Goal: Answer question/provide support: Share knowledge or assist other users

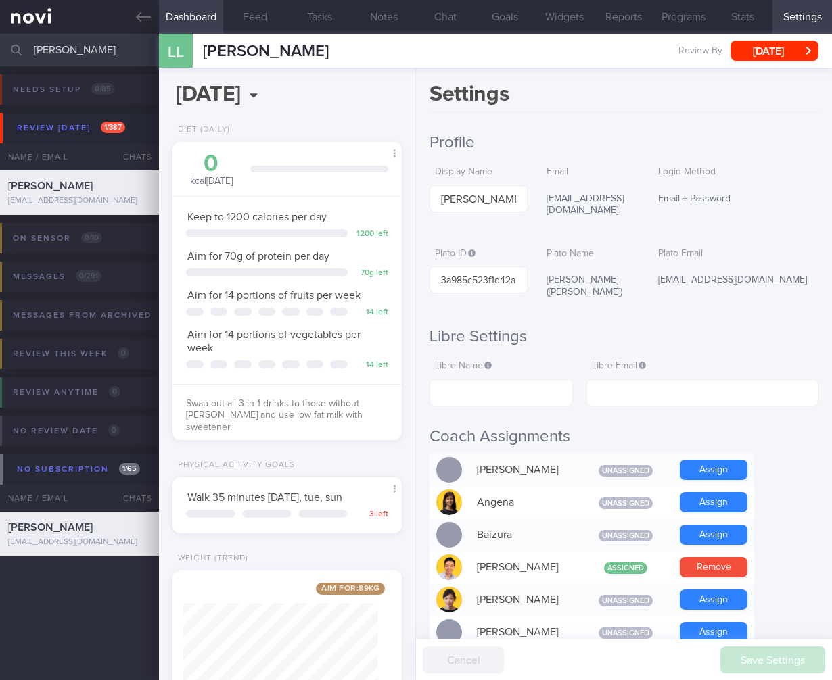
select select "7"
click at [0, 59] on html "You are offline! Some functionality will be unavailable Patients New Users Coac…" at bounding box center [416, 340] width 832 height 680
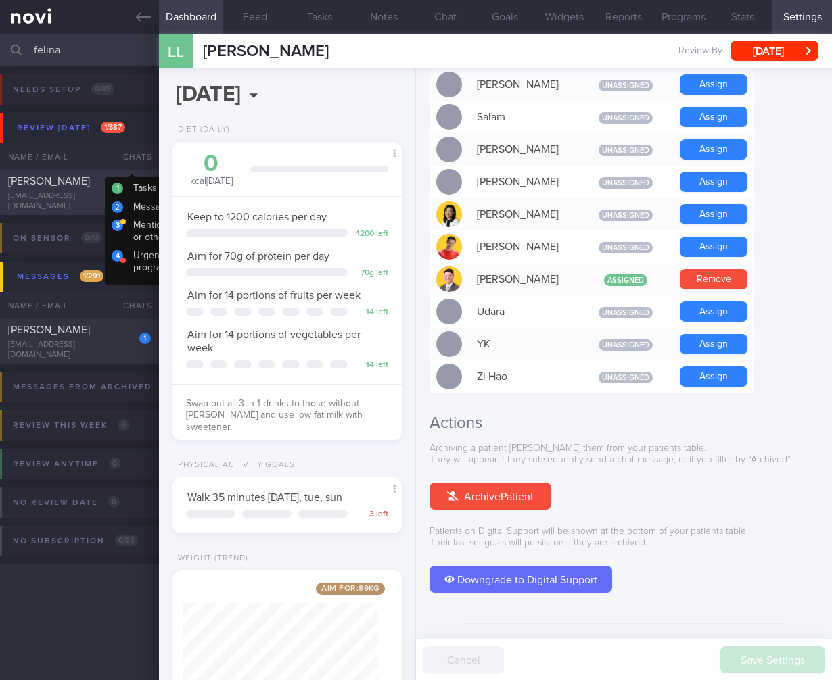
type input "felina"
click at [57, 202] on div "linfelina1@gmail.com" at bounding box center [79, 201] width 143 height 20
select select "5"
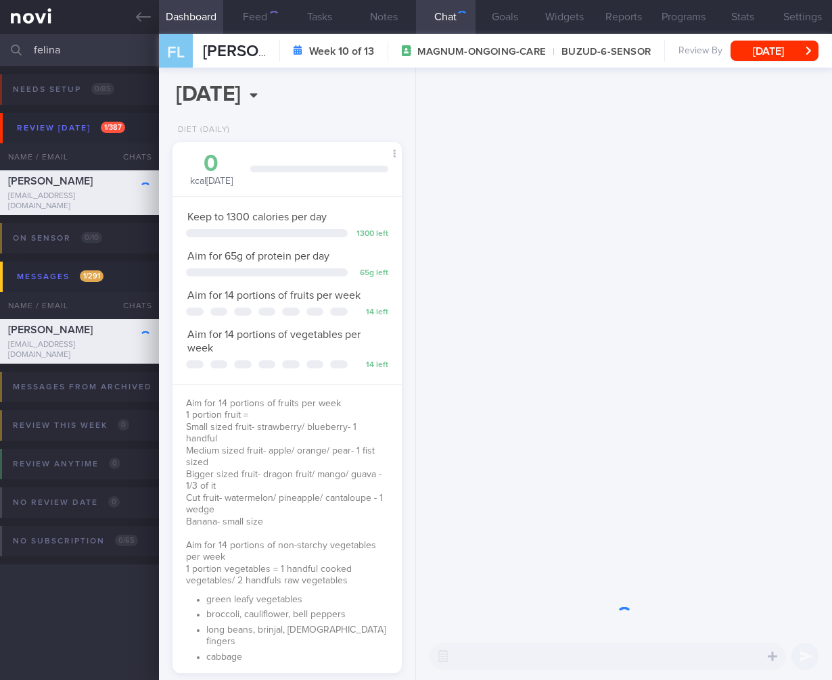
scroll to position [117, 195]
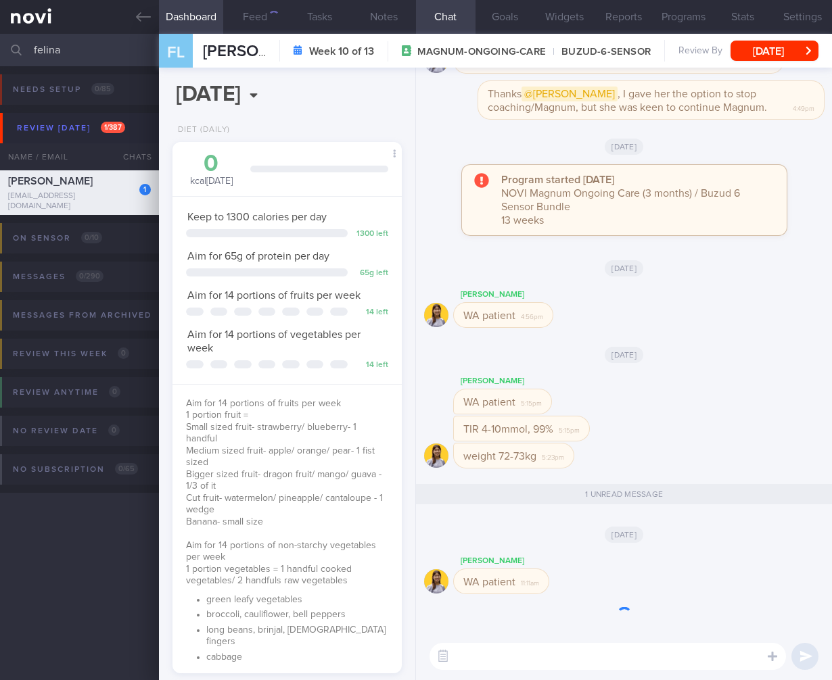
click at [491, 663] on textarea at bounding box center [607, 656] width 356 height 27
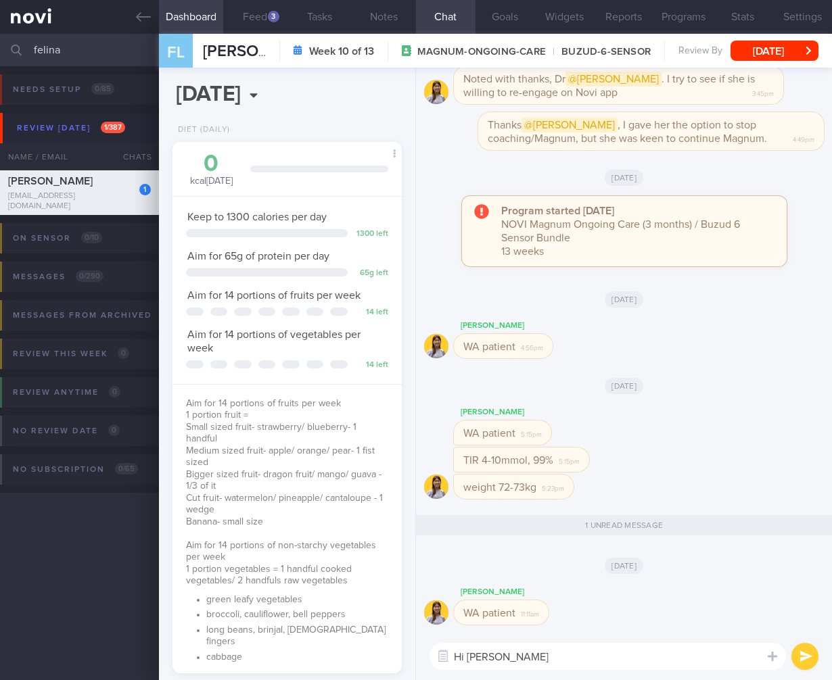
scroll to position [-348, 0]
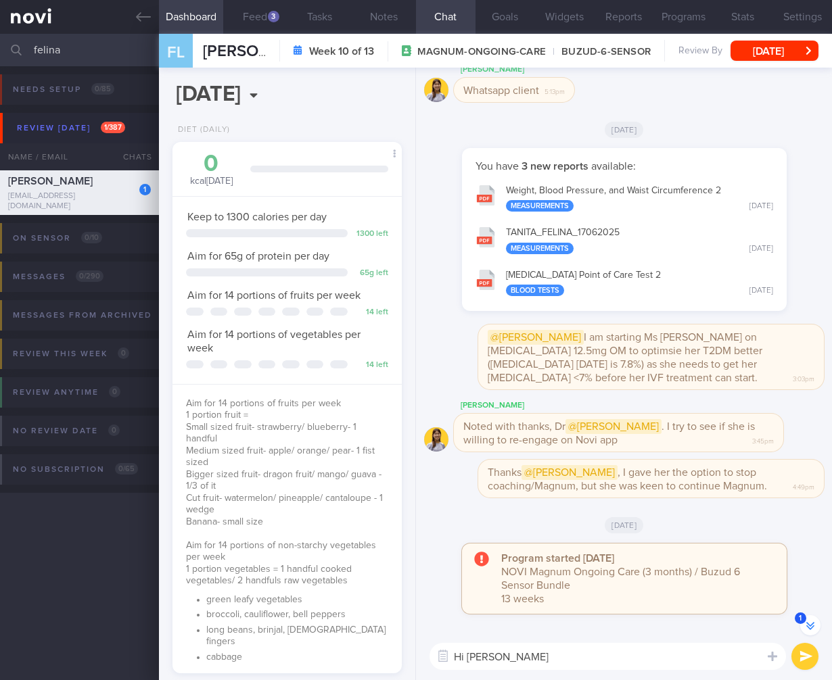
type textarea "Hi Ms Feli"
drag, startPoint x: 68, startPoint y: 54, endPoint x: -93, endPoint y: 44, distance: 161.3
click at [0, 44] on html "You are offline! Some functionality will be unavailable Patients New Users Coac…" at bounding box center [416, 340] width 832 height 680
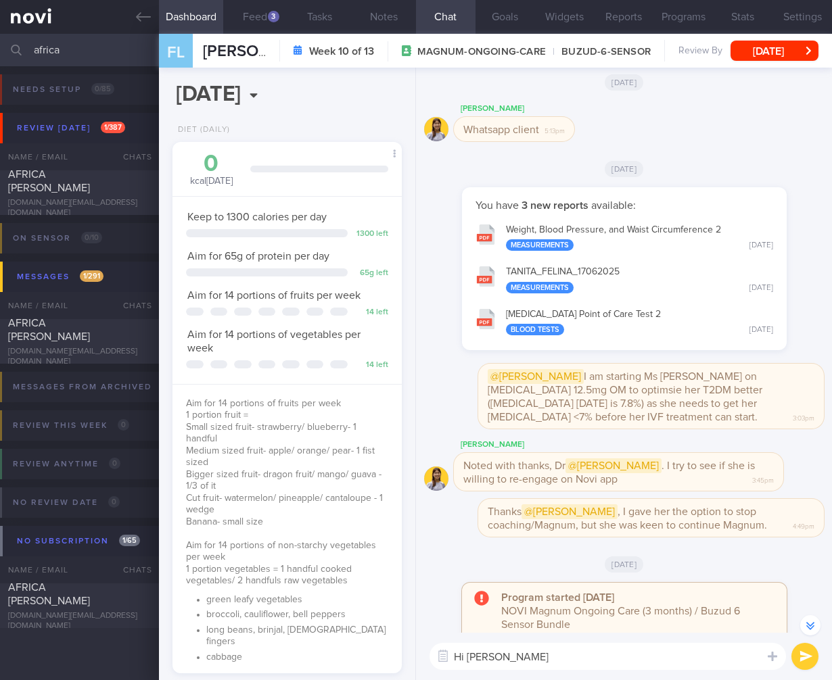
scroll to position [-308, 0]
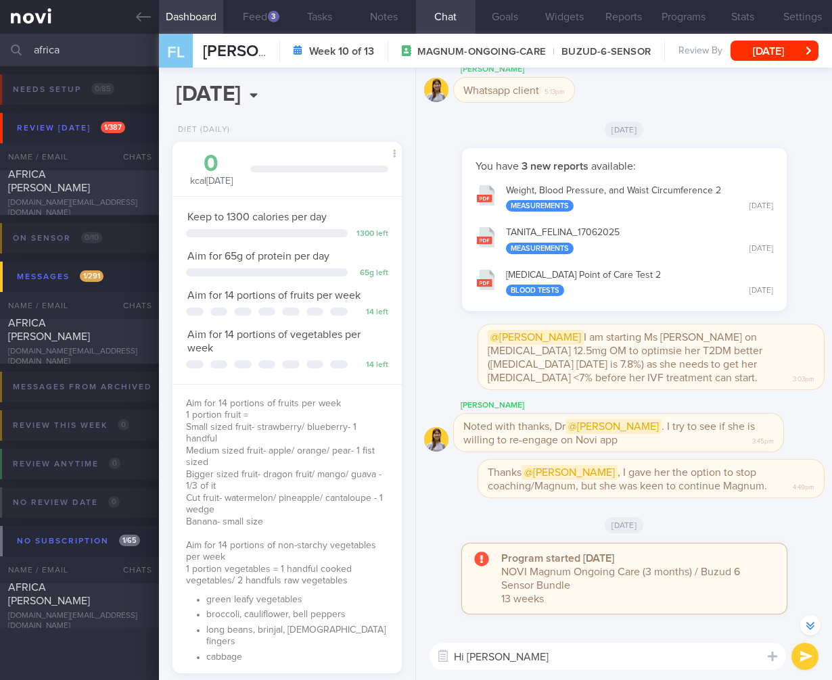
type input "africa"
click at [66, 183] on span "AFRICA ANNE CLARICE PASCUAL" at bounding box center [49, 181] width 82 height 24
select select "7"
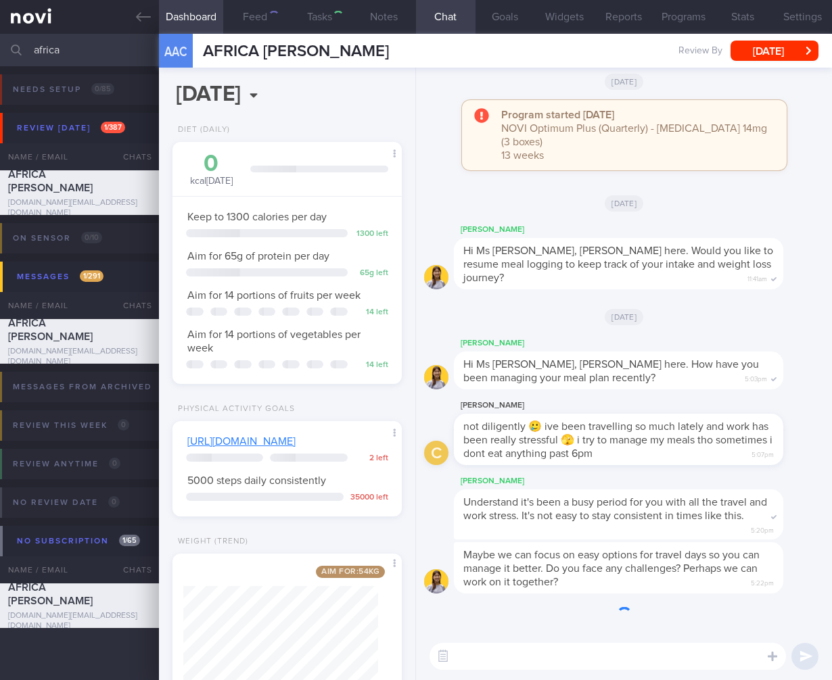
scroll to position [117, 195]
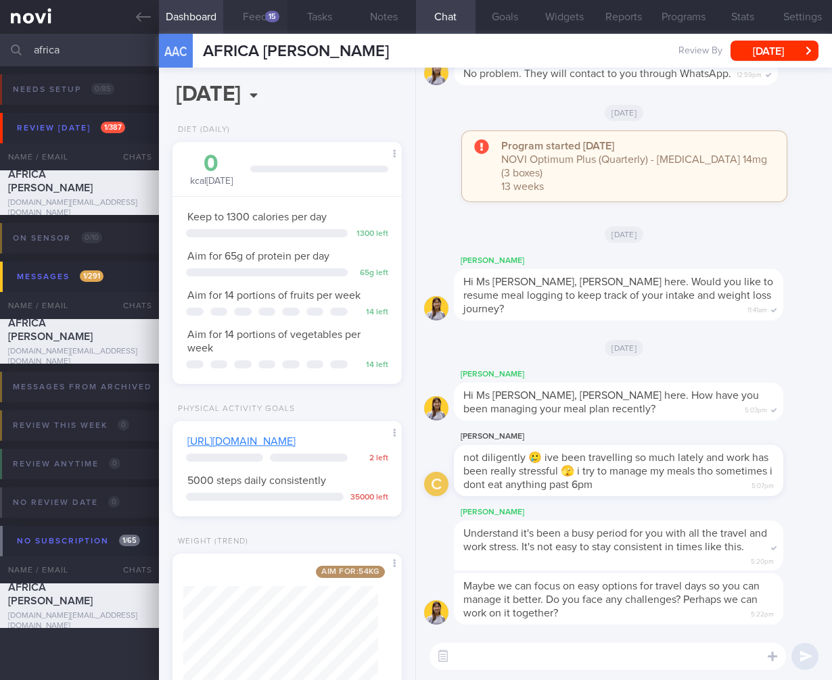
click at [254, 17] on button "Feed 15" at bounding box center [255, 17] width 64 height 34
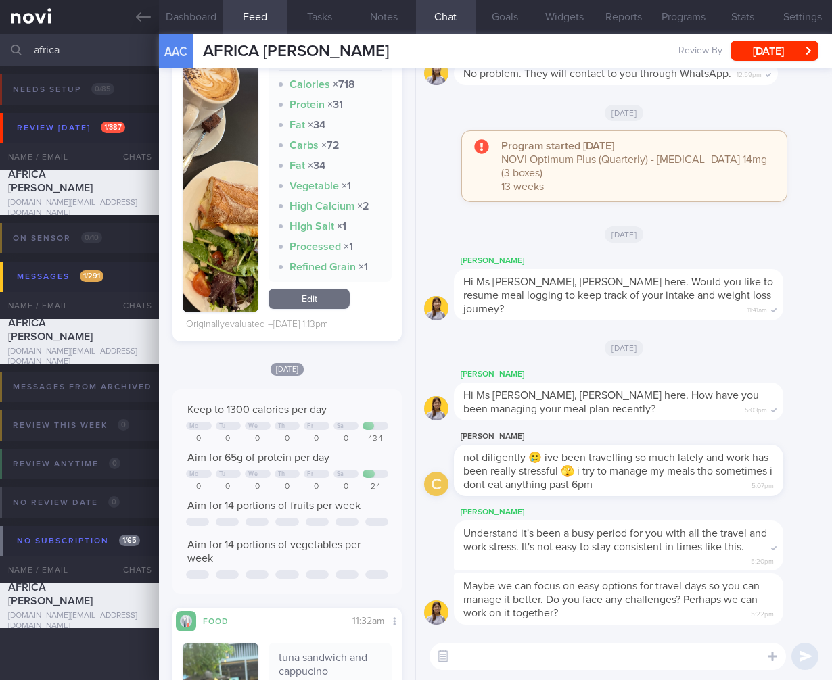
scroll to position [97, 0]
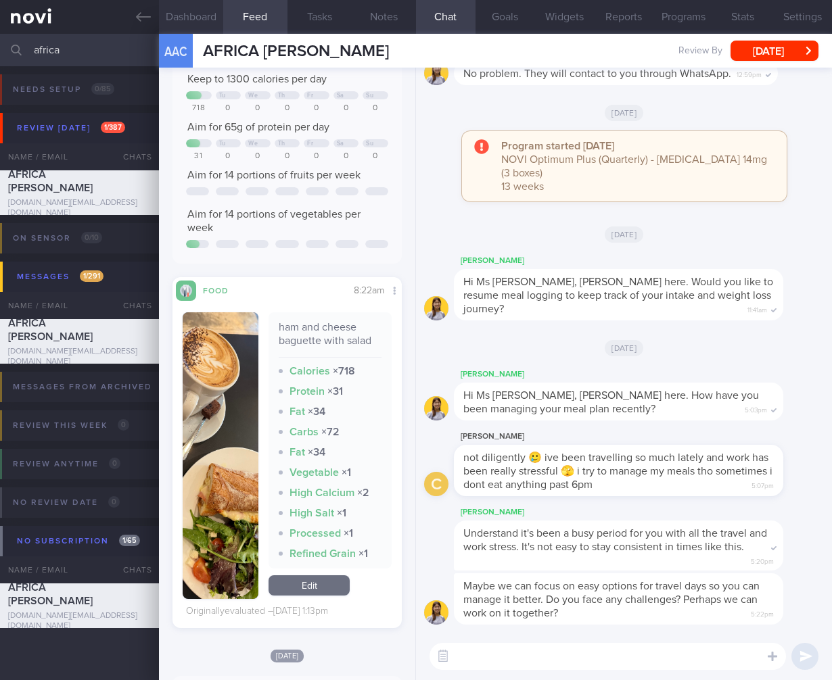
click at [193, 27] on button "Dashboard" at bounding box center [191, 17] width 64 height 34
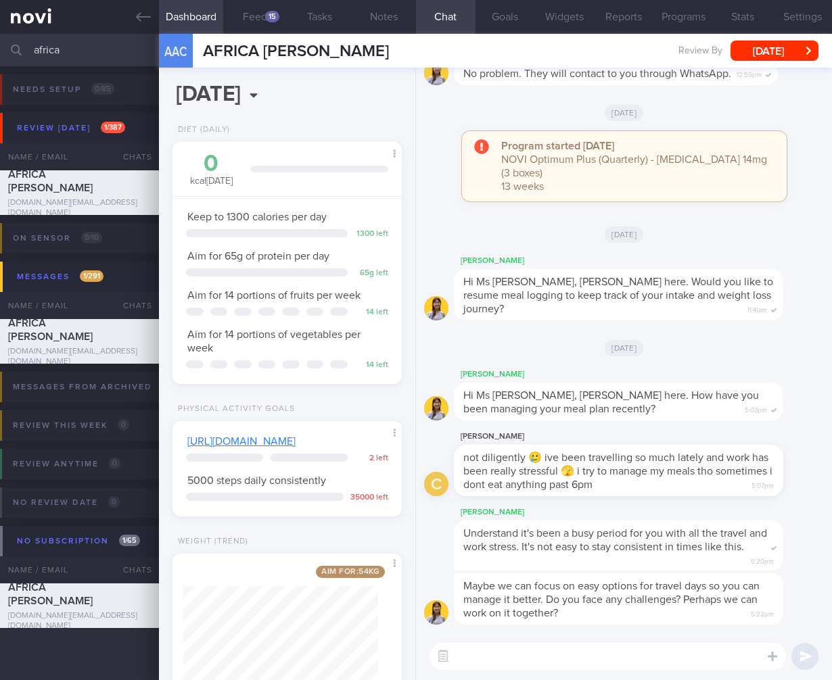
drag, startPoint x: 48, startPoint y: 55, endPoint x: -145, endPoint y: 62, distance: 193.5
click at [0, 62] on html "You are offline! Some functionality will be unavailable Patients New Users Coac…" at bounding box center [416, 340] width 832 height 680
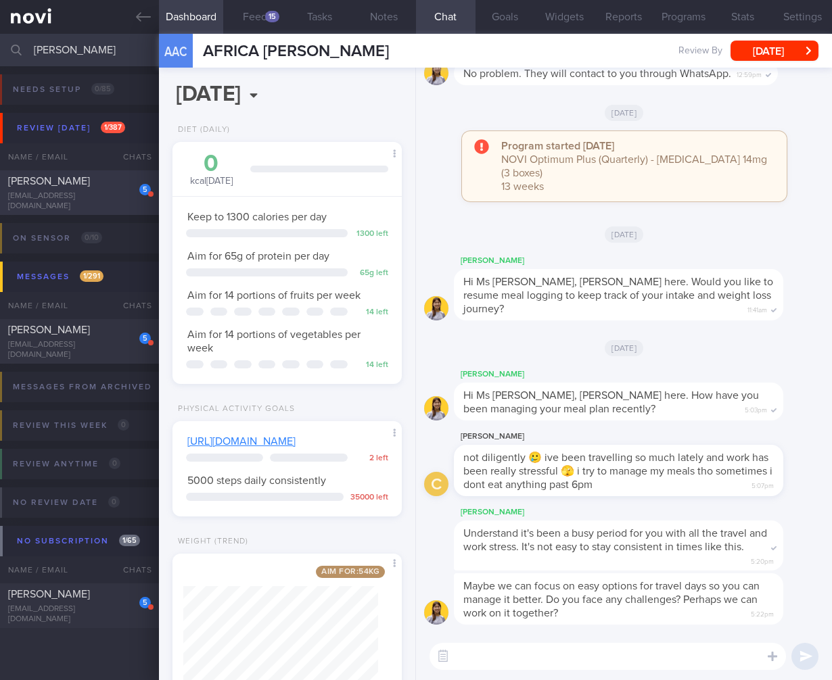
type input "jeanie"
click at [68, 204] on div "tanjeaniet@gmail.com" at bounding box center [79, 201] width 143 height 20
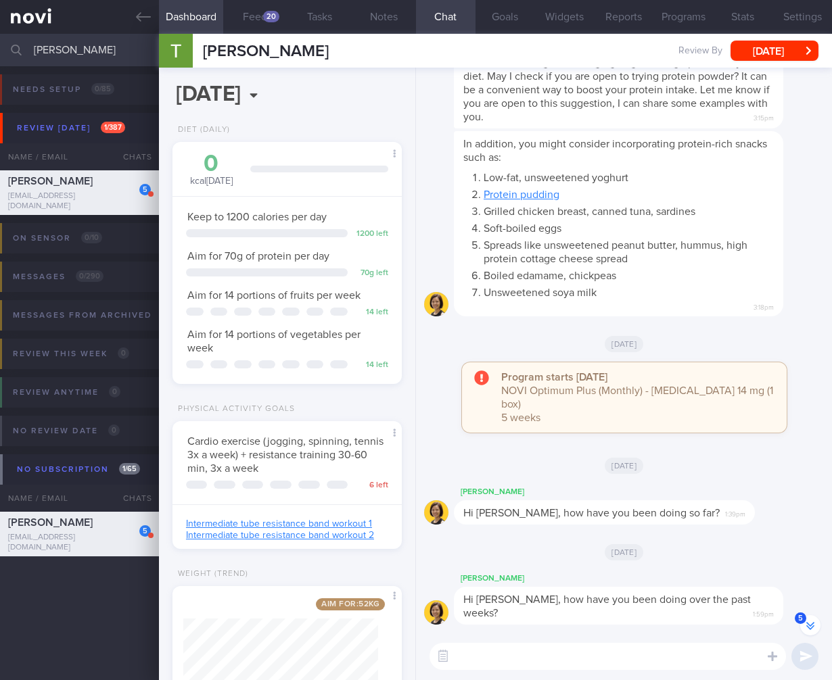
scroll to position [-310, 0]
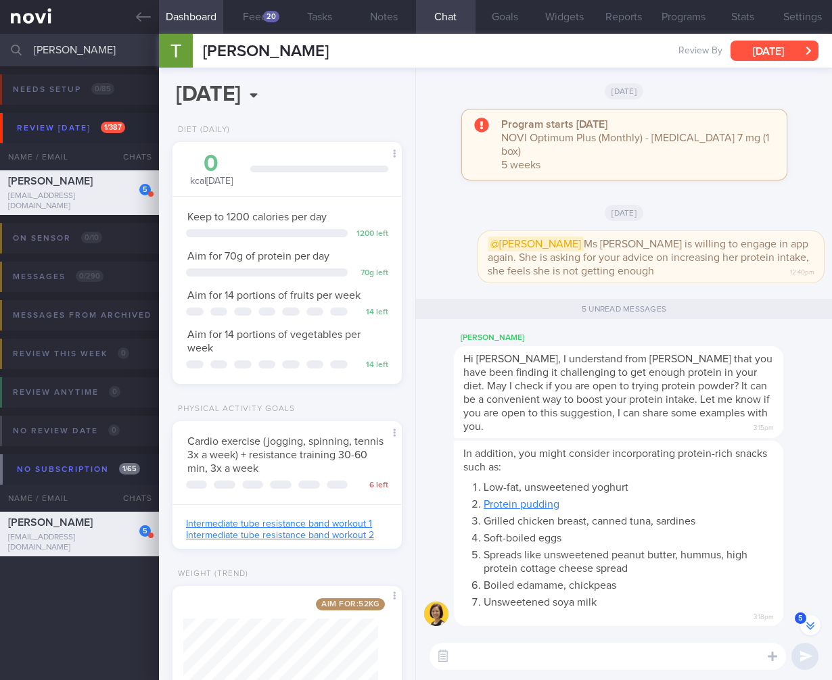
click at [748, 53] on button "Sat, 28 Jun" at bounding box center [774, 51] width 88 height 20
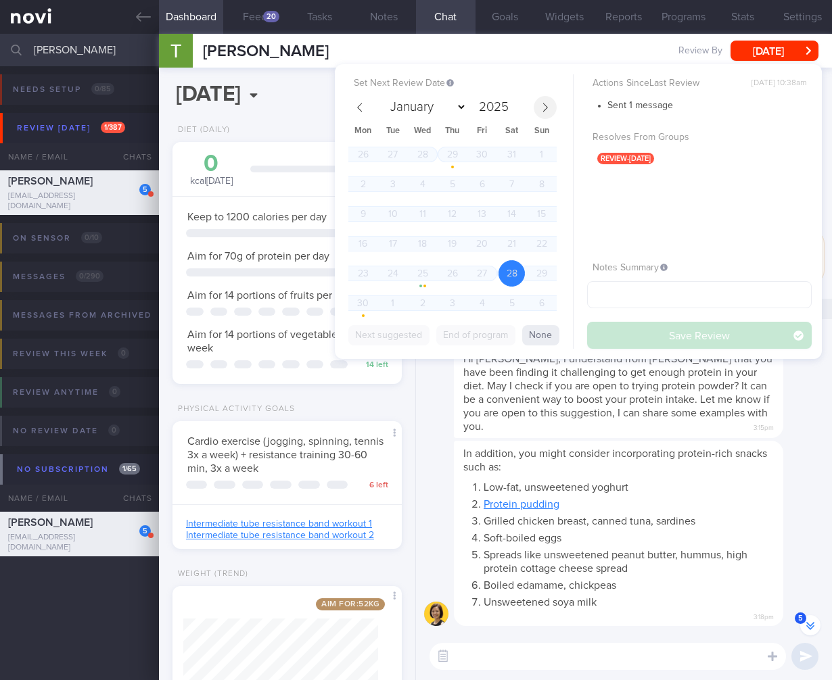
click at [551, 108] on span at bounding box center [545, 107] width 23 height 23
click at [546, 108] on icon at bounding box center [545, 107] width 5 height 9
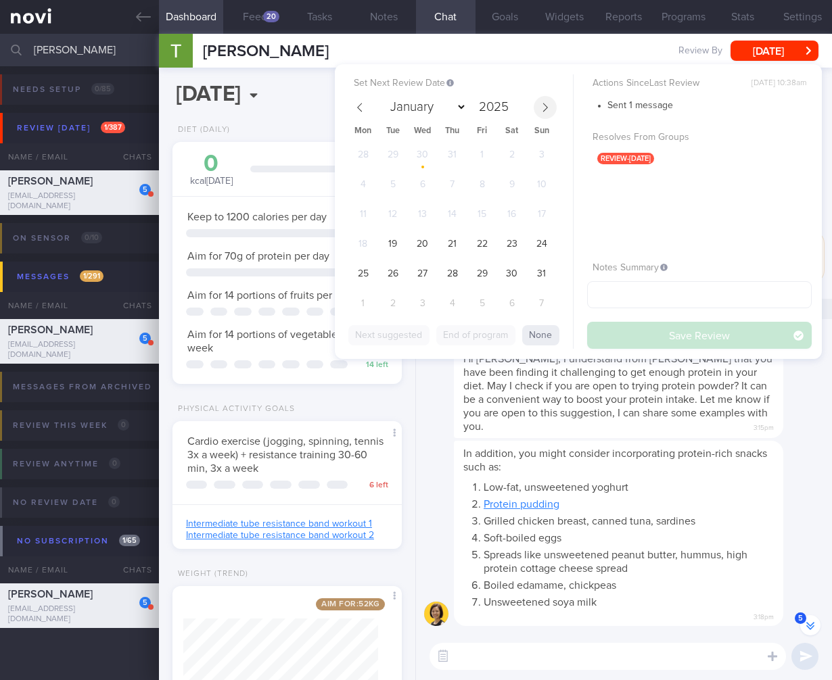
select select "7"
click at [396, 239] on span "19" at bounding box center [392, 244] width 26 height 26
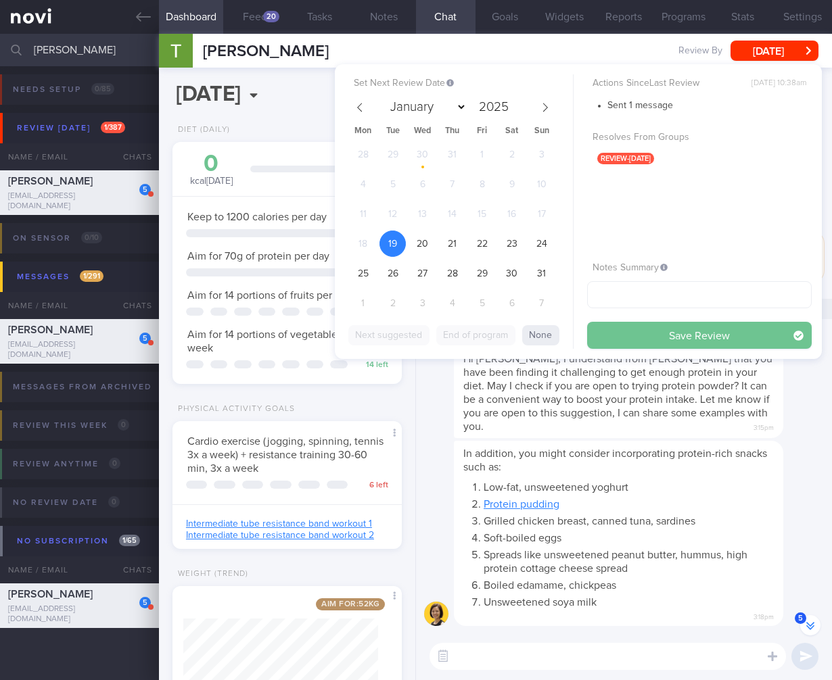
click at [692, 334] on button "Save Review" at bounding box center [699, 335] width 225 height 27
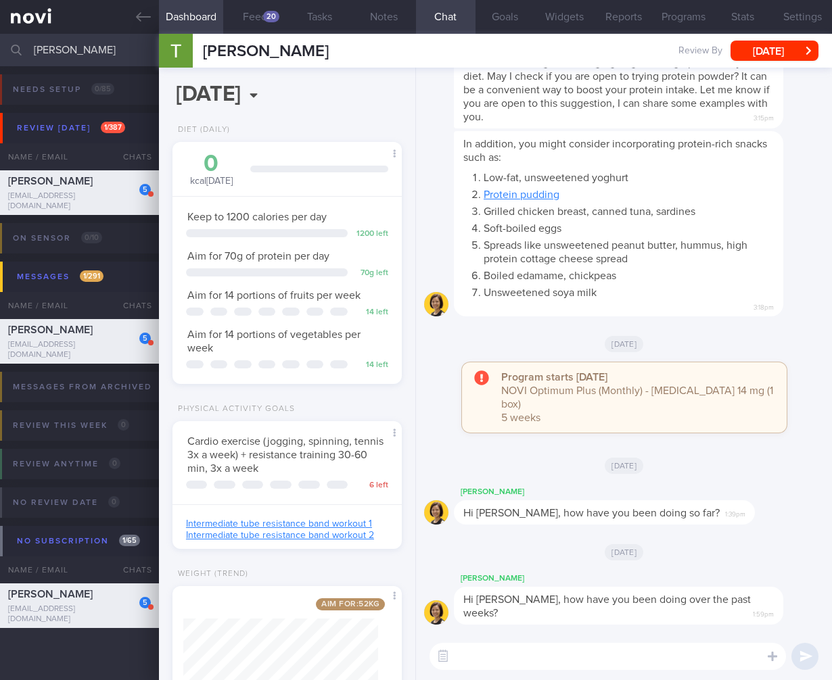
scroll to position [-69, 0]
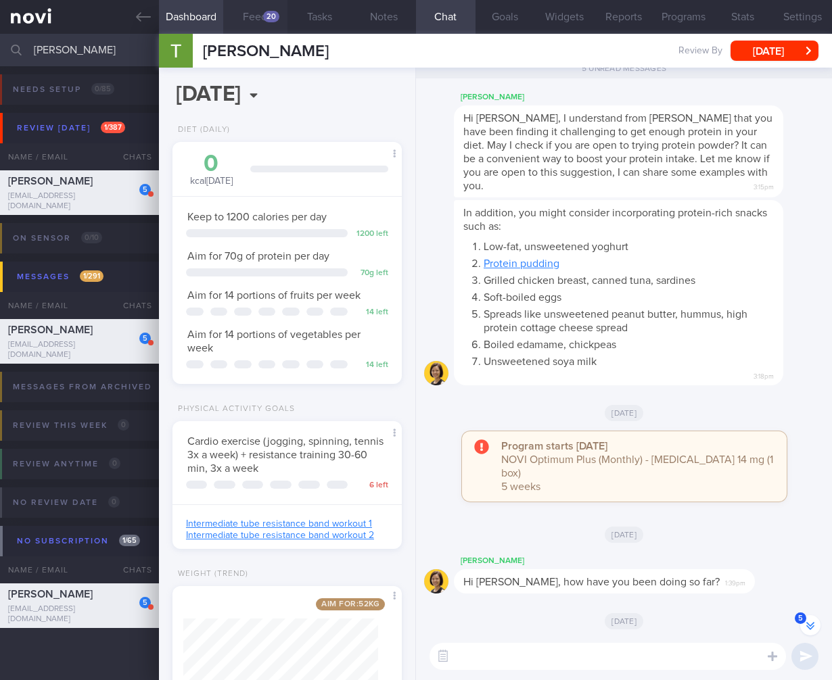
click at [278, 25] on button "Feed 20" at bounding box center [255, 17] width 64 height 34
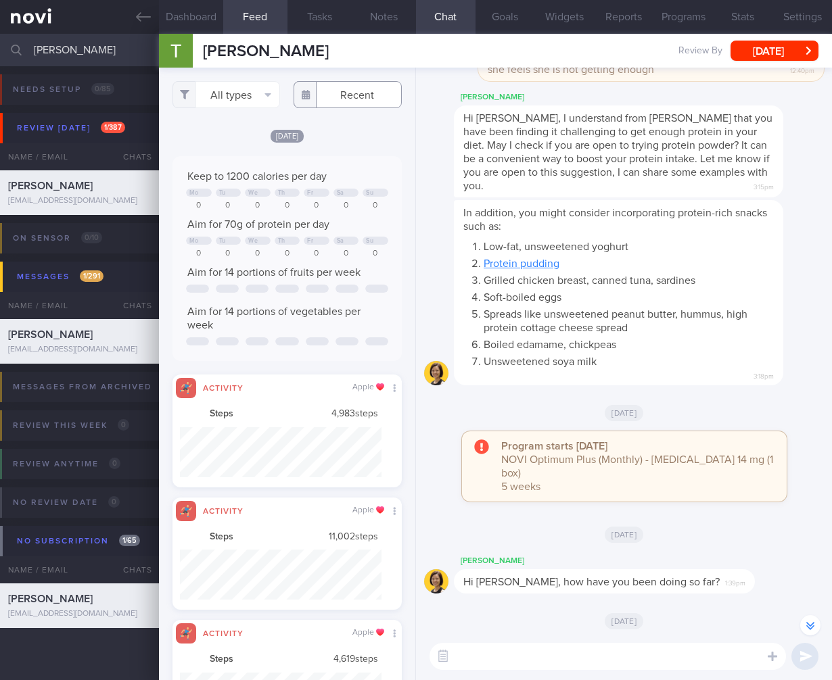
click at [340, 98] on input "text" at bounding box center [348, 94] width 108 height 27
drag, startPoint x: 316, startPoint y: 67, endPoint x: 261, endPoint y: 81, distance: 56.6
click at [316, 67] on div "Jeanie Tan Jeanie Tan tanjeaniet@gmail.com Review By Tue, 19 Aug Set Next Revie…" at bounding box center [495, 51] width 673 height 34
click at [239, 93] on button "All types" at bounding box center [226, 94] width 108 height 27
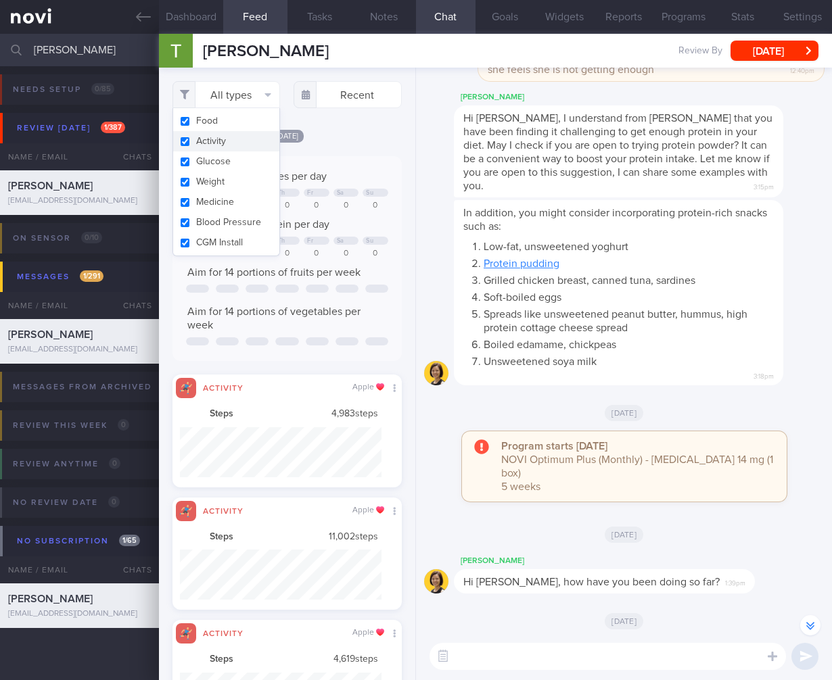
click at [239, 140] on button "Activity" at bounding box center [226, 141] width 107 height 20
checkbox input "false"
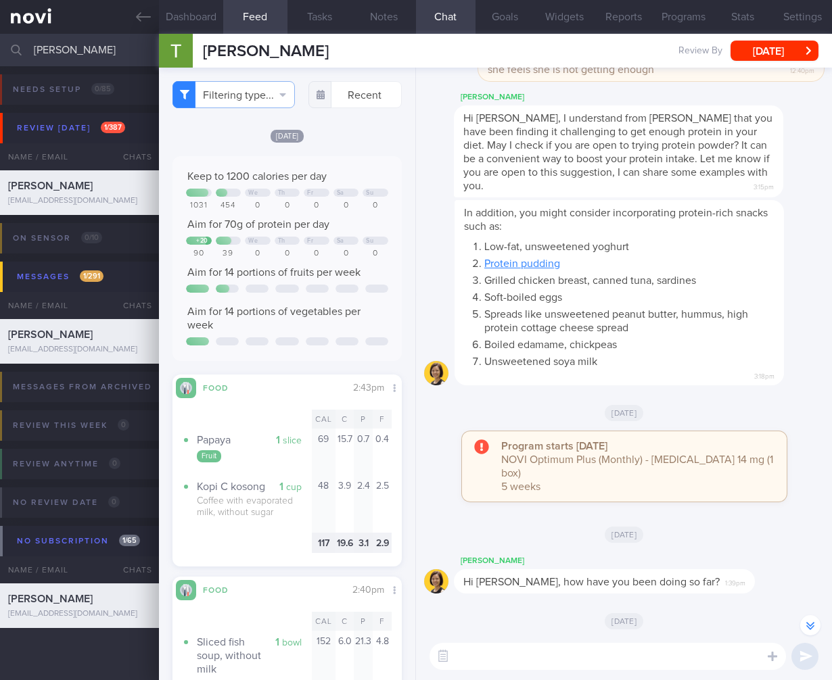
click at [605, 386] on div "In addition, you might consider incorporating protein-rich snacks such as: Low-…" at bounding box center [639, 293] width 370 height 186
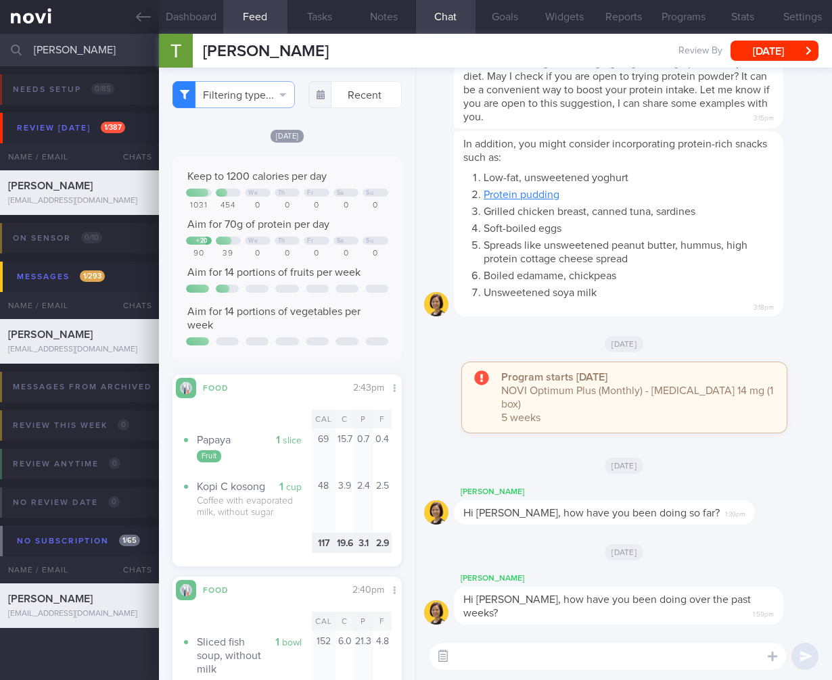
click at [454, 657] on button "button" at bounding box center [443, 657] width 24 height 24
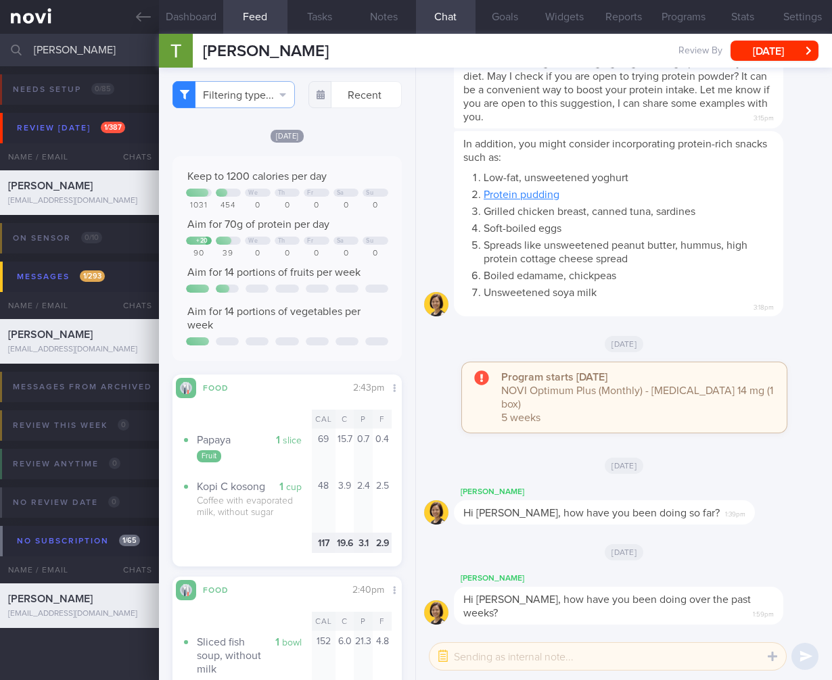
click at [479, 658] on textarea at bounding box center [607, 656] width 356 height 27
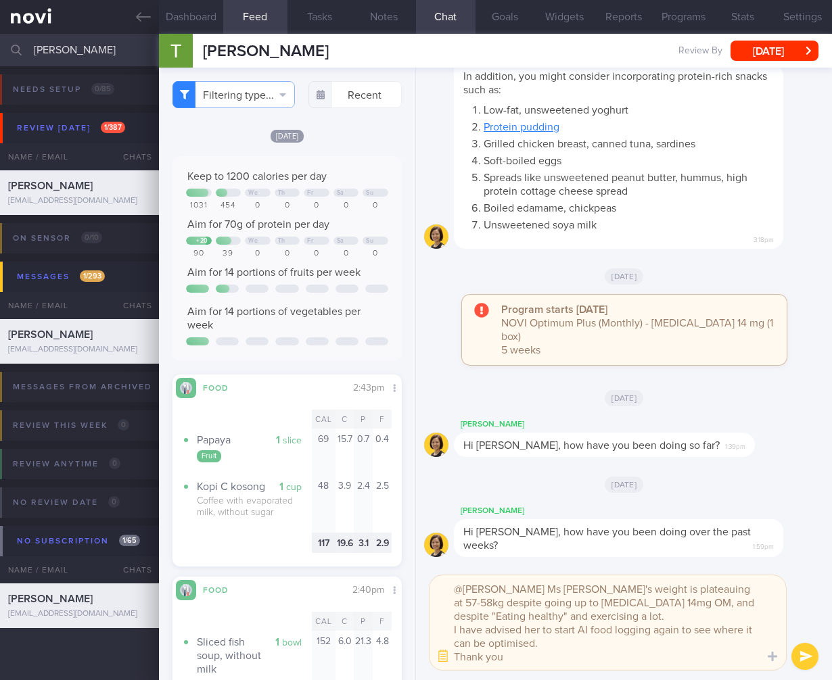
type textarea "@Mee Li Ms Jeanie's weight is plateauing at 57-58kg despite going up to Rybelsu…"
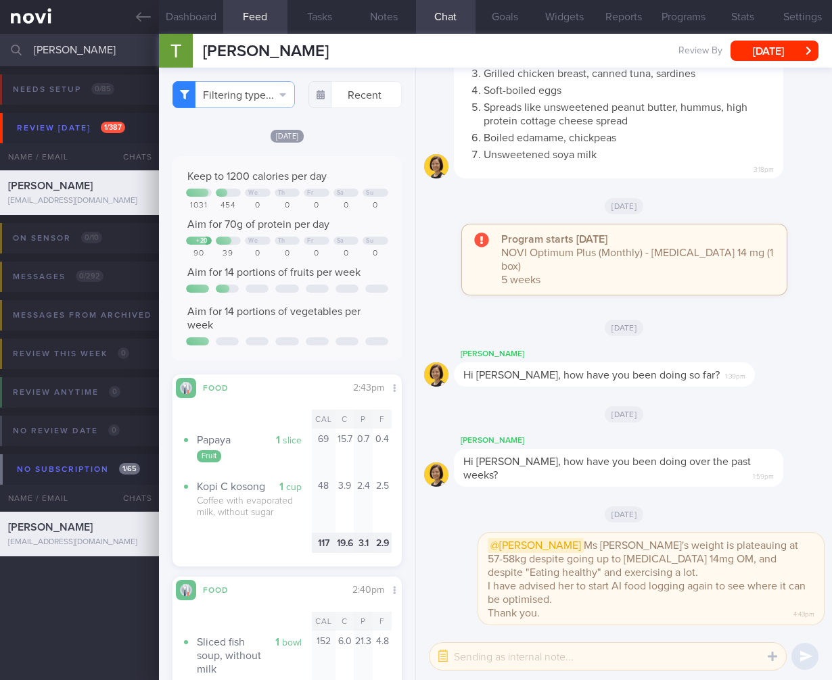
drag, startPoint x: 108, startPoint y: 55, endPoint x: -145, endPoint y: 49, distance: 253.0
click at [0, 49] on html "You are offline! Some functionality will be unavailable Patients New Users Coac…" at bounding box center [416, 340] width 832 height 680
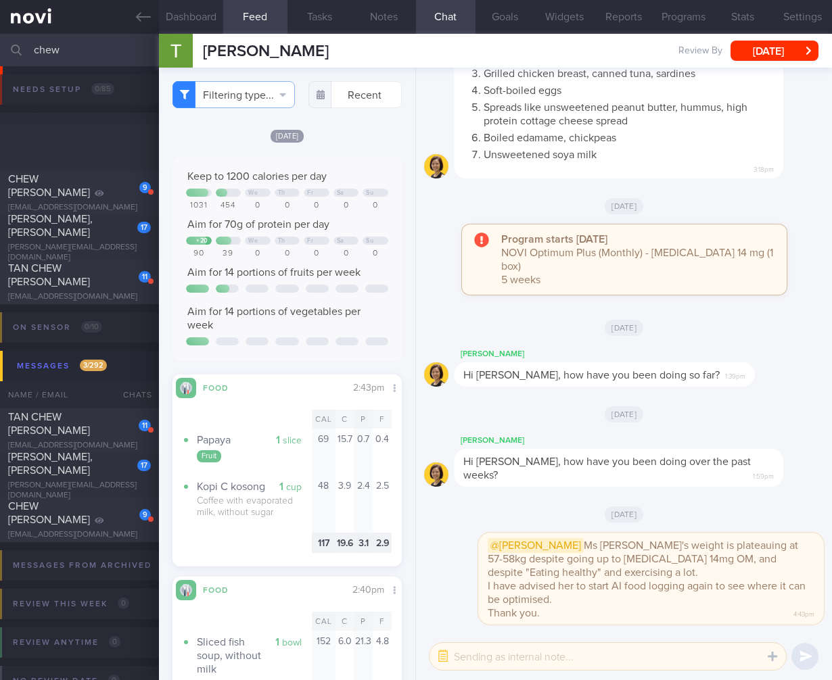
scroll to position [99, 0]
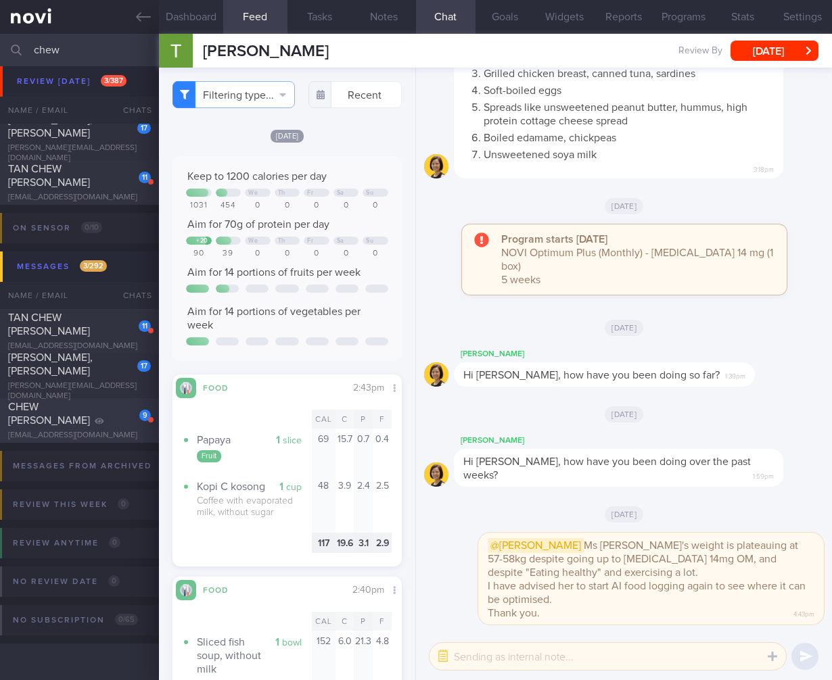
type input "chew"
click at [88, 413] on span "CHEW CHAY LING" at bounding box center [49, 414] width 82 height 24
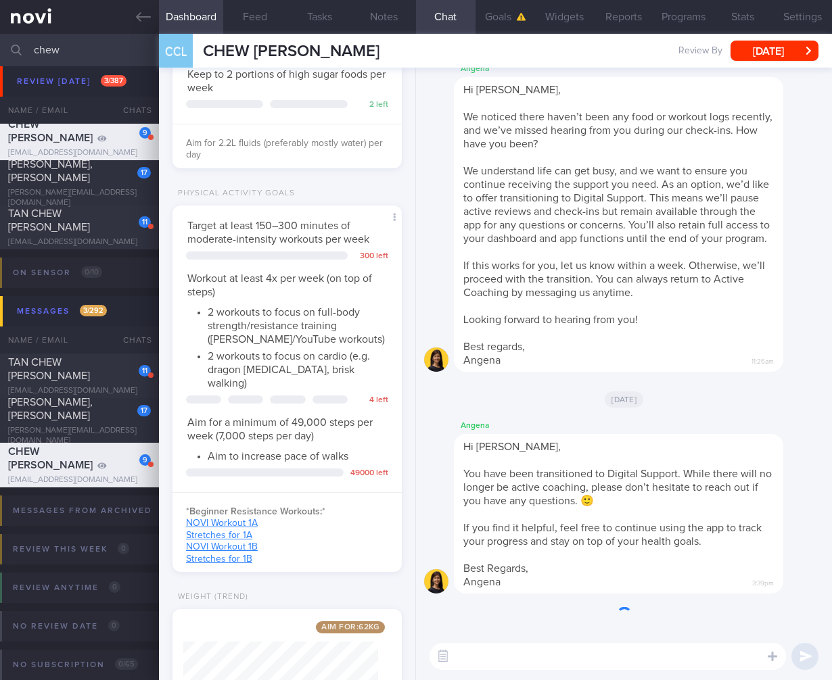
scroll to position [680, 0]
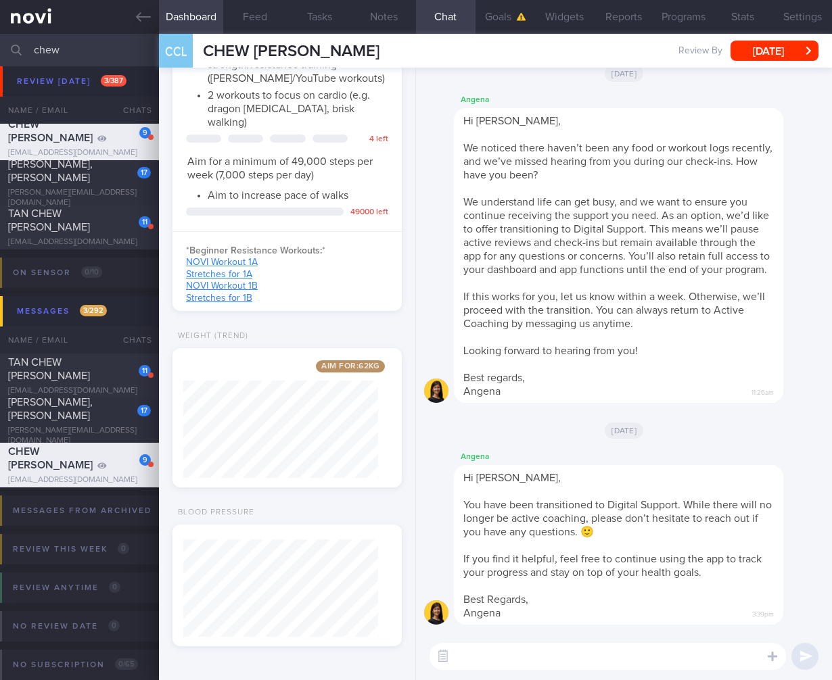
click at [727, 52] on div "Review By Fri, 16 May Set Next Review Date 16 May 2025 January February March A…" at bounding box center [748, 51] width 140 height 20
click at [747, 49] on button "Fri, 16 May" at bounding box center [774, 51] width 88 height 20
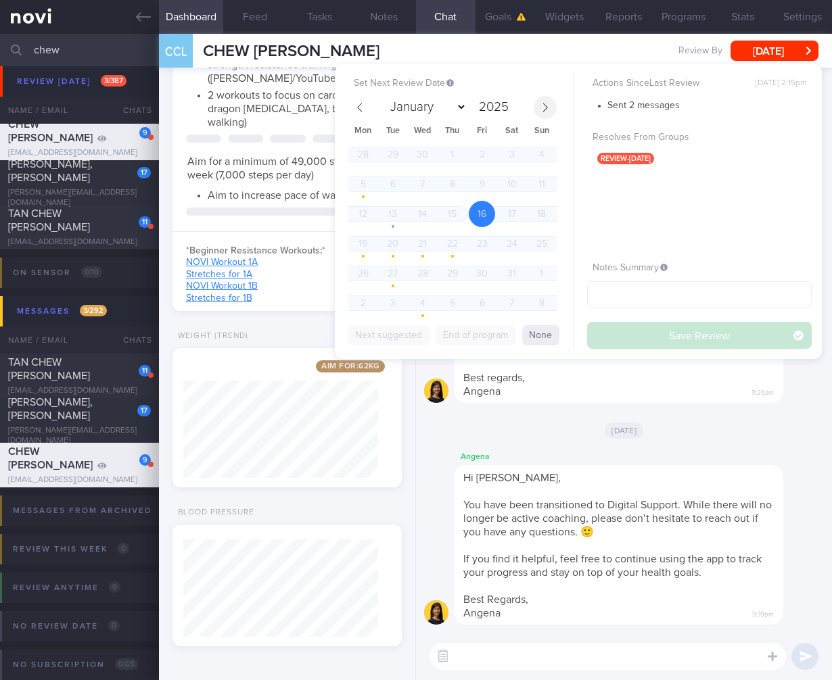
click at [549, 103] on icon at bounding box center [544, 107] width 9 height 9
select select "7"
click at [401, 246] on span "19" at bounding box center [392, 244] width 26 height 26
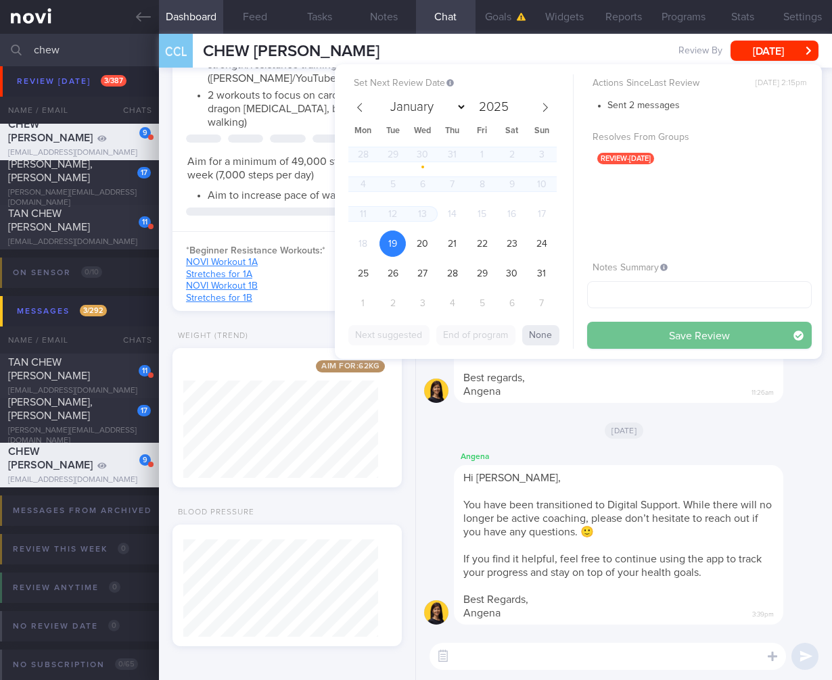
click at [675, 333] on button "Save Review" at bounding box center [699, 335] width 225 height 27
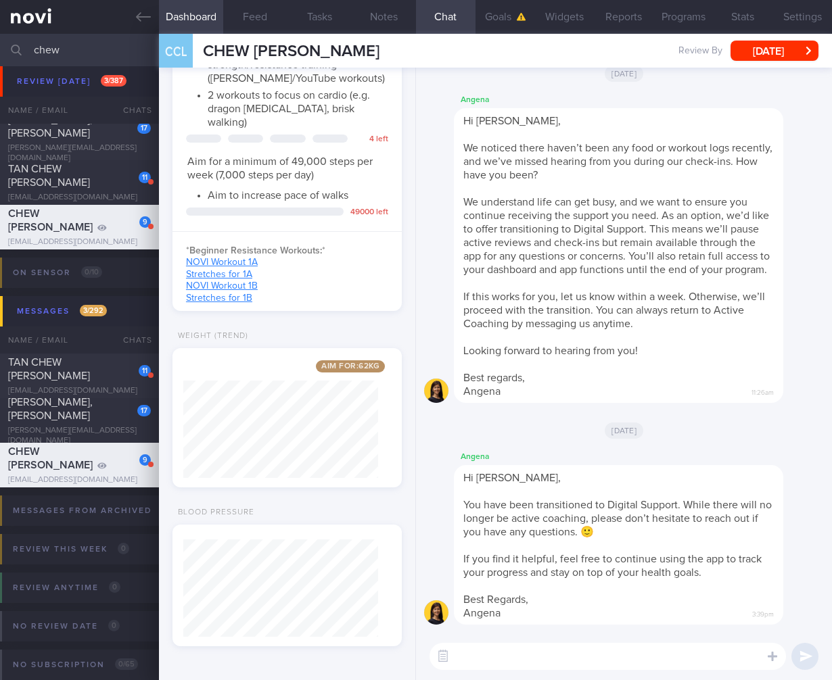
drag, startPoint x: 50, startPoint y: 48, endPoint x: -122, endPoint y: 28, distance: 173.7
click at [0, 28] on html "You are offline! Some functionality will be unavailable Patients New Users Coac…" at bounding box center [416, 340] width 832 height 680
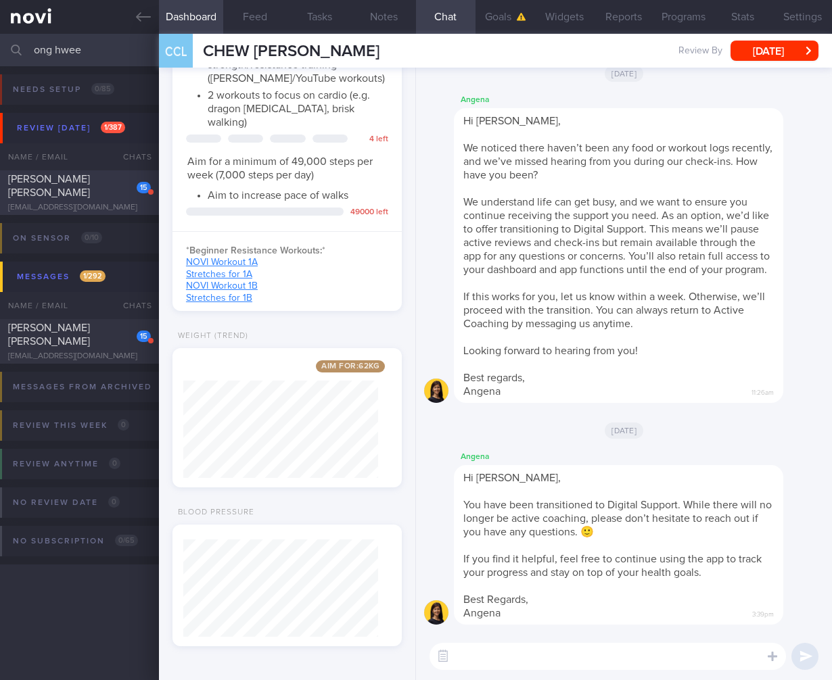
type input "ong hwee"
click at [141, 184] on div "15" at bounding box center [134, 182] width 32 height 21
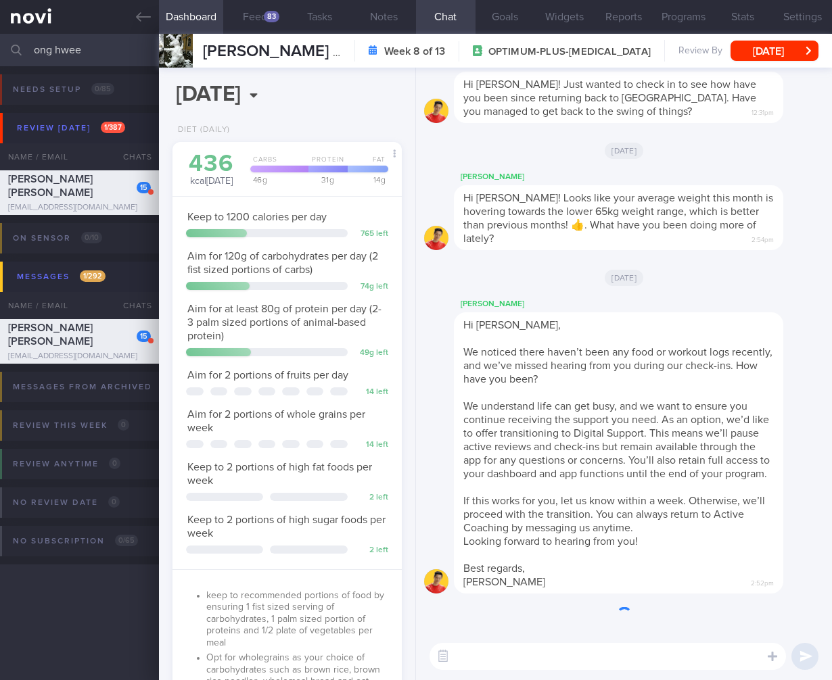
scroll to position [117, 195]
click at [785, 51] on button "Wed, 25 Jun" at bounding box center [774, 51] width 88 height 20
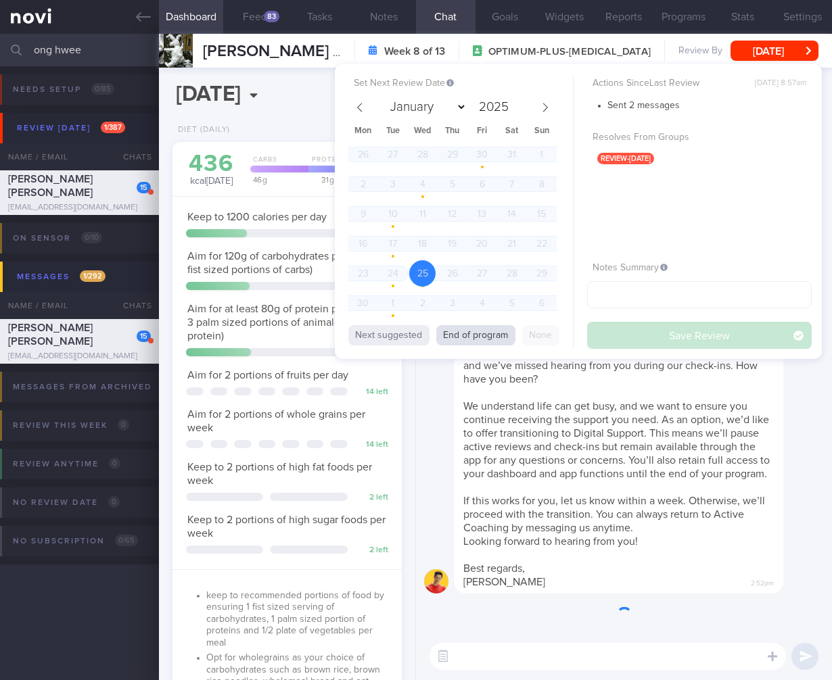
click at [482, 330] on button "End of program" at bounding box center [475, 335] width 79 height 20
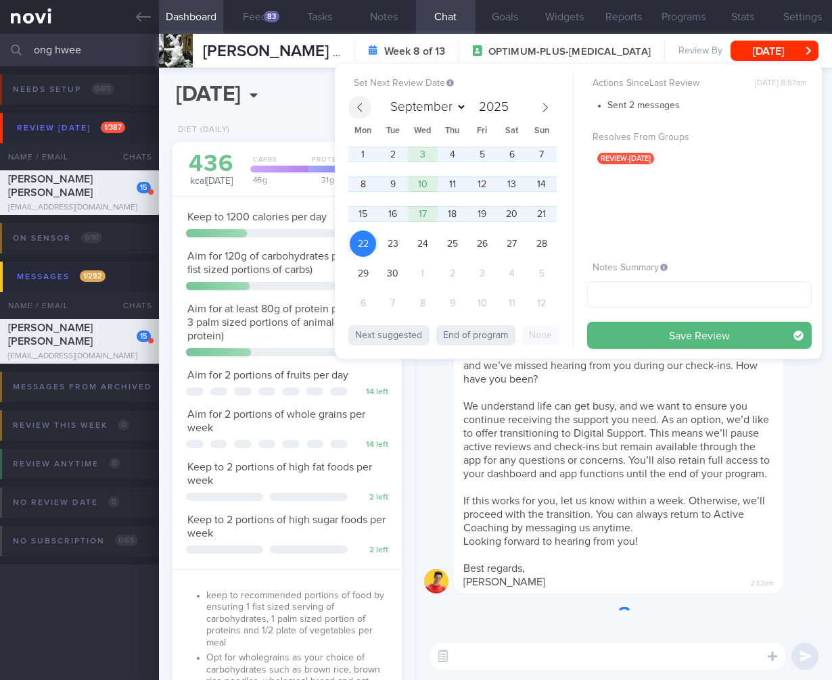
click at [364, 105] on icon at bounding box center [359, 107] width 9 height 9
select select "7"
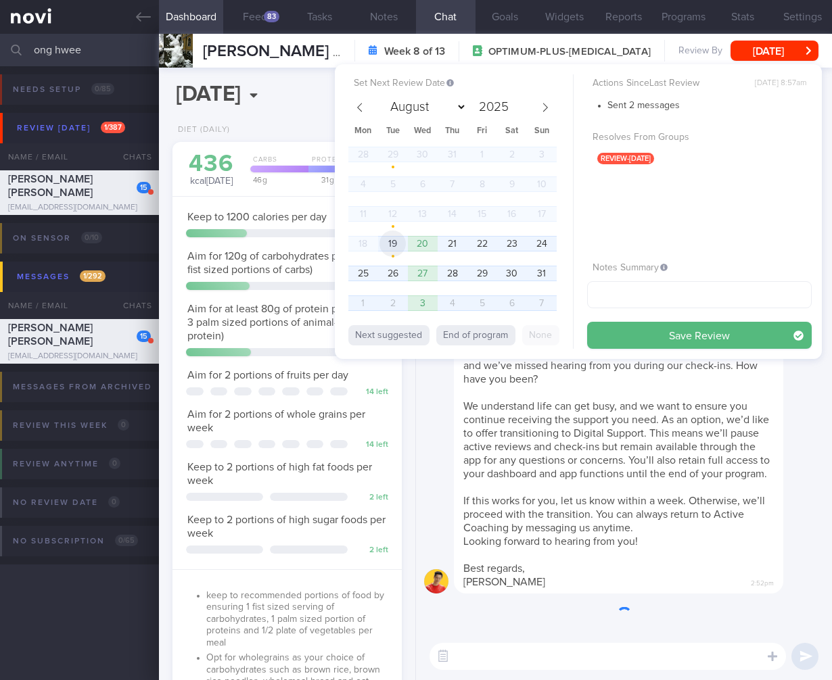
click at [390, 250] on span "19" at bounding box center [392, 244] width 26 height 26
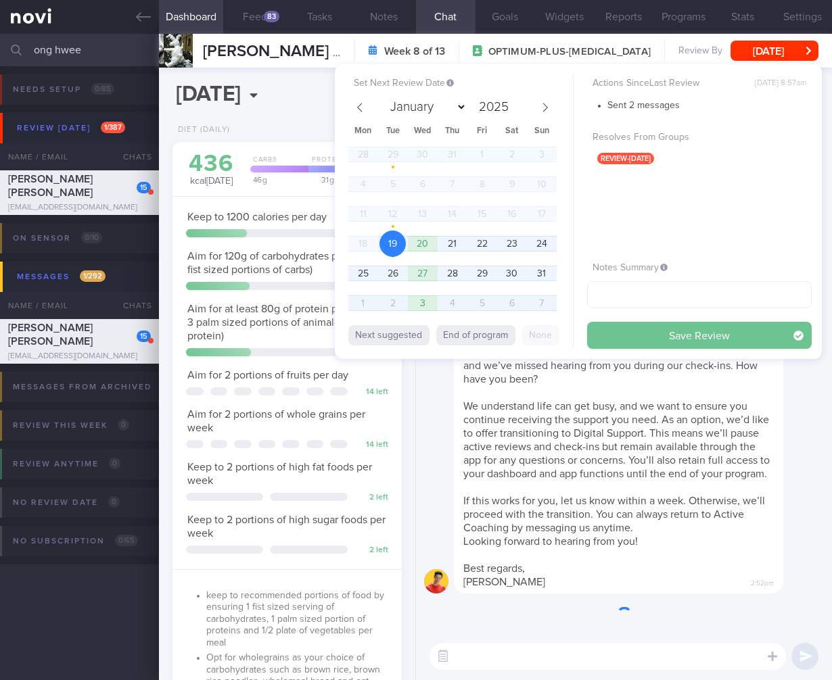
click at [738, 331] on button "Save Review" at bounding box center [699, 335] width 225 height 27
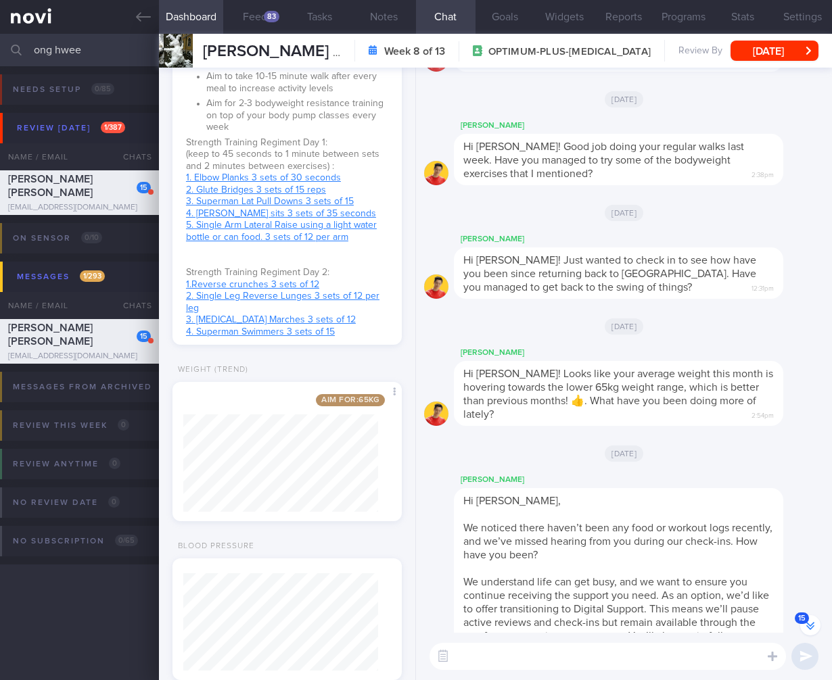
scroll to position [0, 0]
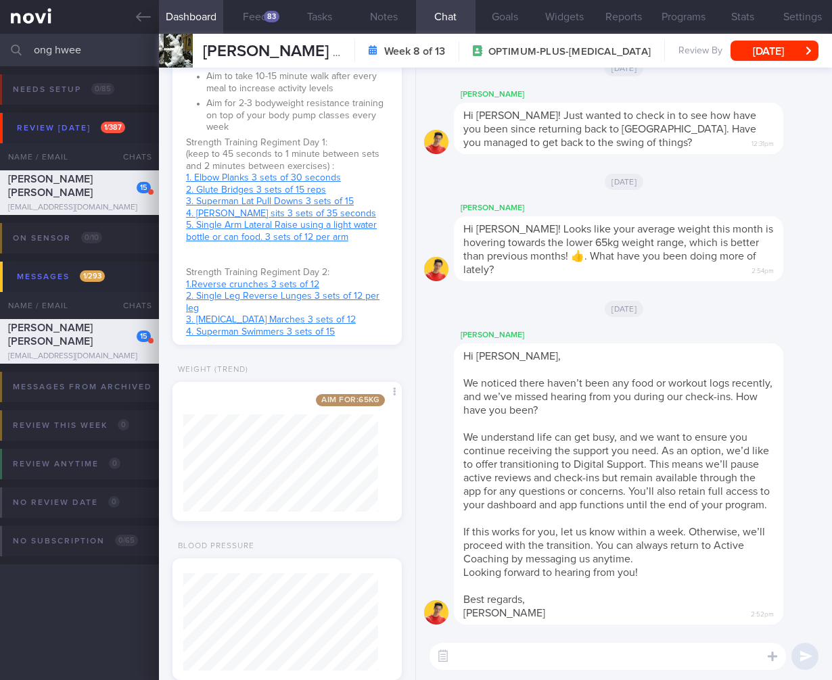
drag, startPoint x: 103, startPoint y: 53, endPoint x: -76, endPoint y: 46, distance: 179.4
click at [0, 46] on html "You are offline! Some functionality will be unavailable Patients New Users Coac…" at bounding box center [416, 340] width 832 height 680
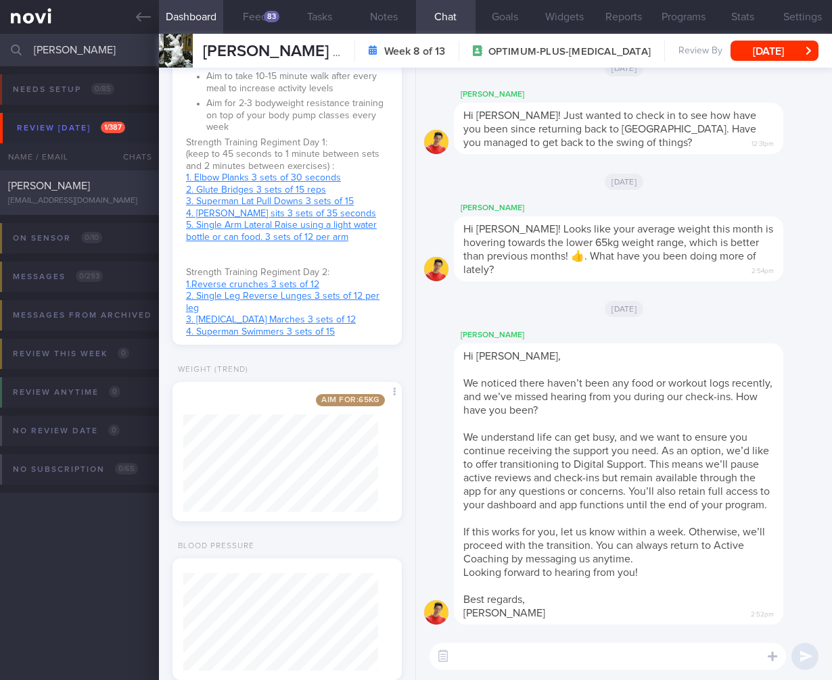
type input "therasa"
click at [37, 173] on div "Therasa Lee therasalee2021@gmail.com Thu, 31 Jul 5 days ago OPTIMUM-PLUS-WEGOVY" at bounding box center [416, 192] width 832 height 45
select select "6"
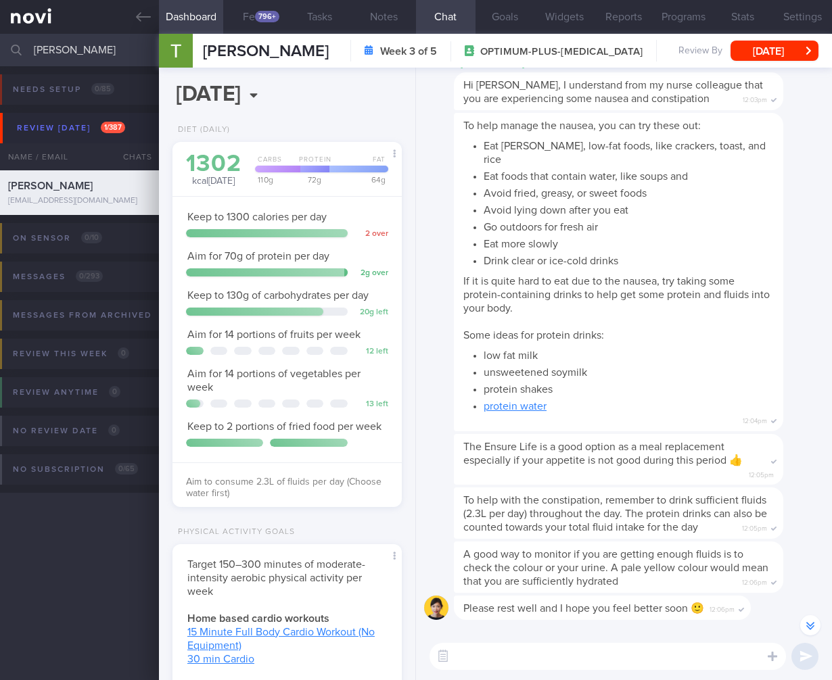
scroll to position [-1449, 0]
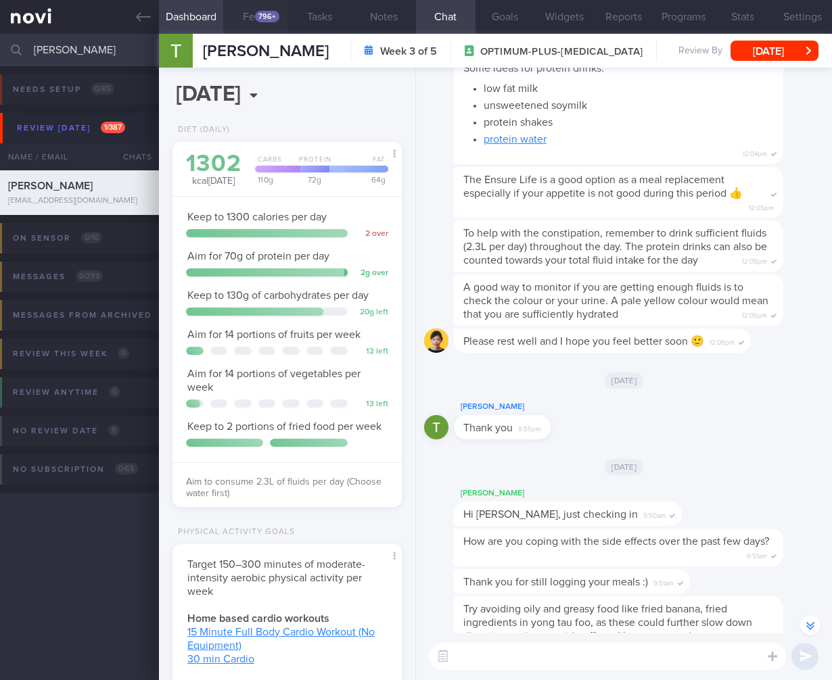
click at [266, 16] on div "796+" at bounding box center [267, 16] width 24 height 11
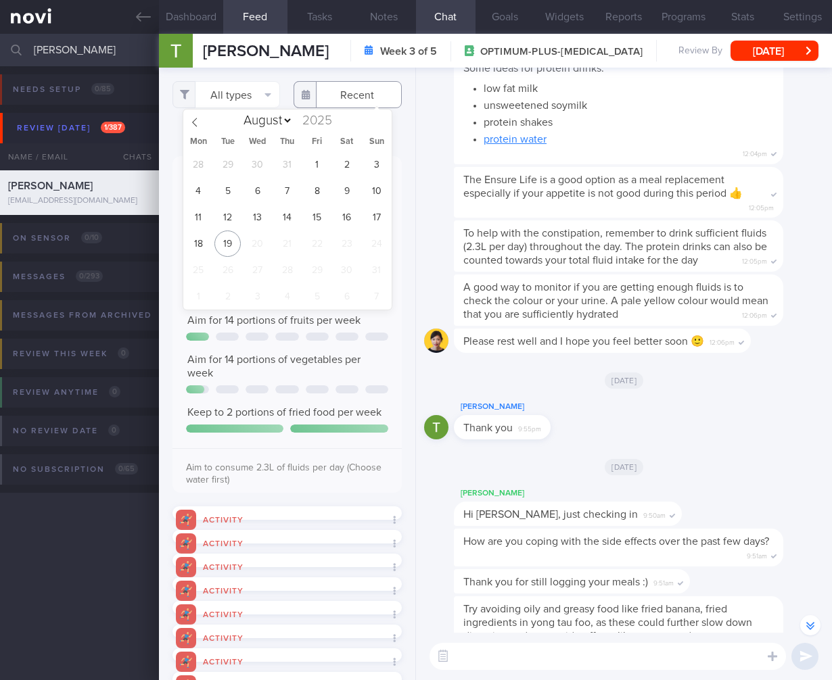
click at [349, 100] on input "text" at bounding box center [348, 94] width 108 height 27
click at [331, 91] on input "text" at bounding box center [348, 94] width 108 height 27
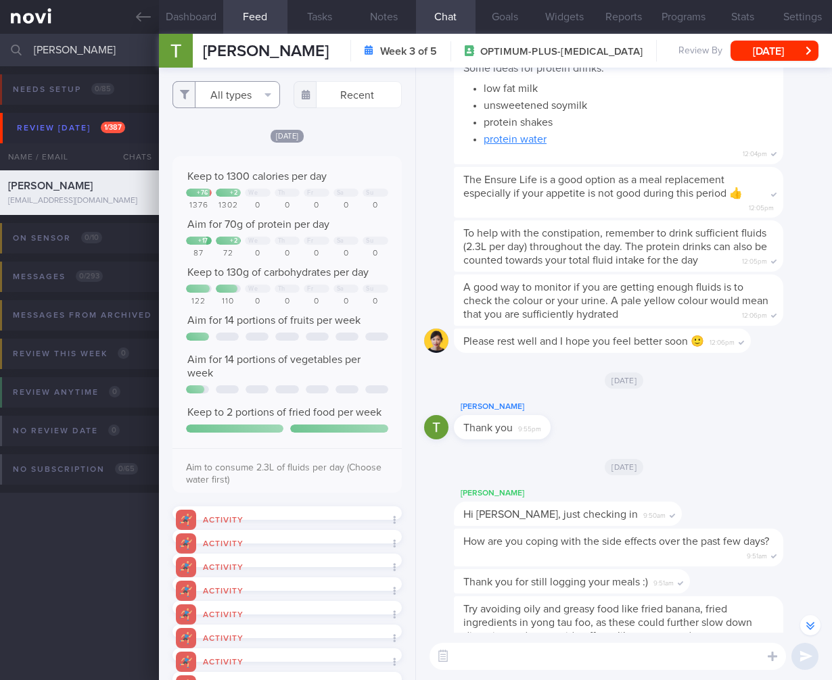
click at [223, 95] on button "All types" at bounding box center [226, 94] width 108 height 27
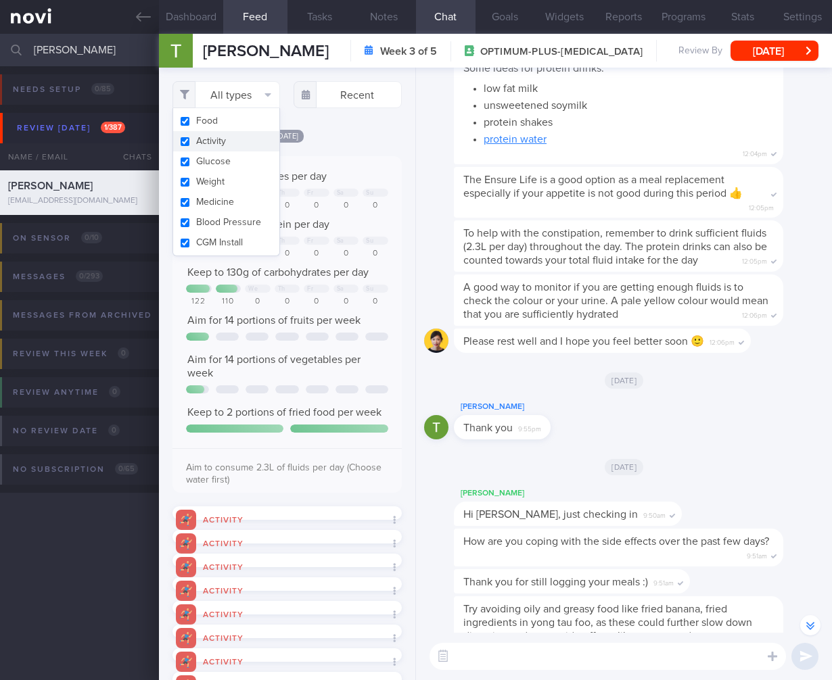
click at [215, 145] on button "Activity" at bounding box center [226, 141] width 107 height 20
checkbox input "false"
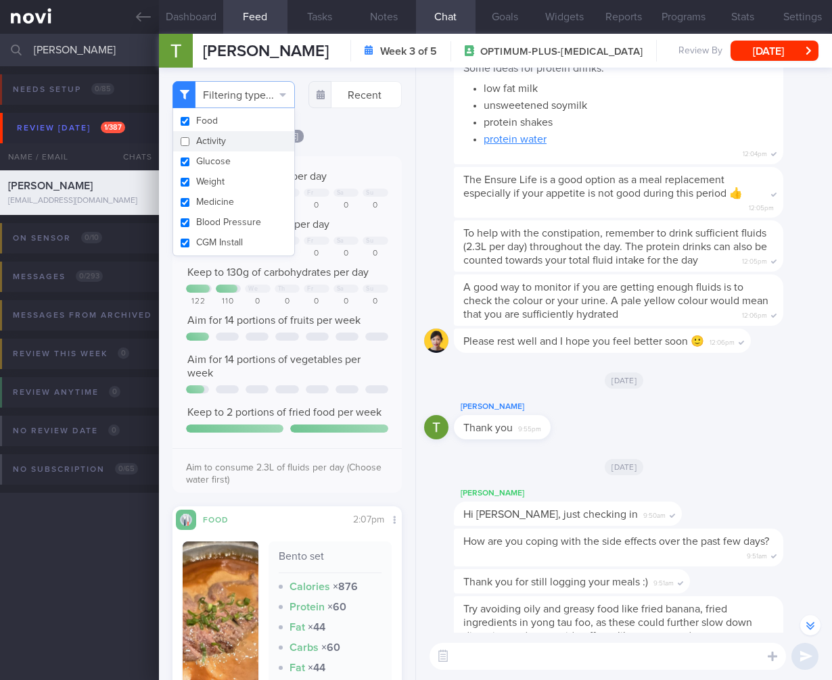
click at [361, 380] on div "Aim for 14 portions of vegetables per week" at bounding box center [287, 366] width 202 height 27
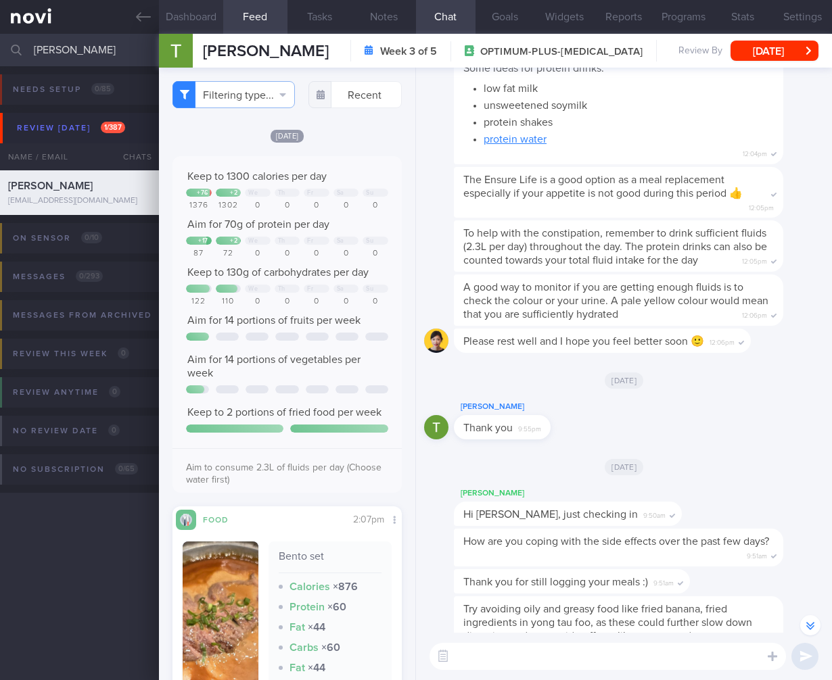
click at [183, 18] on button "Dashboard" at bounding box center [191, 17] width 64 height 34
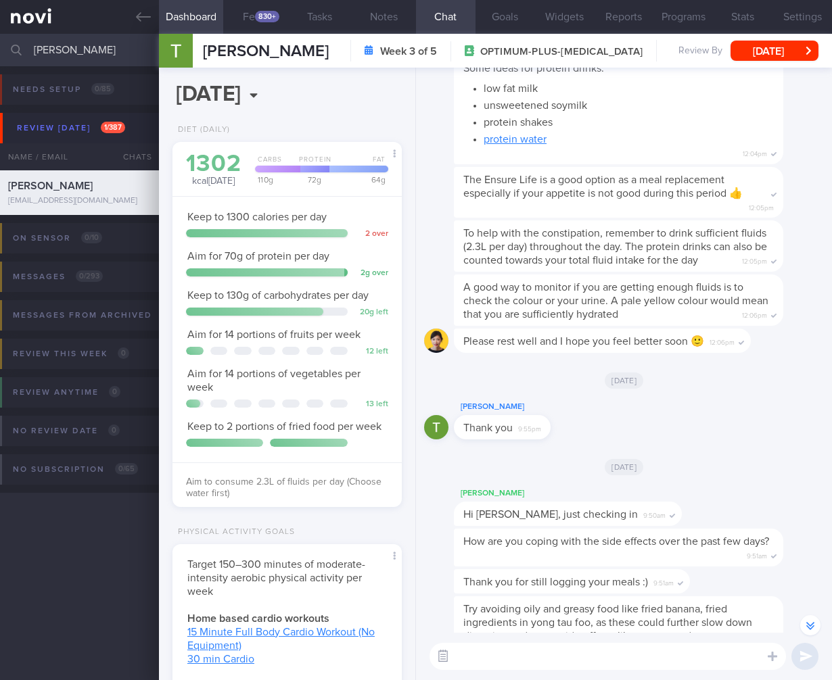
click at [443, 653] on button "button" at bounding box center [443, 657] width 24 height 24
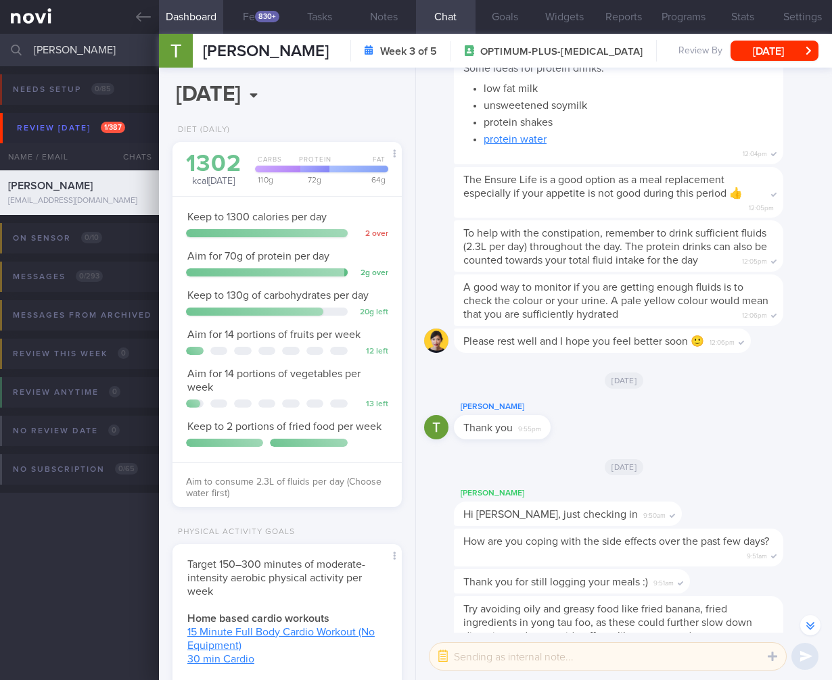
click at [469, 648] on textarea at bounding box center [607, 656] width 356 height 27
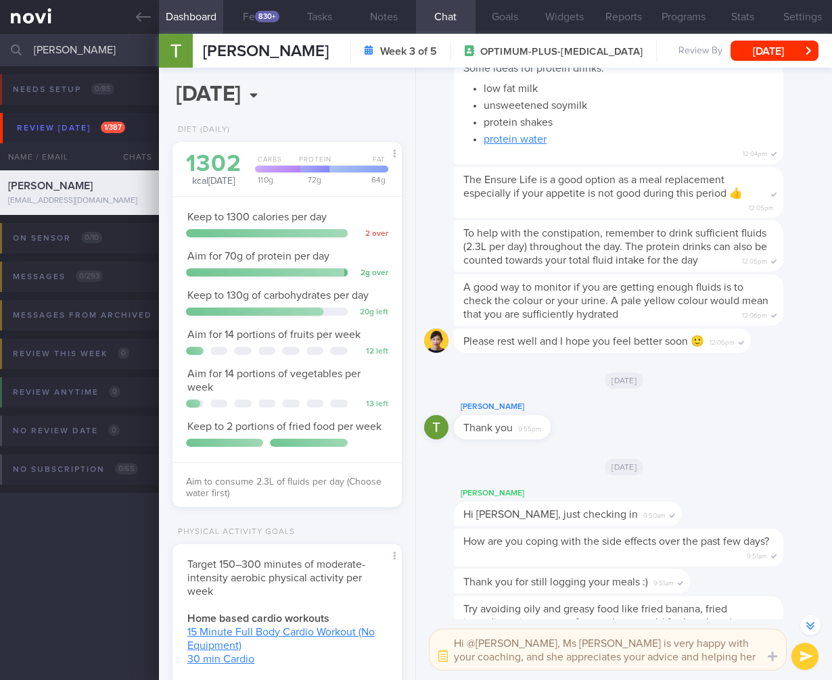
scroll to position [-1476, 0]
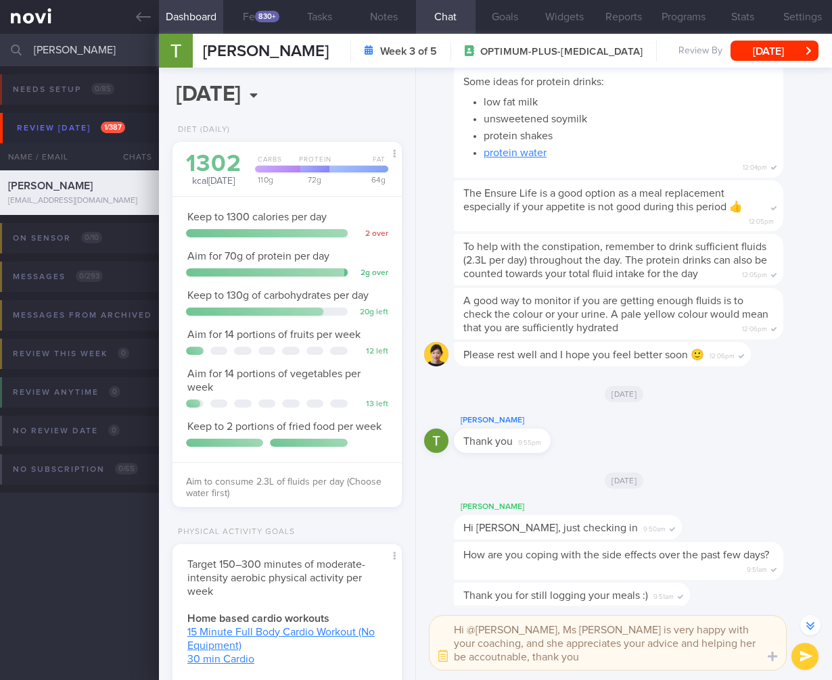
type textarea "Hi @Charlotte, Ms Therasa is very happy with your coaching, and she appreciates…"
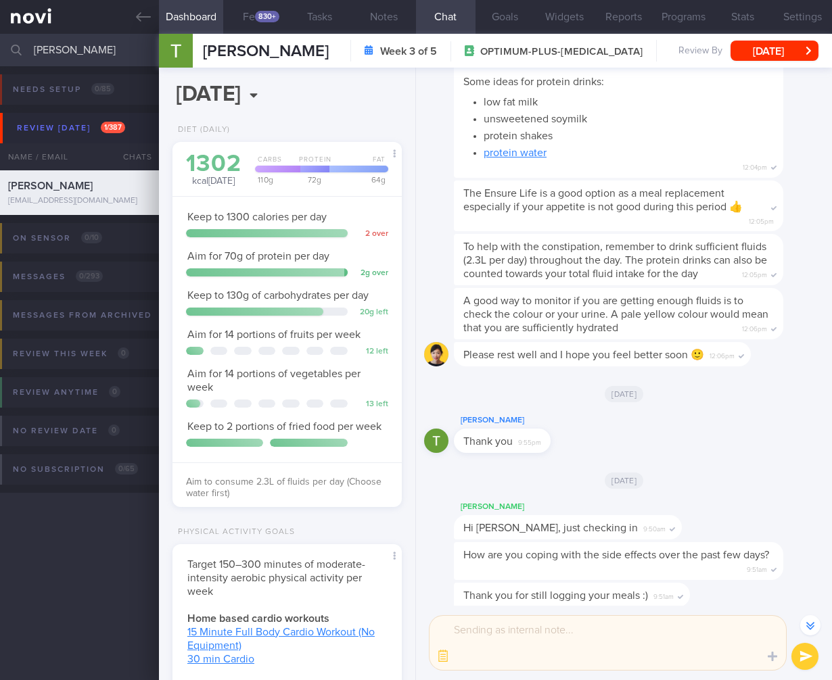
scroll to position [0, 0]
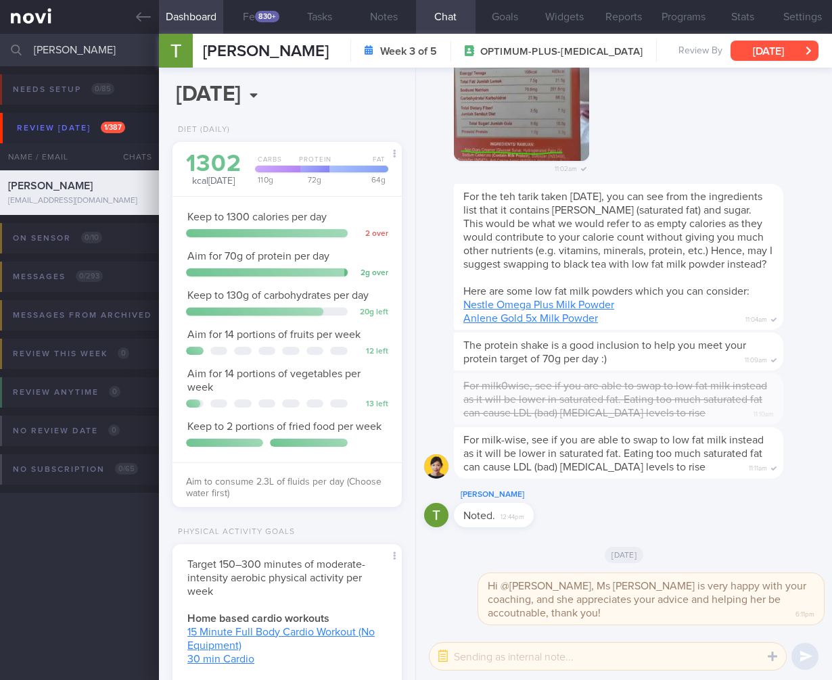
click at [786, 55] on button "Thu, 31 Jul" at bounding box center [774, 51] width 88 height 20
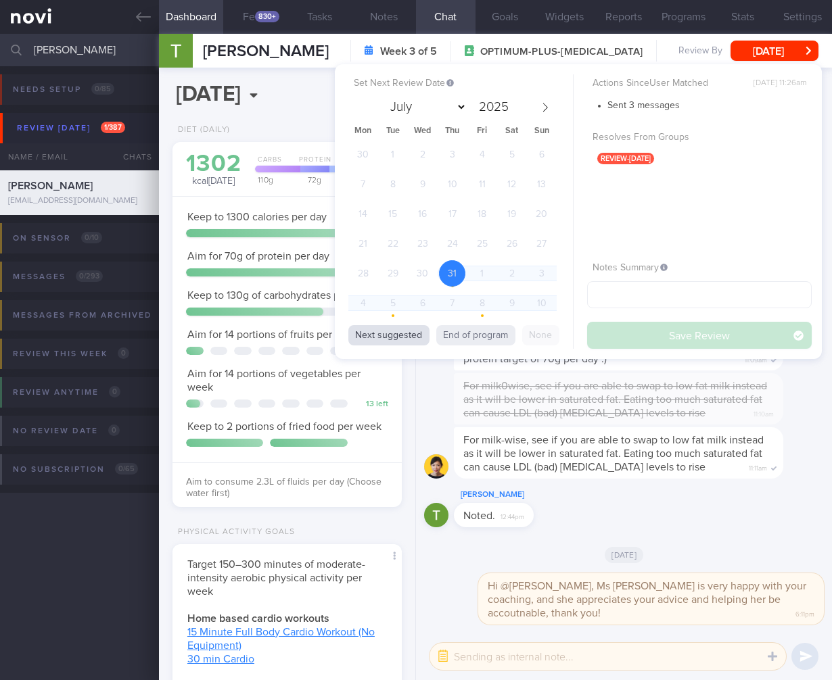
click at [382, 329] on button "Next suggested" at bounding box center [388, 335] width 81 height 20
select select "7"
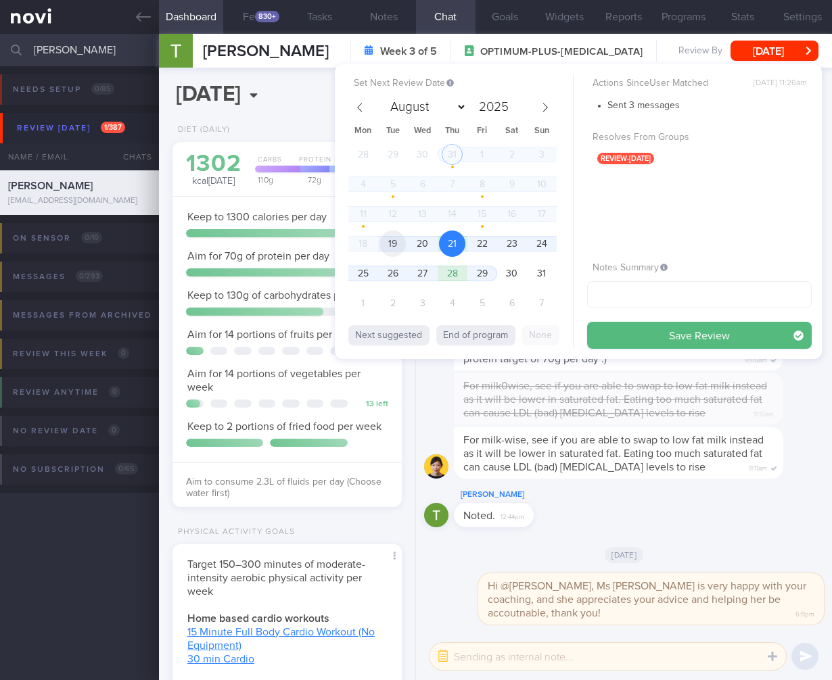
click at [402, 239] on span "19" at bounding box center [392, 244] width 26 height 26
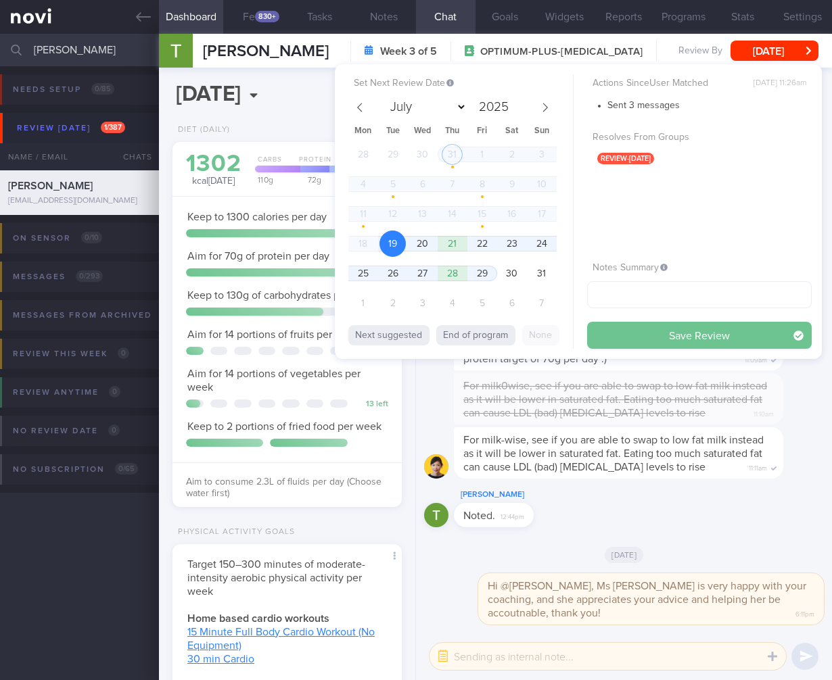
click at [655, 331] on button "Save Review" at bounding box center [699, 335] width 225 height 27
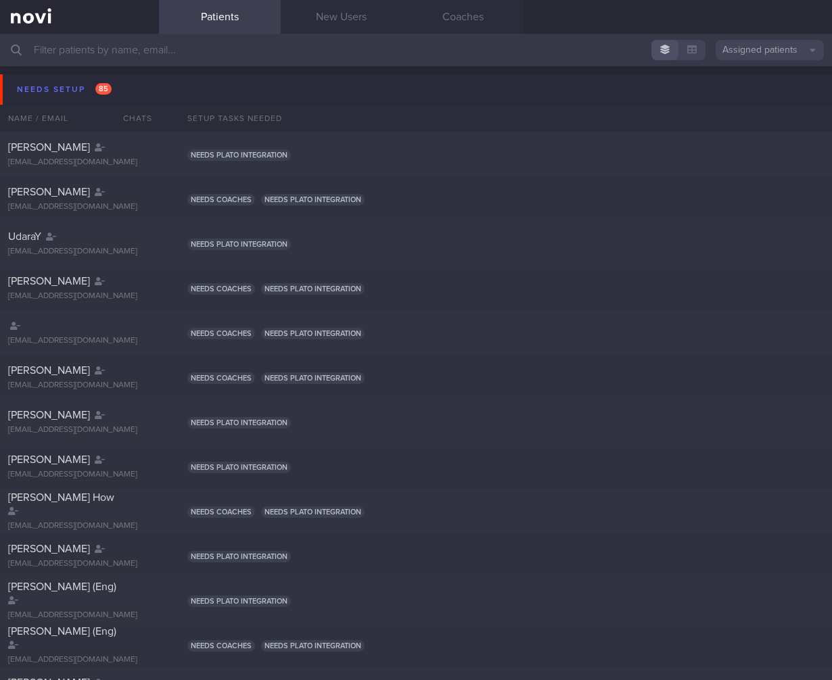
click at [116, 91] on button "Needs setup 85" at bounding box center [418, 89] width 836 height 30
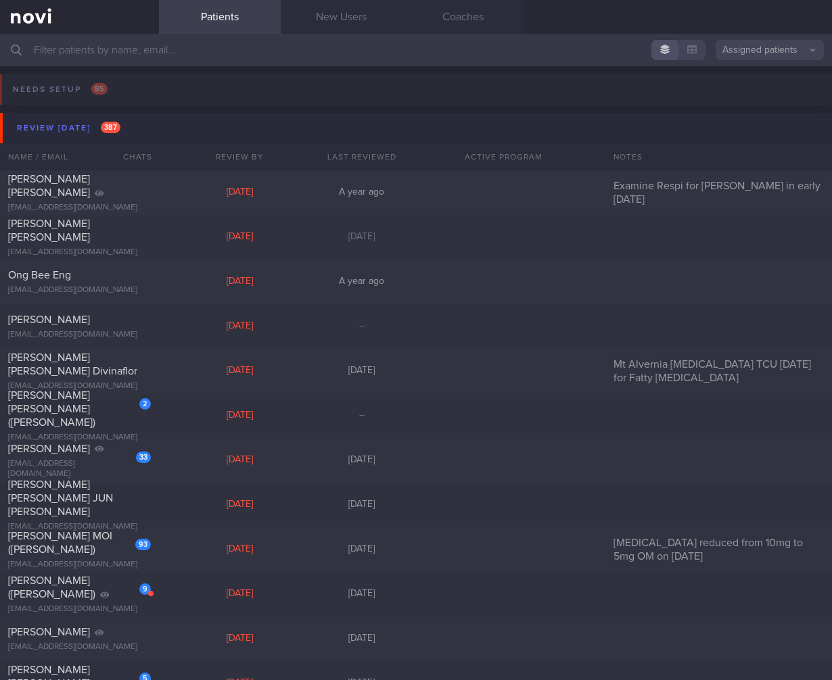
click at [122, 122] on div "Review today 387" at bounding box center [69, 128] width 110 height 18
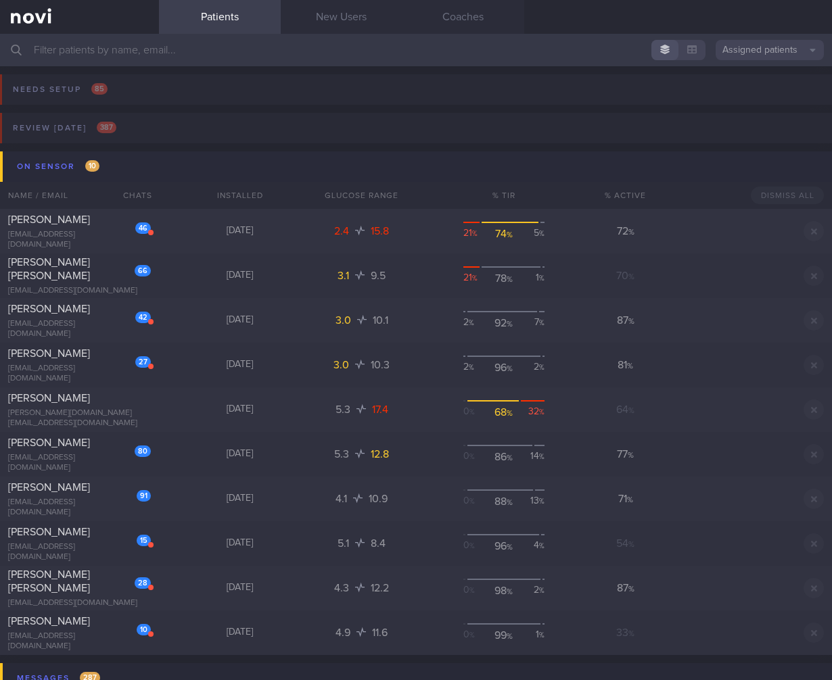
click at [178, 169] on button "On sensor 10" at bounding box center [418, 166] width 836 height 30
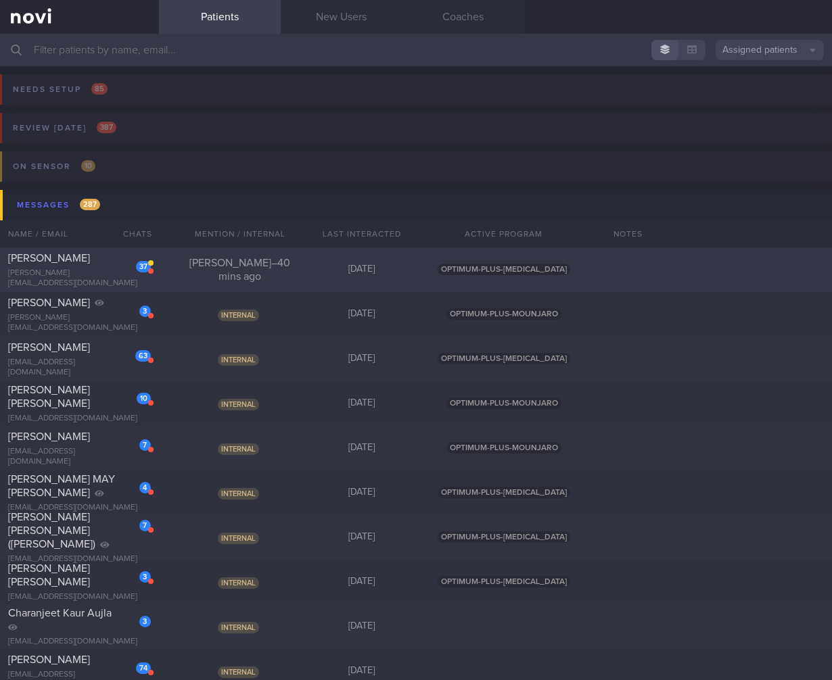
click at [247, 267] on div "Joel – 40 mins ago" at bounding box center [240, 269] width 122 height 27
select select "7"
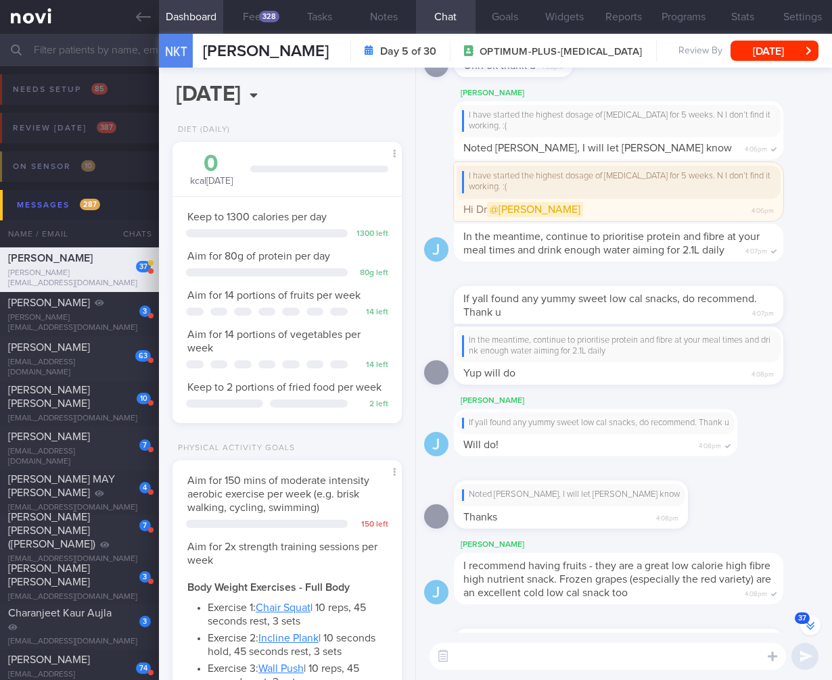
scroll to position [-574, 0]
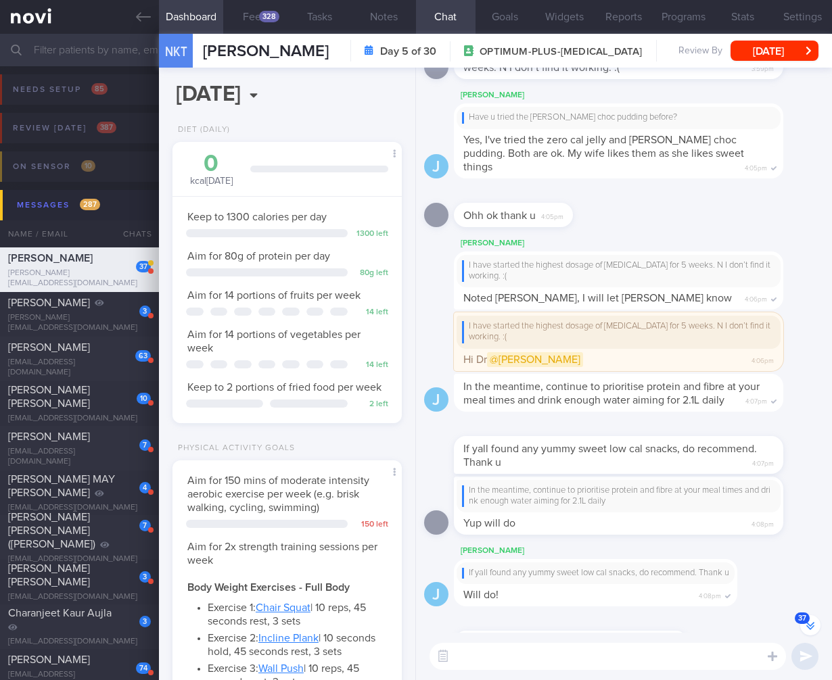
click at [597, 321] on div "I have started the highest dosage of wegovy for 5 weeks. N I don’t find it work…" at bounding box center [618, 332] width 313 height 22
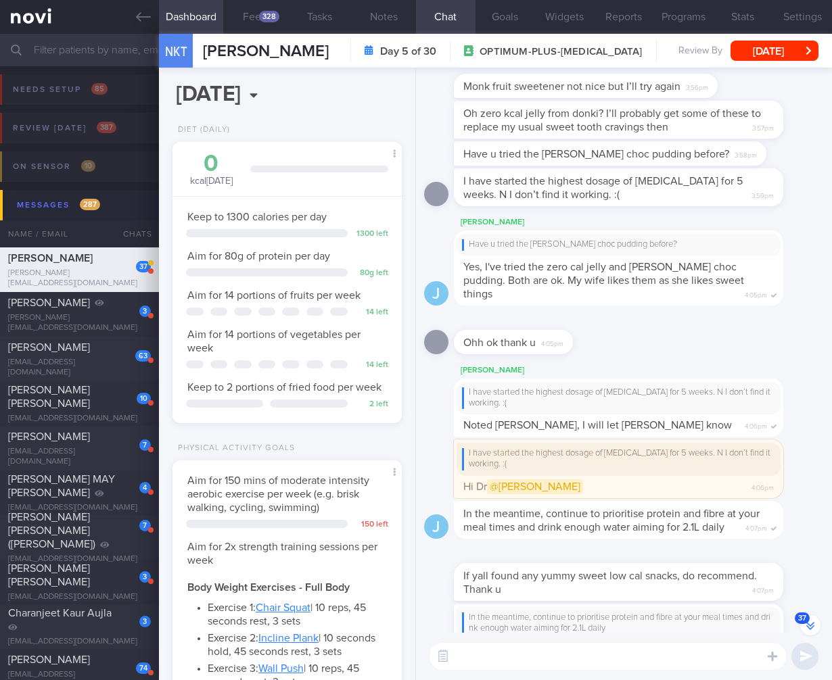
scroll to position [-745, 0]
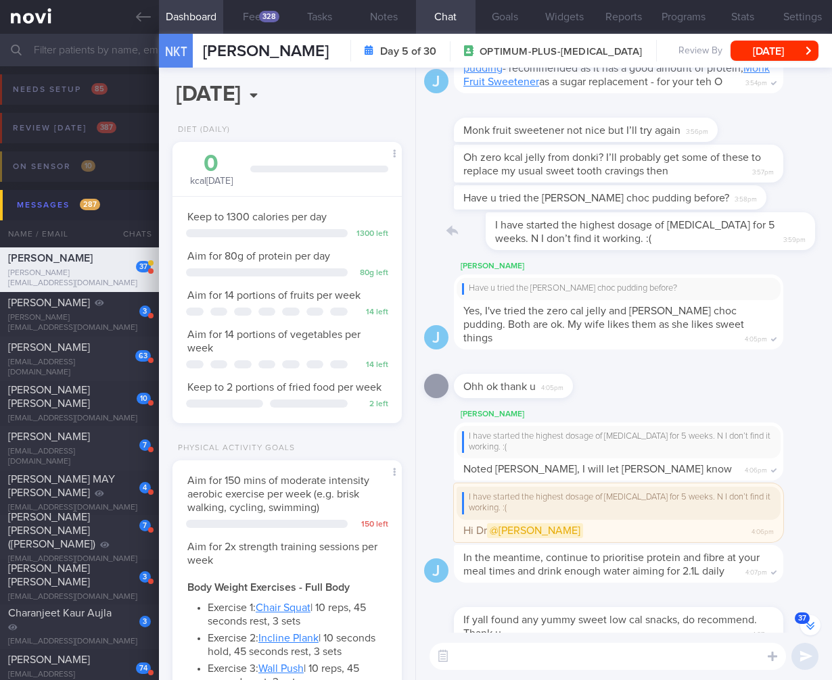
drag, startPoint x: 601, startPoint y: 227, endPoint x: 638, endPoint y: 227, distance: 37.9
click at [638, 227] on div "I have started the highest dosage of wegovy for 5 weeks. N I don’t find it work…" at bounding box center [639, 231] width 370 height 38
drag, startPoint x: 546, startPoint y: 221, endPoint x: 722, endPoint y: 233, distance: 176.3
click at [724, 233] on div "I have started the highest dosage of wegovy for 5 weeks. N I don’t find it work…" at bounding box center [618, 231] width 329 height 38
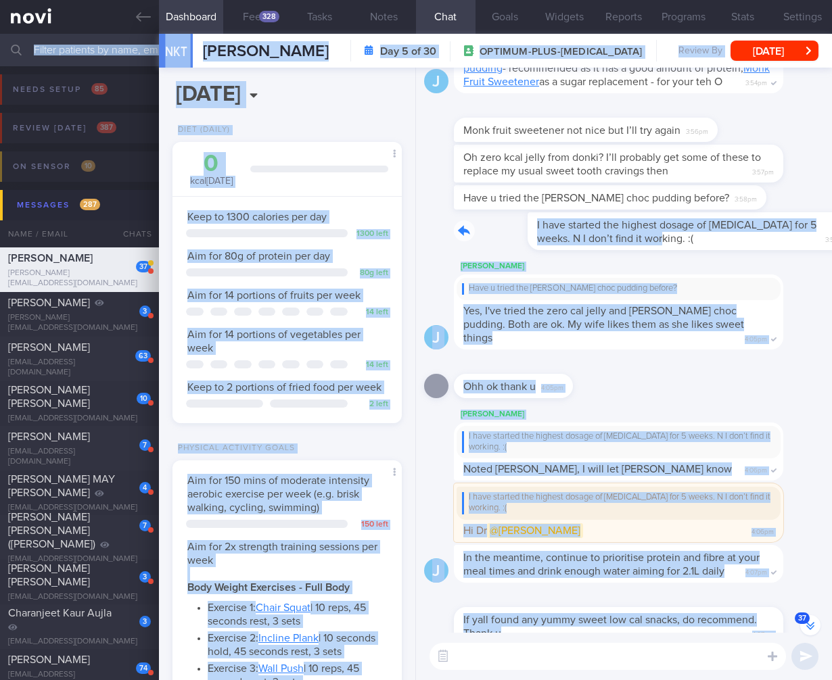
drag, startPoint x: 678, startPoint y: 225, endPoint x: 884, endPoint y: 226, distance: 206.3
click at [831, 226] on html "You are offline! Some functionality will be unavailable Patients New Users Coac…" at bounding box center [416, 340] width 832 height 680
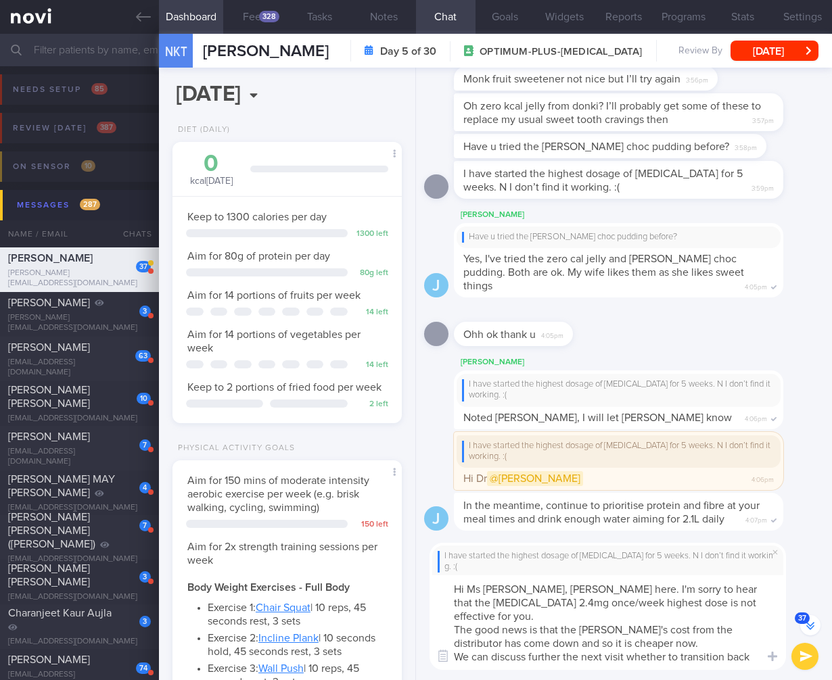
scroll to position [-835, 0]
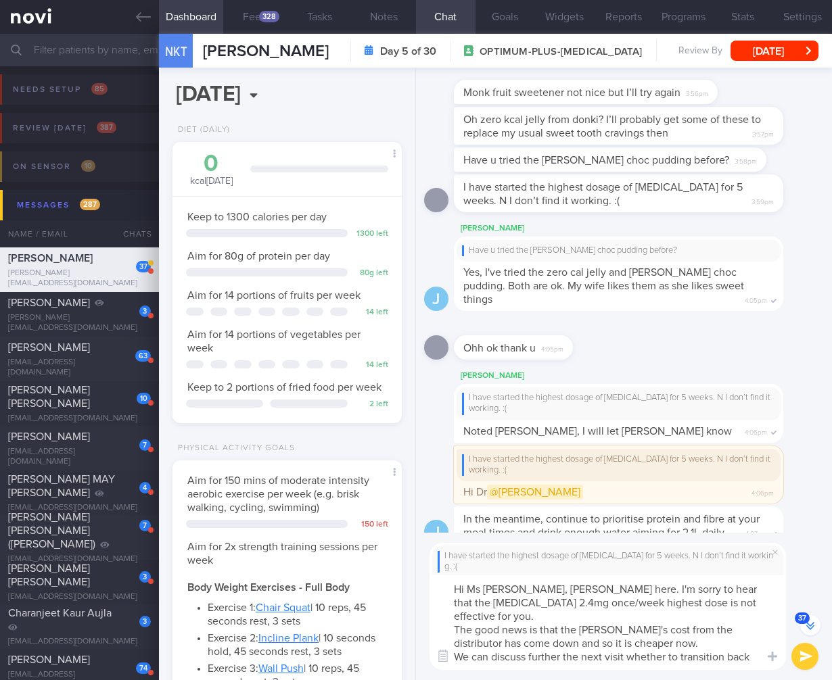
type textarea "Hi Ms Nerissa, Dr Todd here. I'm sorry to hear that the Wegovy 2.4mg once/week …"
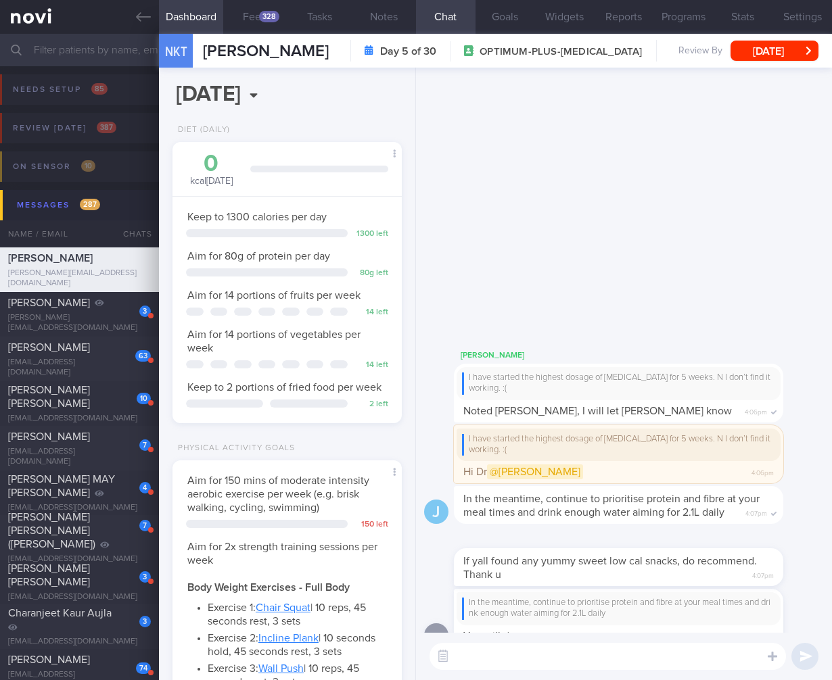
scroll to position [0, 0]
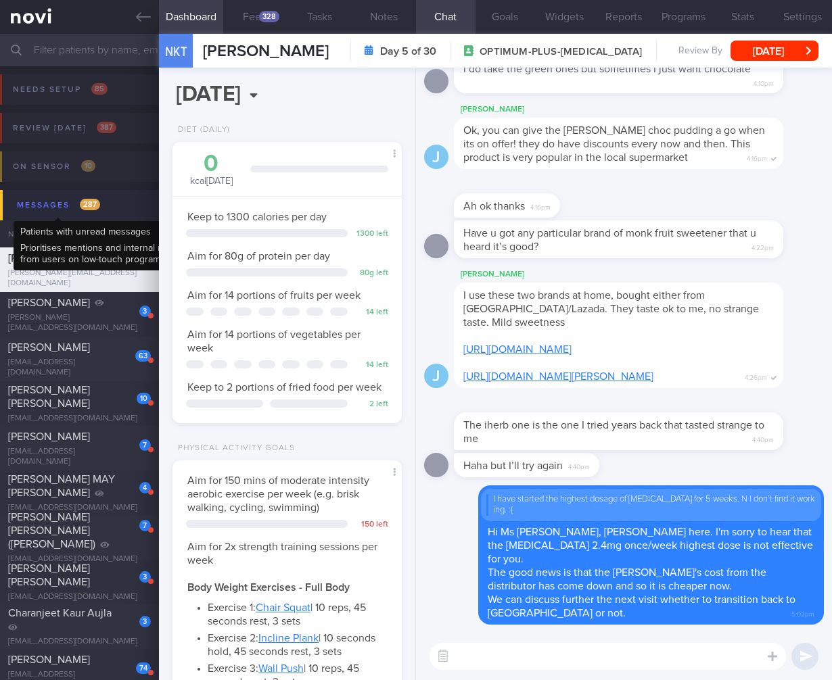
click at [78, 210] on div "Messages 287" at bounding box center [59, 205] width 90 height 18
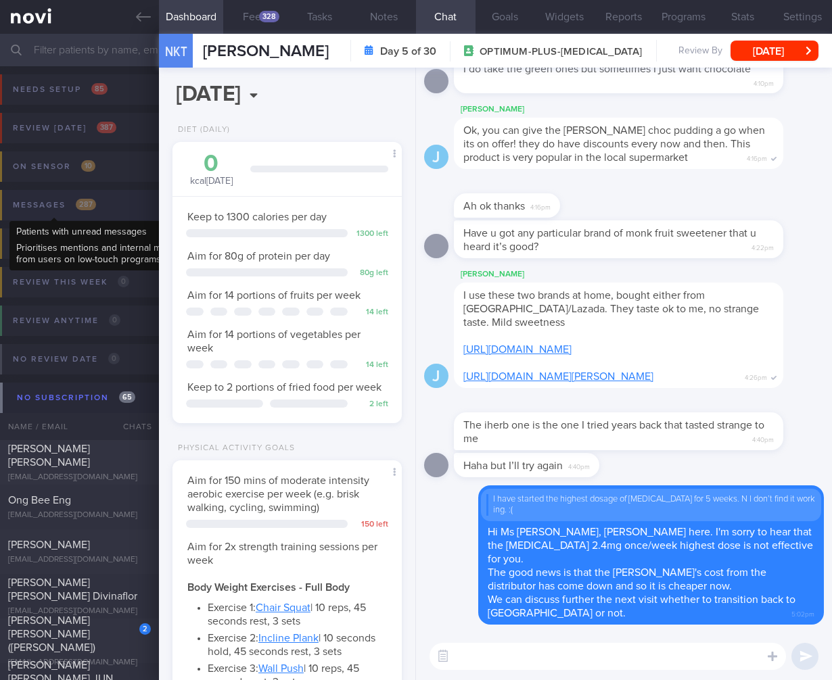
click at [95, 205] on div "Messages 287" at bounding box center [54, 205] width 90 height 18
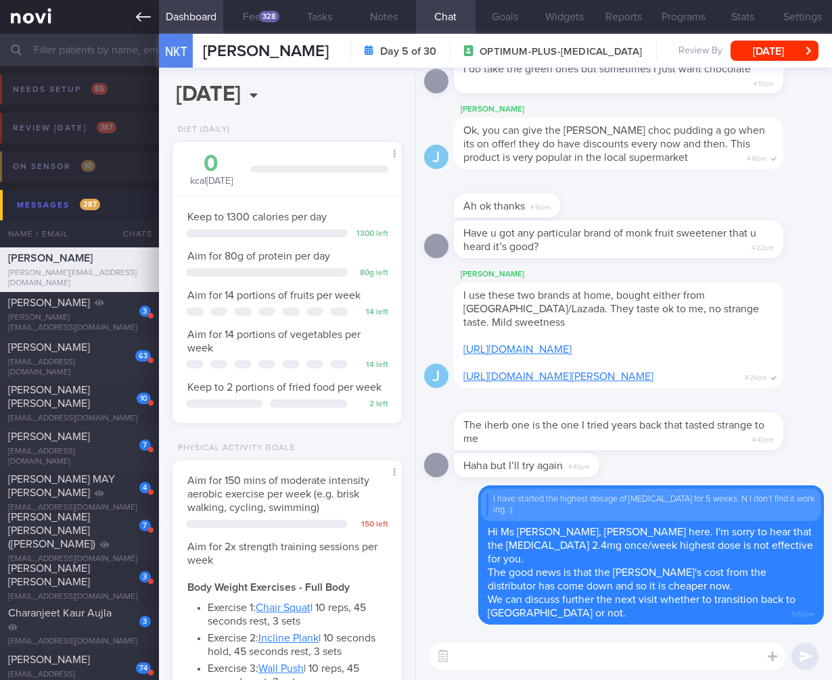
click at [137, 9] on icon at bounding box center [143, 16] width 15 height 15
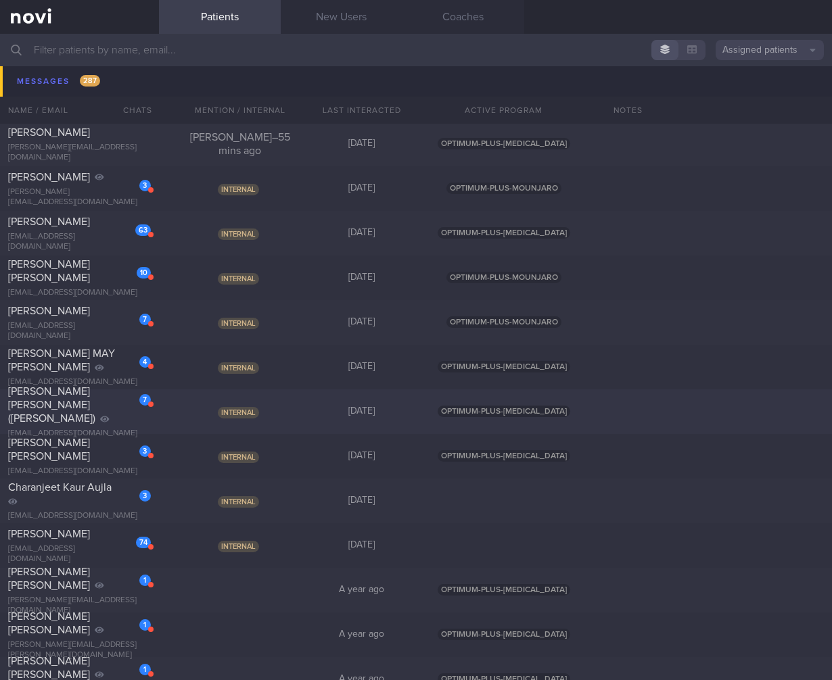
scroll to position [204, 0]
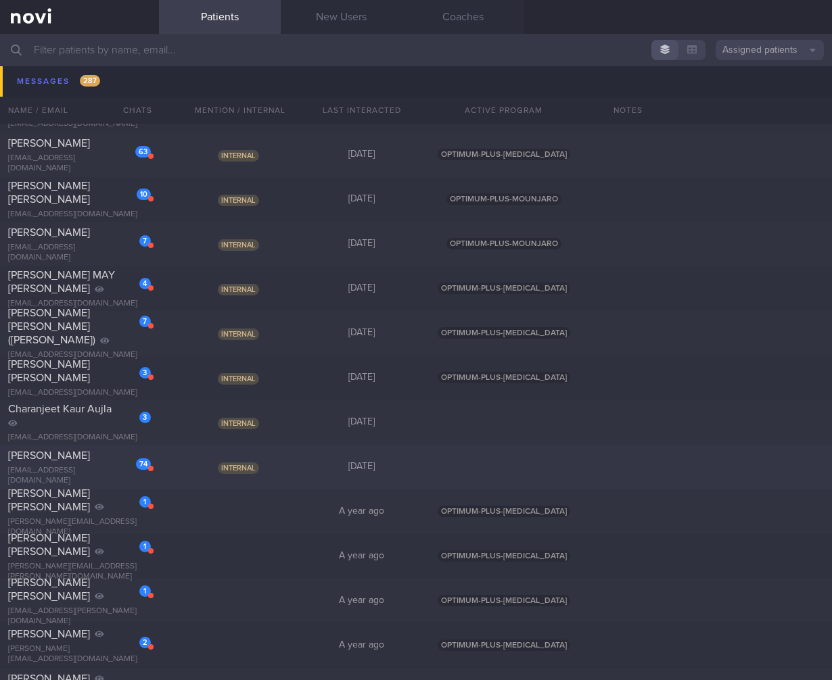
click at [235, 473] on span "Internal" at bounding box center [238, 468] width 41 height 11
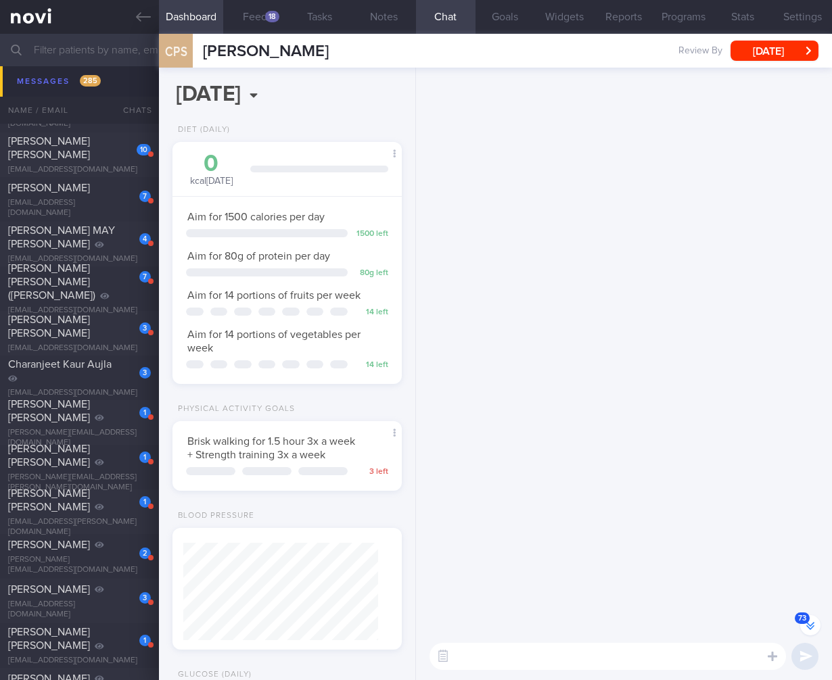
scroll to position [-6555, 0]
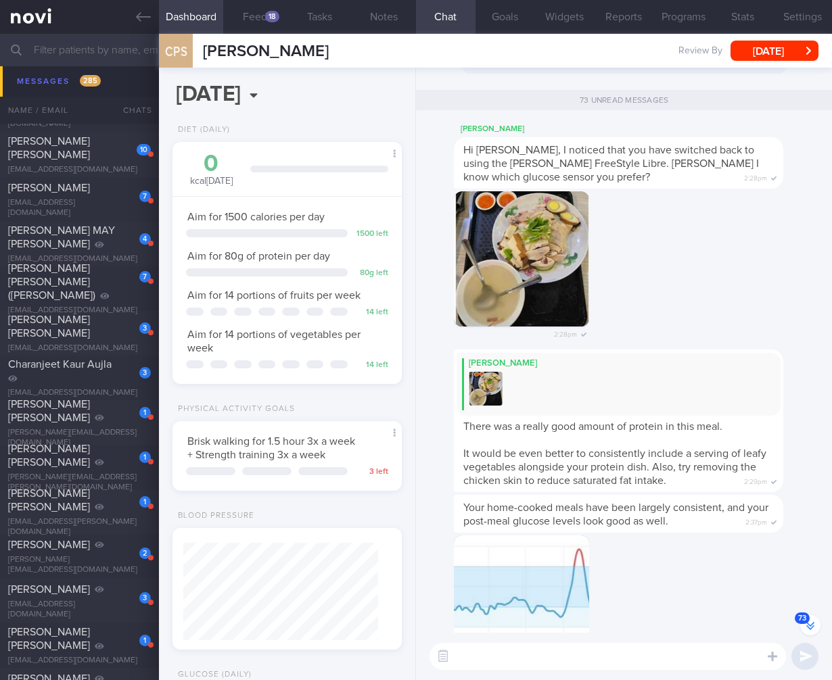
click at [810, 629] on icon "button" at bounding box center [810, 626] width 8 height 8
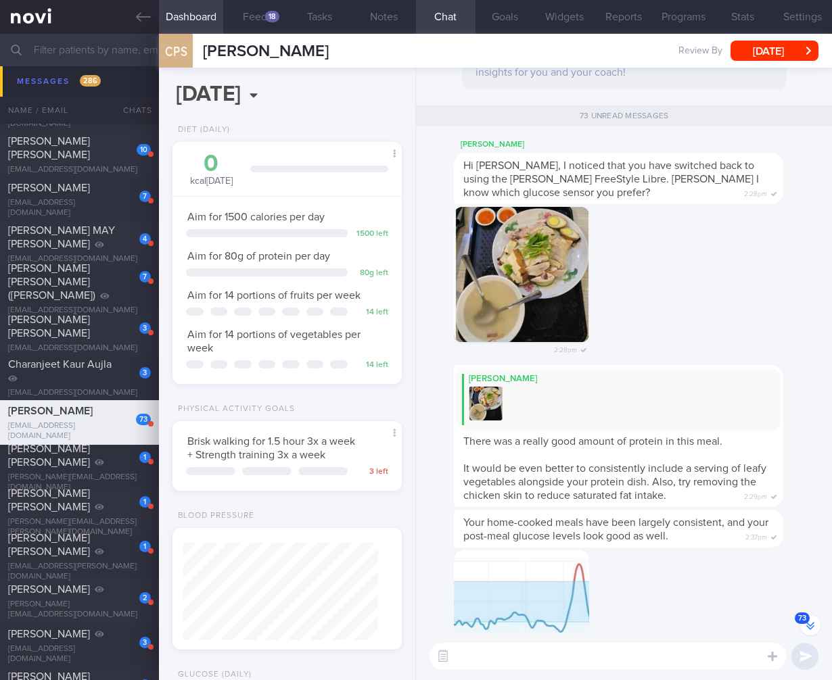
scroll to position [0, 0]
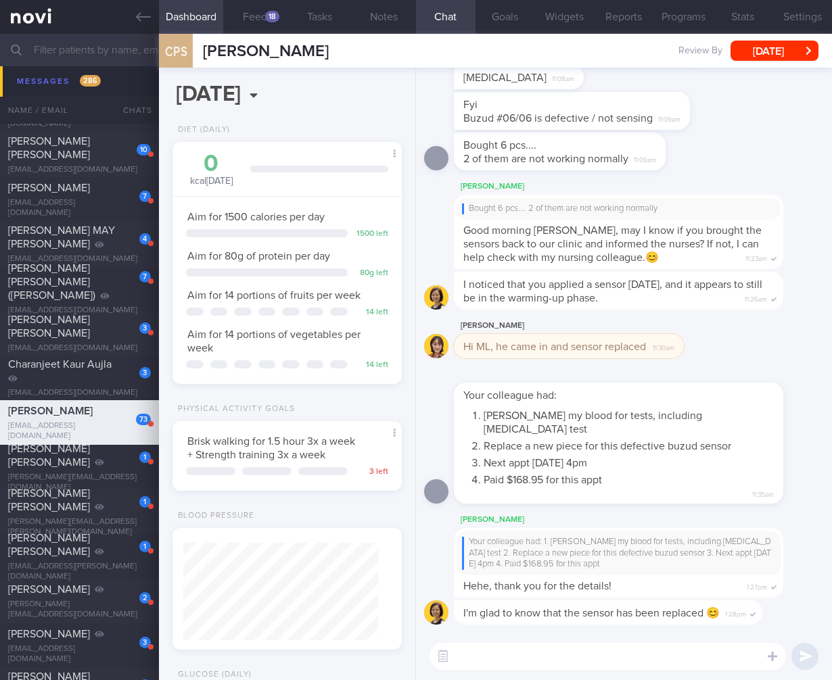
click at [810, 629] on div "I'm glad to know that the sensor has been replaced 😊 1:28pm" at bounding box center [624, 617] width 400 height 32
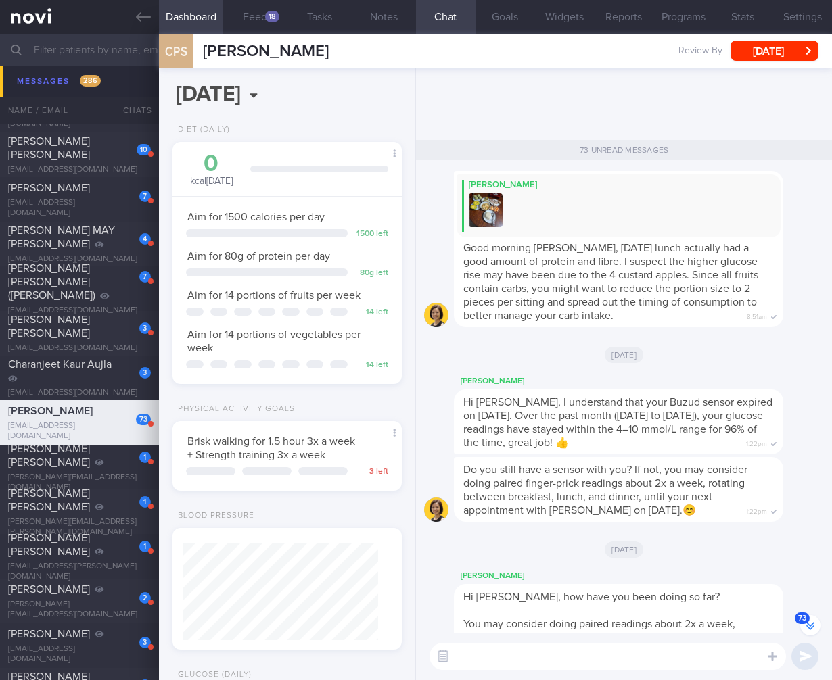
scroll to position [-908, 0]
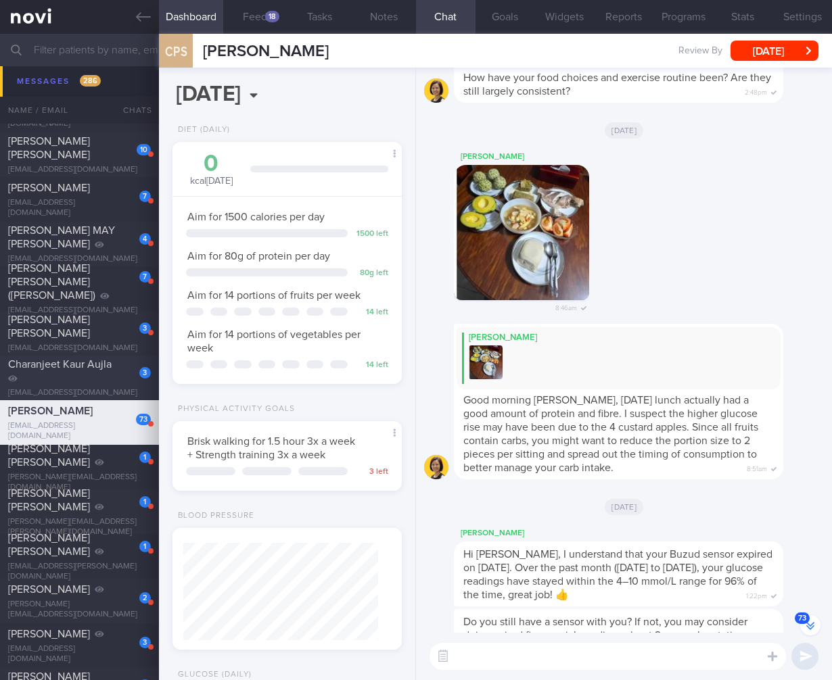
click at [85, 388] on div "chakaujla@gmail.com" at bounding box center [79, 393] width 143 height 10
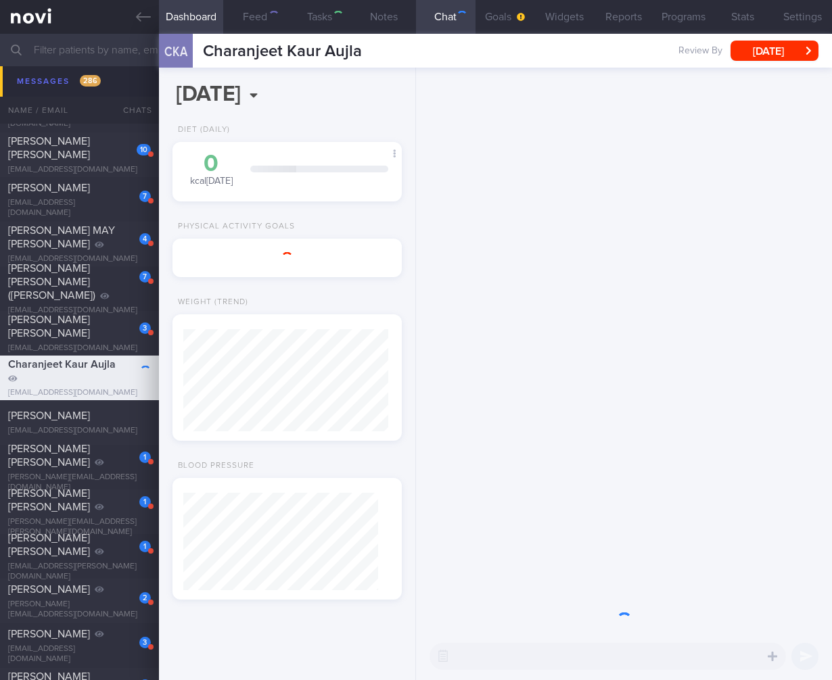
select select "5"
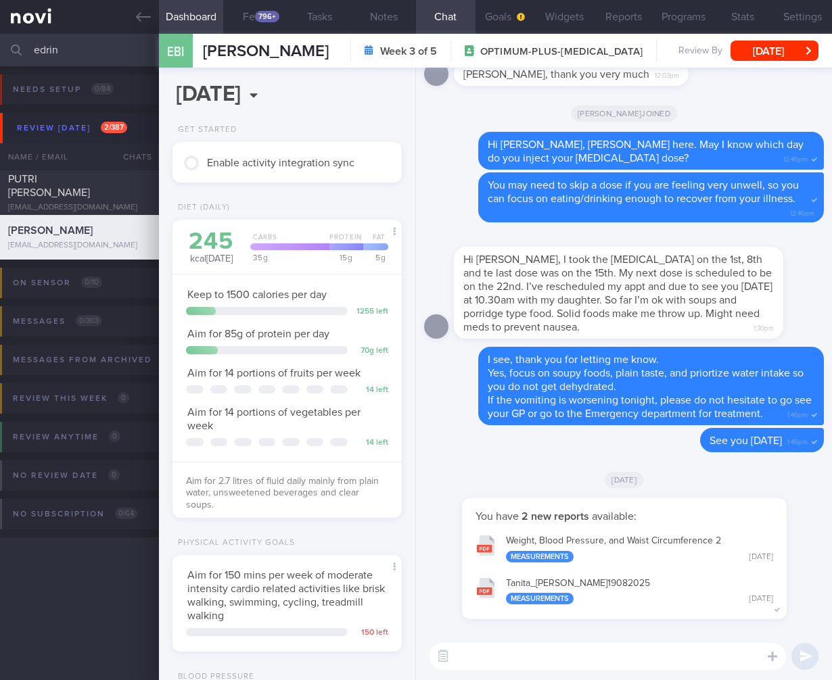
scroll to position [117, 195]
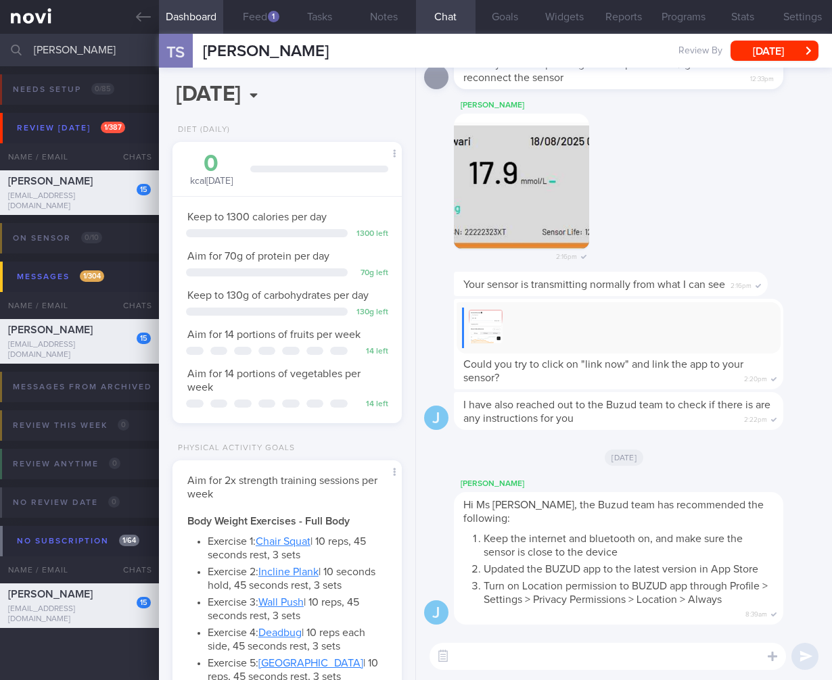
select select "4"
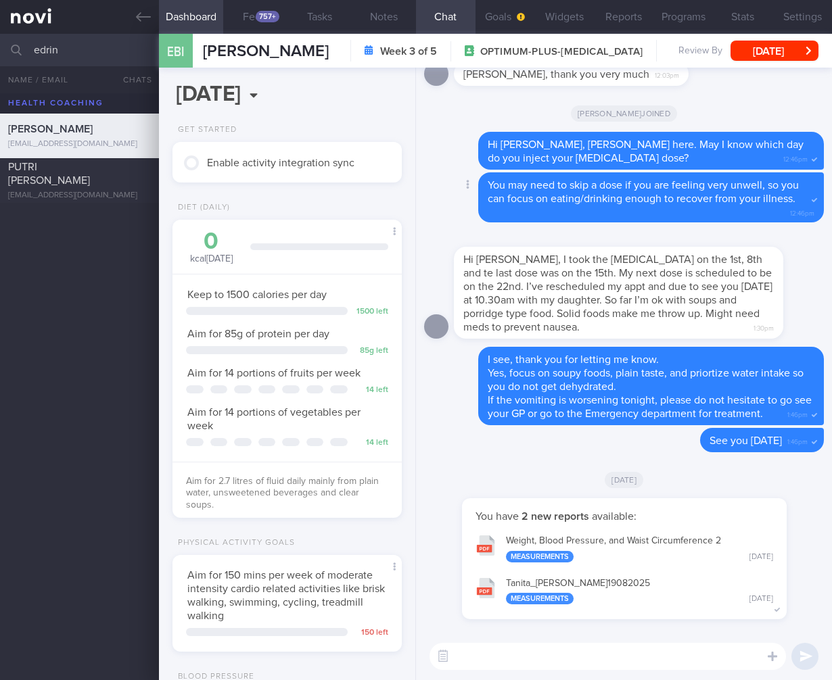
scroll to position [117, 195]
click at [80, 189] on div "PUTRI ADRIEANNA BINTE EDRIN putriadrieanna@gmail.com" at bounding box center [79, 180] width 159 height 41
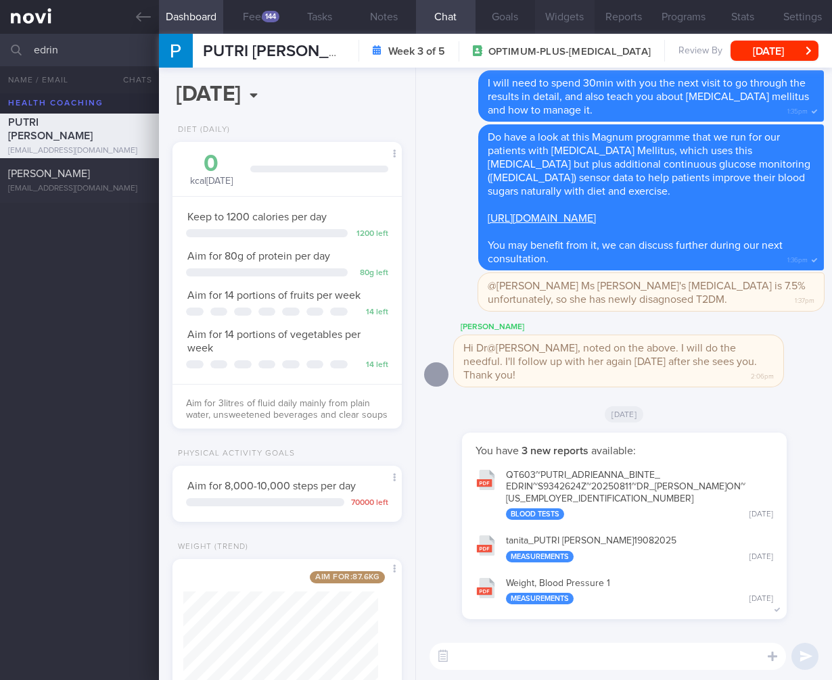
scroll to position [117, 195]
click at [452, 660] on button "button" at bounding box center [443, 657] width 24 height 24
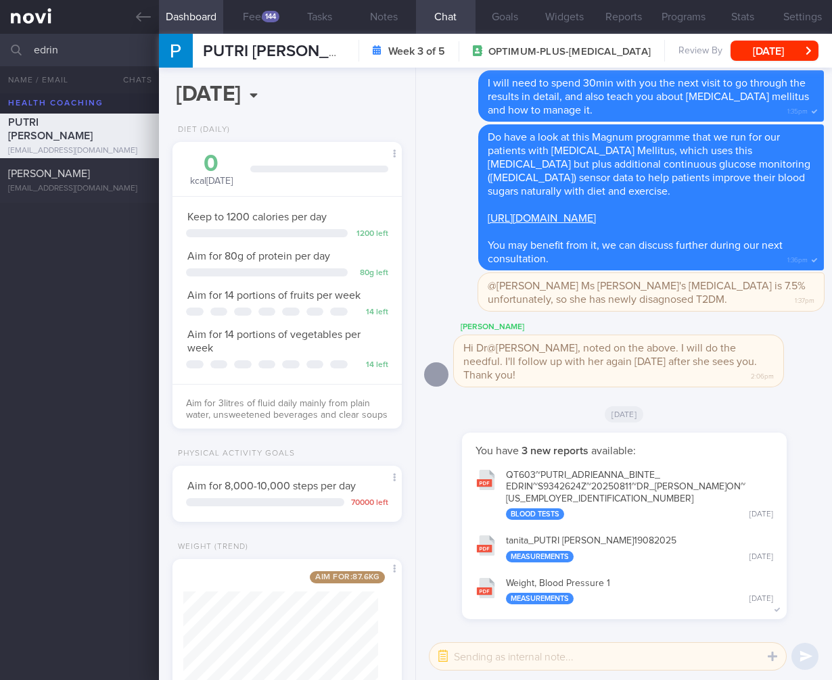
click at [470, 656] on textarea at bounding box center [607, 656] width 356 height 27
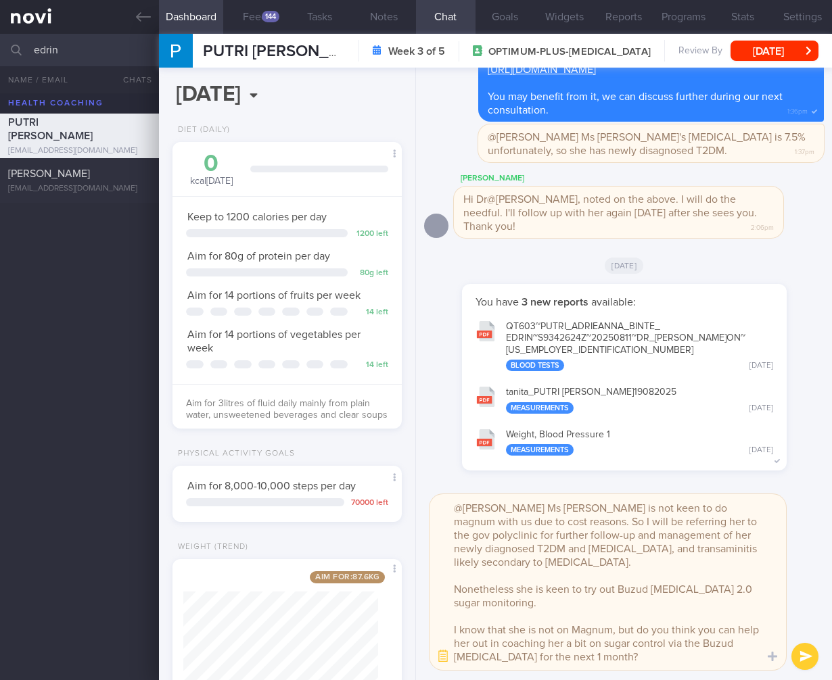
scroll to position [14, 0]
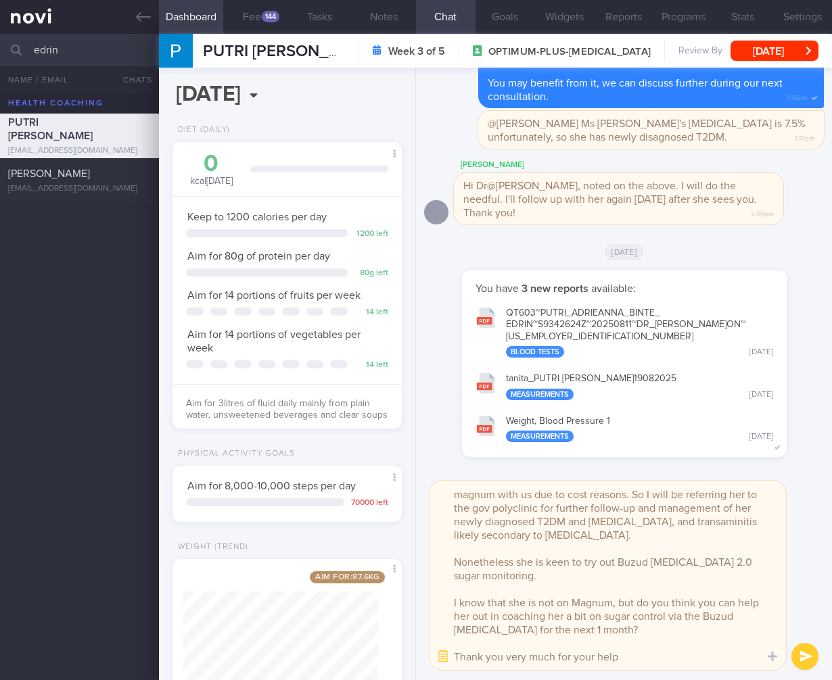
type textarea "@Sharon Ms Putri is not keen to do magnum with us due to cost reasons. So I wil…"
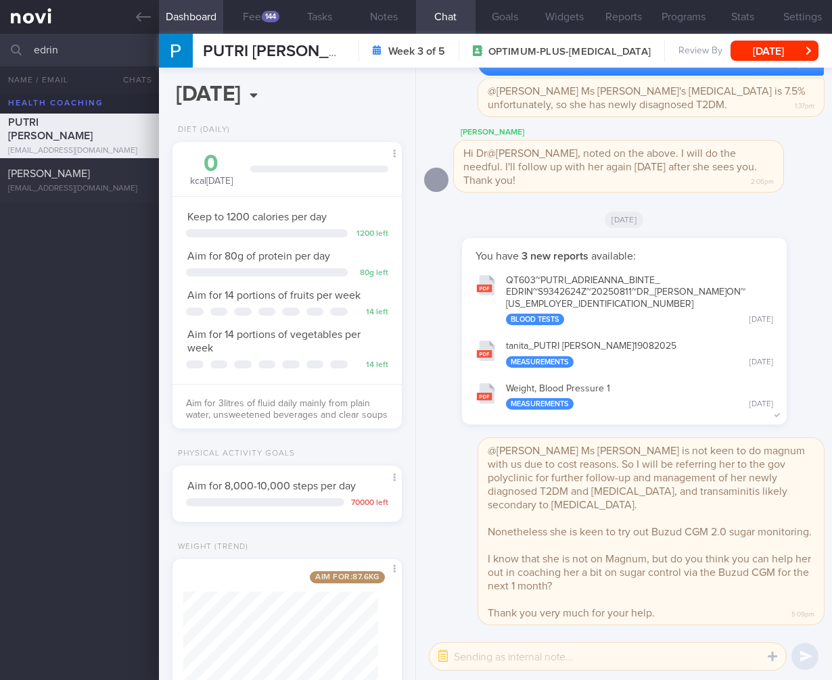
scroll to position [0, 0]
click at [781, 62] on div "PUTRI ADRIEANNA BINTE EDRIN Week 3 of 5 OPTIMUM-PLUS-WEGOVY Review By Mon, 4 Au…" at bounding box center [495, 51] width 673 height 34
click at [782, 52] on button "Mon, 4 Aug" at bounding box center [774, 51] width 88 height 20
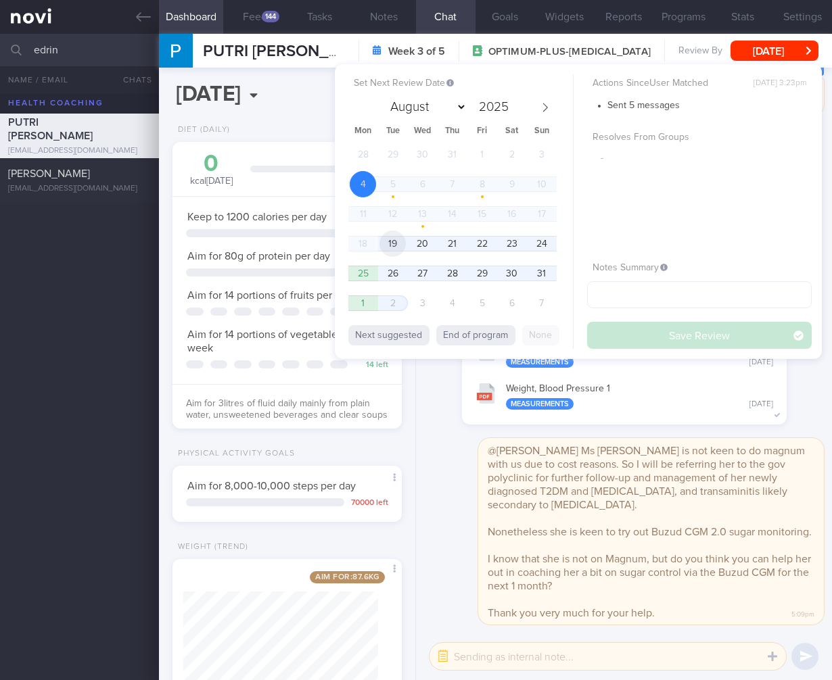
click at [396, 241] on span "19" at bounding box center [392, 244] width 26 height 26
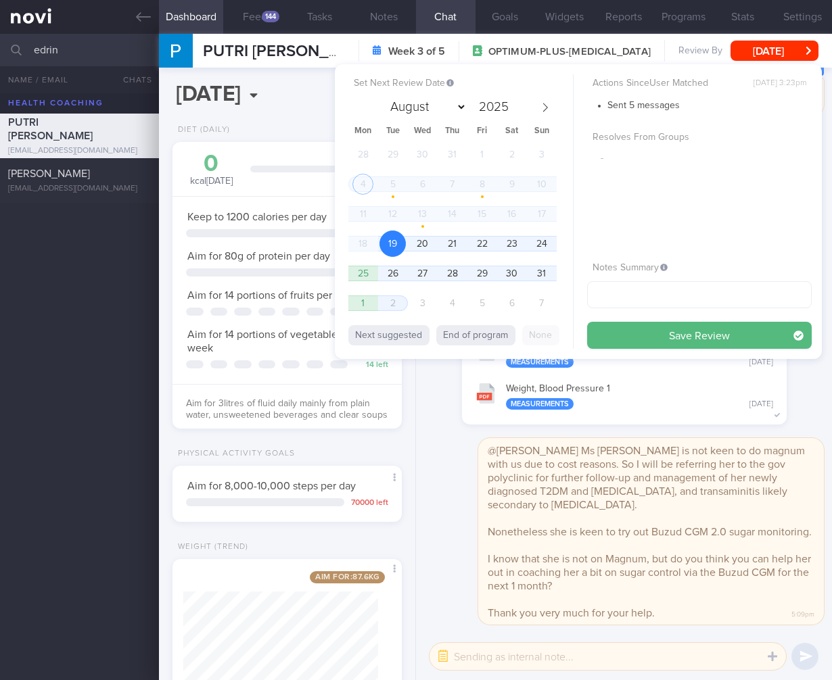
click at [744, 331] on button "Save Review" at bounding box center [699, 335] width 225 height 27
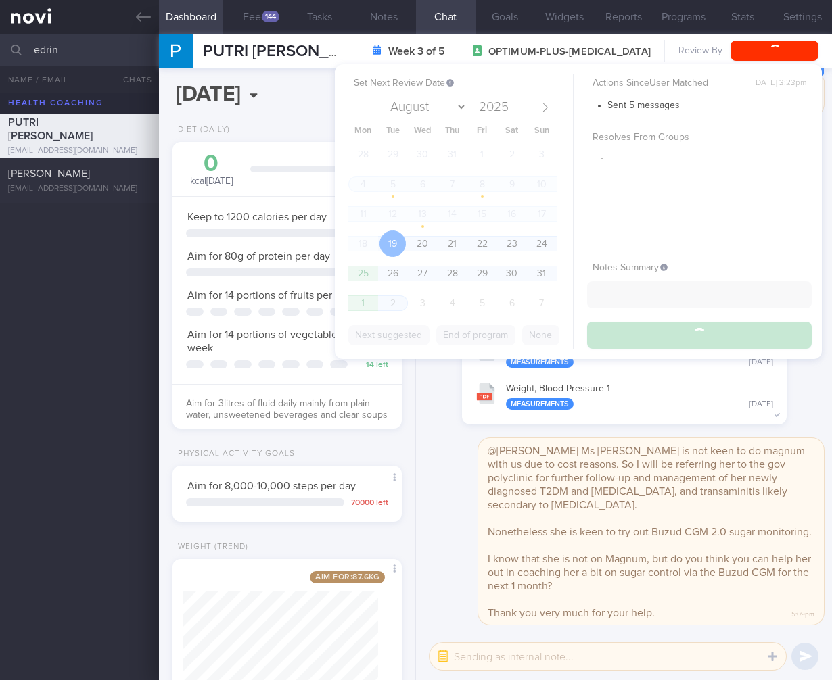
click at [390, 442] on div "Diet (Daily) 0 kcal today Carbs Protein Fat 0 g 0 g 0 g Keep to 1200 calories p…" at bounding box center [287, 283] width 256 height 317
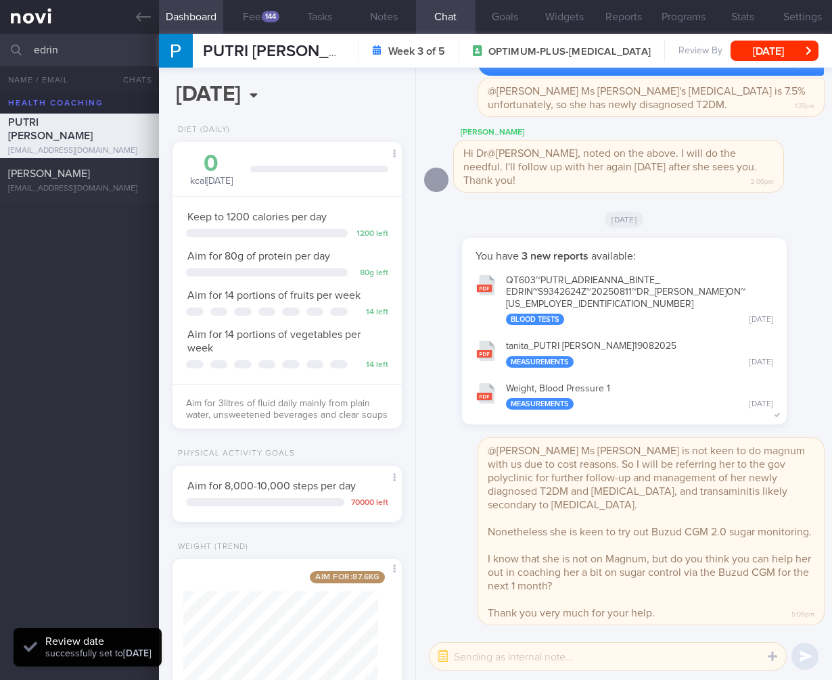
scroll to position [64, 0]
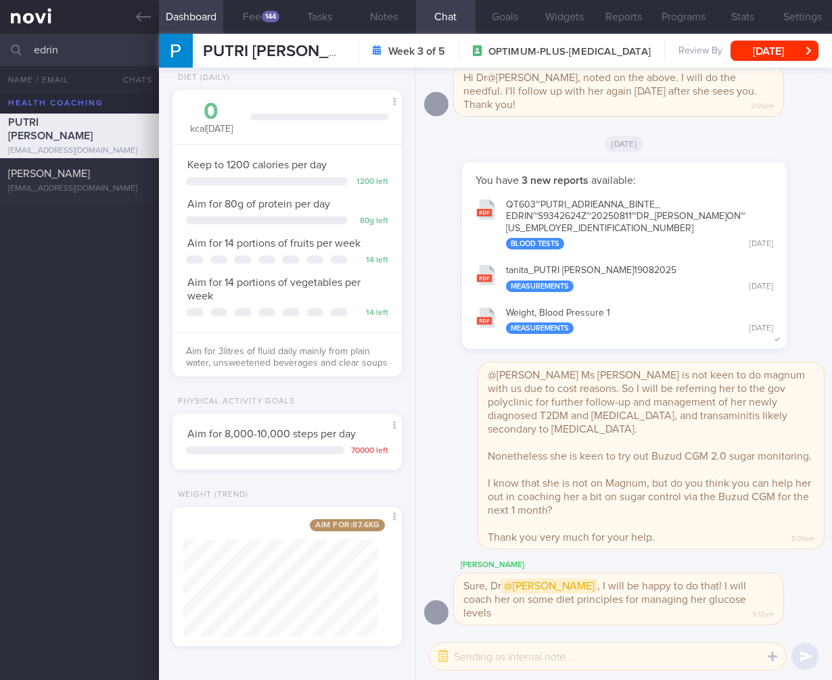
click at [614, 661] on textarea at bounding box center [607, 656] width 356 height 27
type textarea "Thank you very much!"
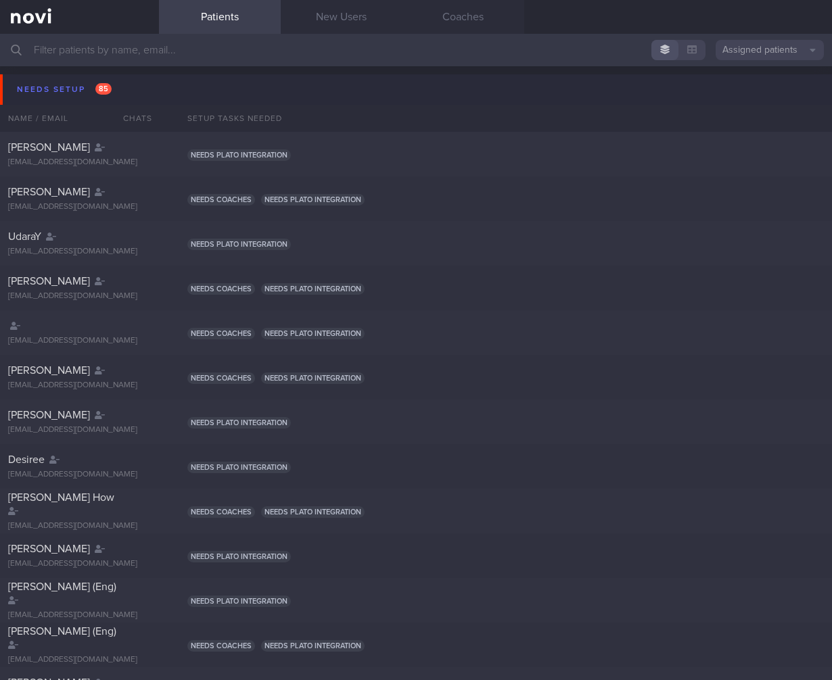
click at [143, 88] on button "Needs setup 85" at bounding box center [418, 89] width 836 height 30
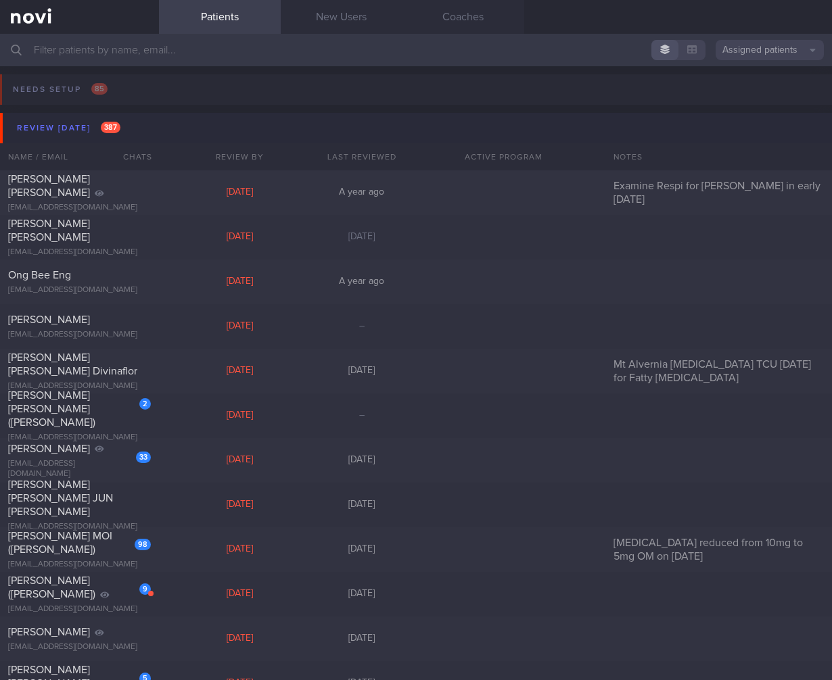
click at [135, 120] on button "Review [DATE] 387" at bounding box center [418, 128] width 836 height 30
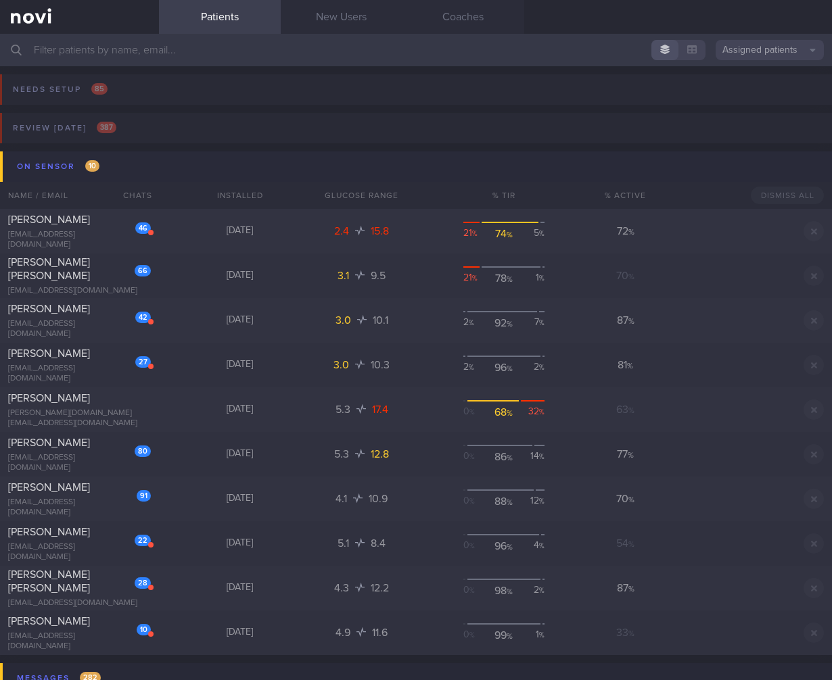
click at [133, 170] on button "On sensor 10" at bounding box center [418, 166] width 836 height 30
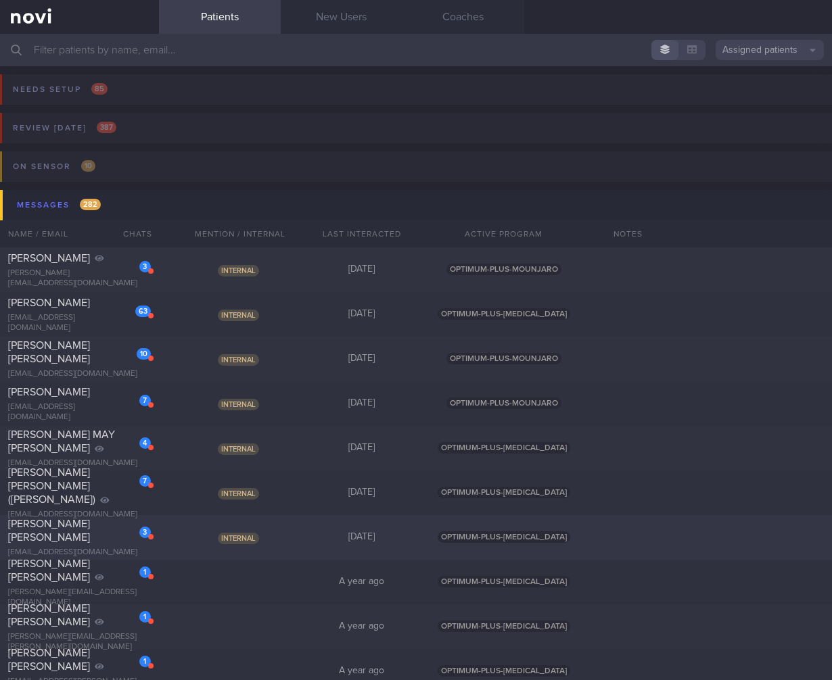
click at [226, 546] on div "3 WANG JUNQIAO JENNIFER zw7kzrgfdk@privaterelay.appleid.com Internal Today OPTI…" at bounding box center [416, 537] width 832 height 45
select select "7"
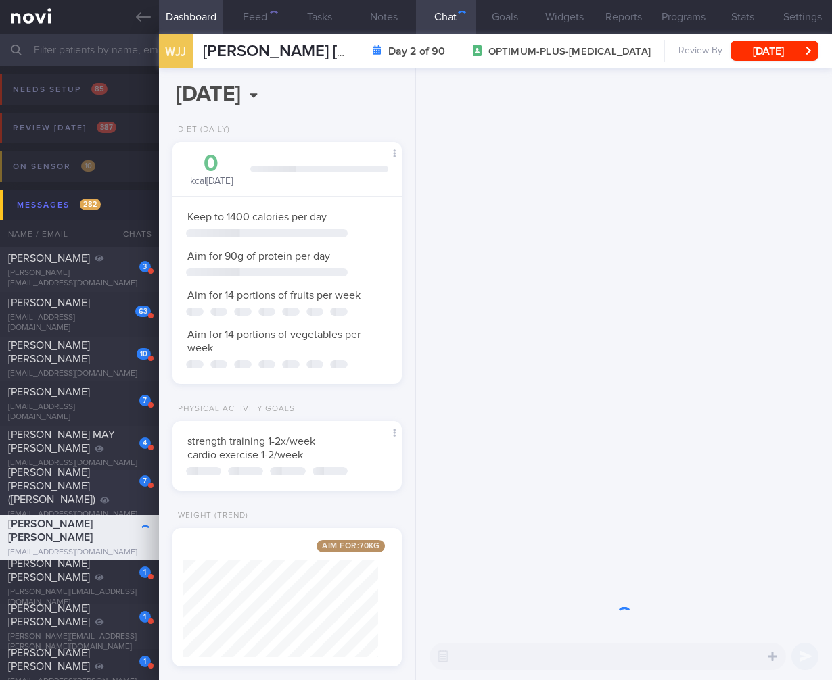
scroll to position [676203, 676124]
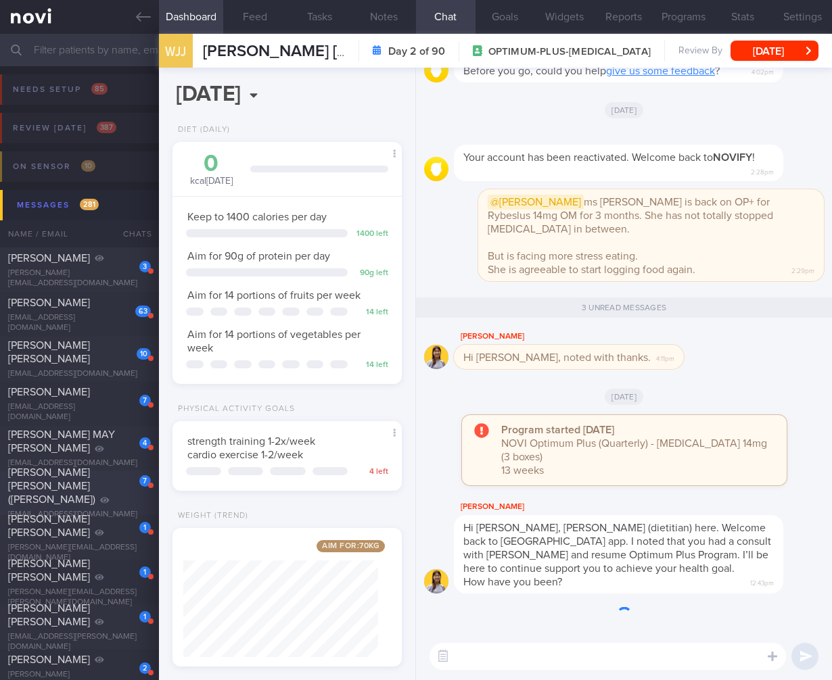
click at [75, 489] on div "[PERSON_NAME] [PERSON_NAME] ([PERSON_NAME])" at bounding box center [77, 486] width 139 height 41
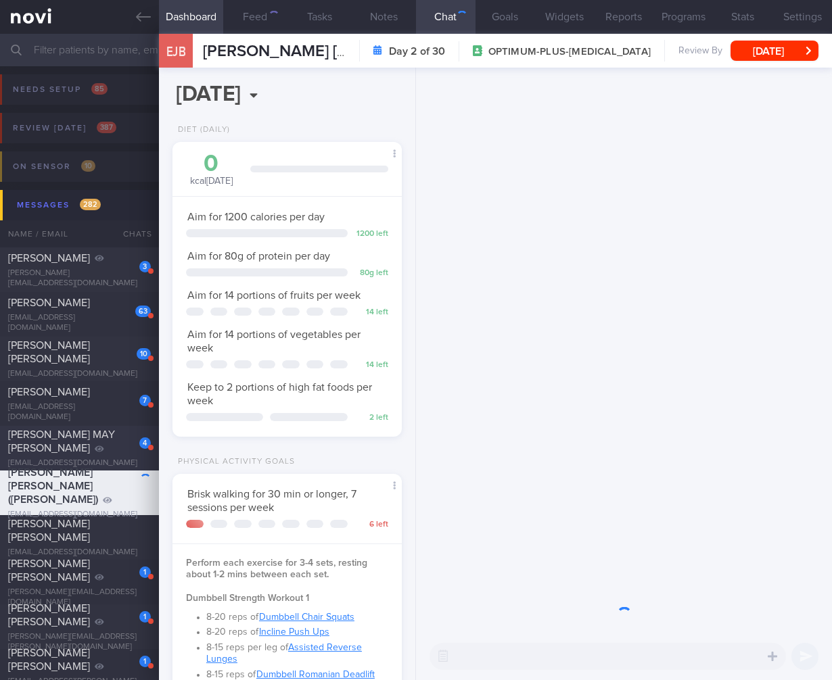
scroll to position [97, 195]
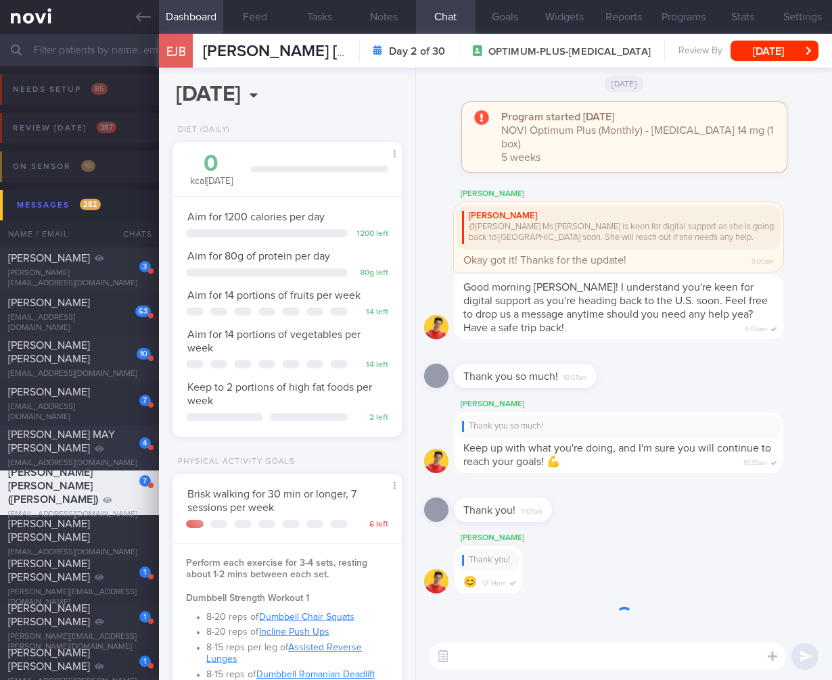
click at [99, 448] on div "[PERSON_NAME] MAY [PERSON_NAME]" at bounding box center [77, 441] width 139 height 27
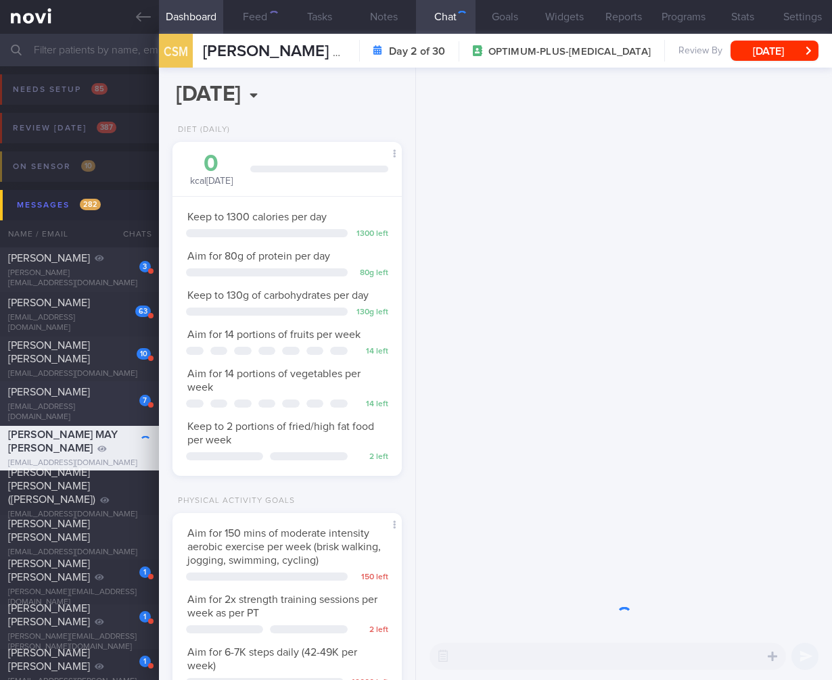
scroll to position [117, 195]
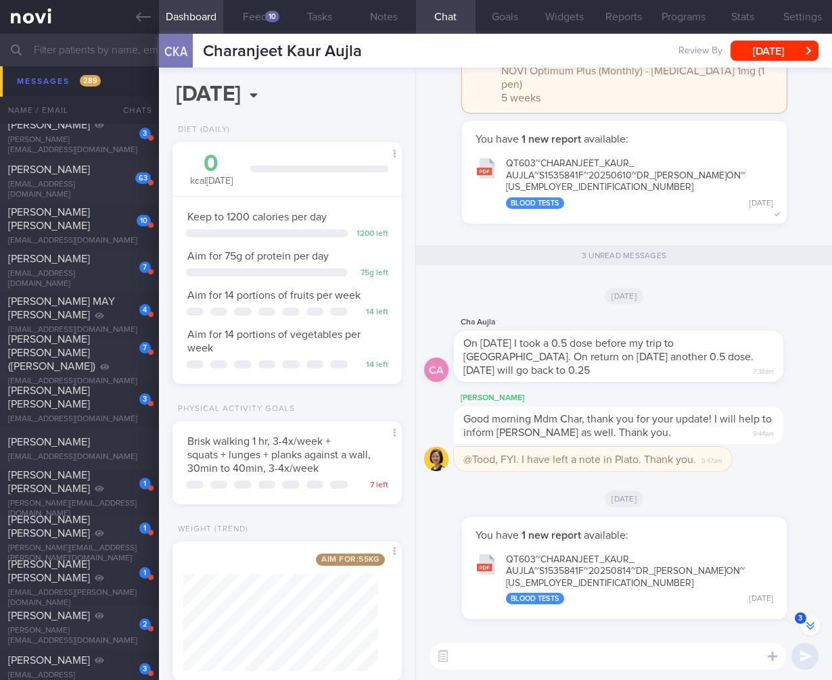
scroll to position [-153, 0]
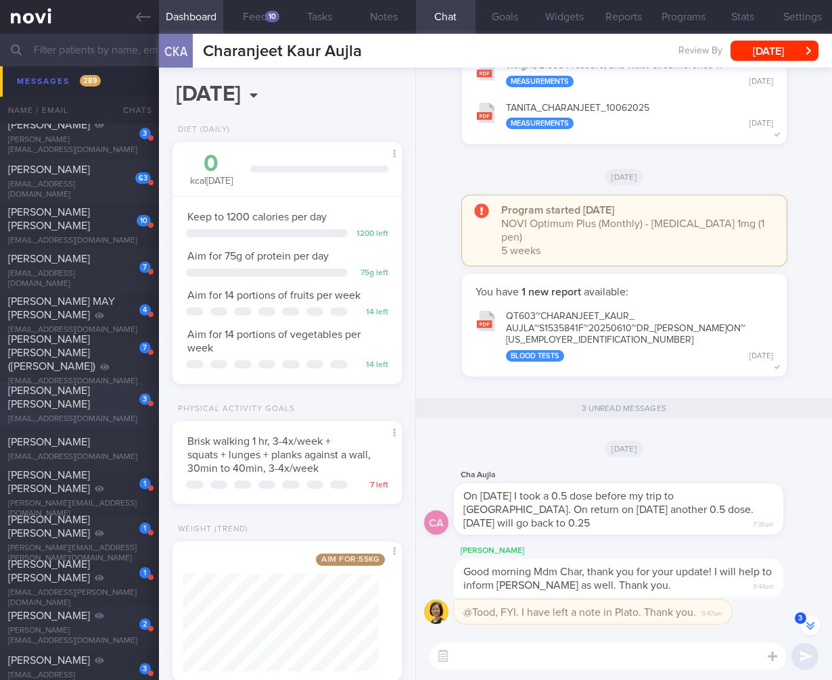
click at [78, 402] on div "[PERSON_NAME] [PERSON_NAME]" at bounding box center [77, 397] width 139 height 27
select select "7"
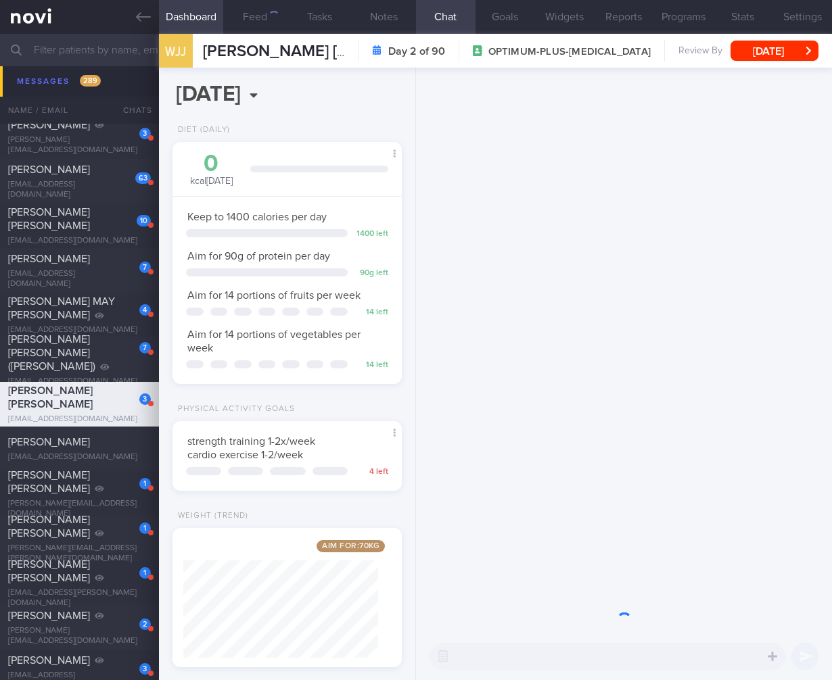
scroll to position [676202, 676124]
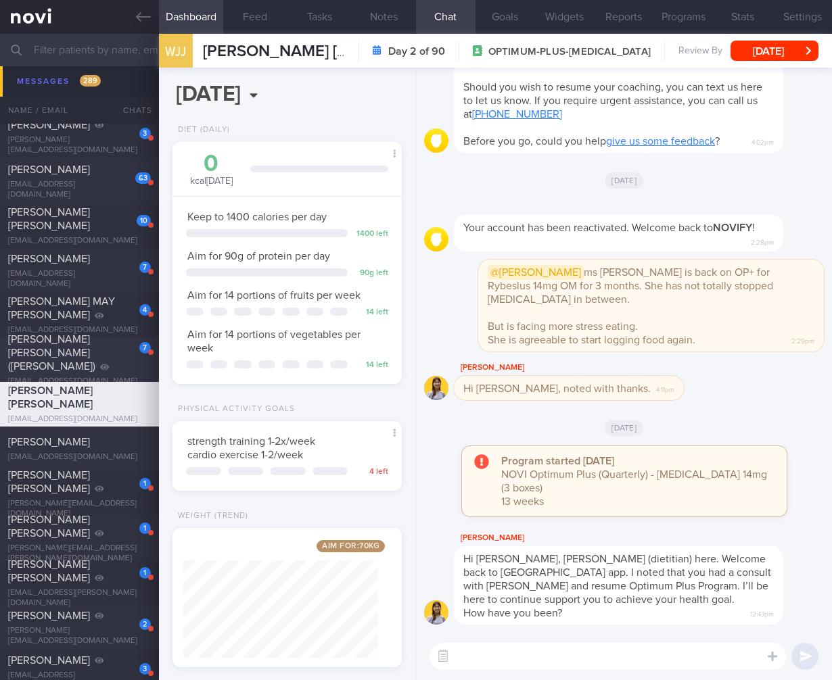
click at [89, 363] on div "[PERSON_NAME] [PERSON_NAME] ([PERSON_NAME])" at bounding box center [77, 353] width 139 height 41
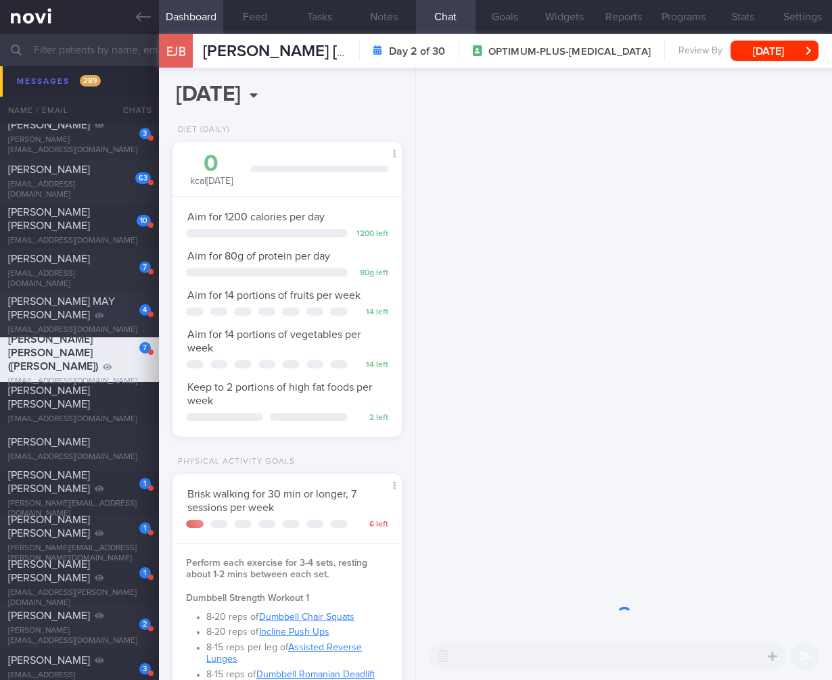
scroll to position [97, 195]
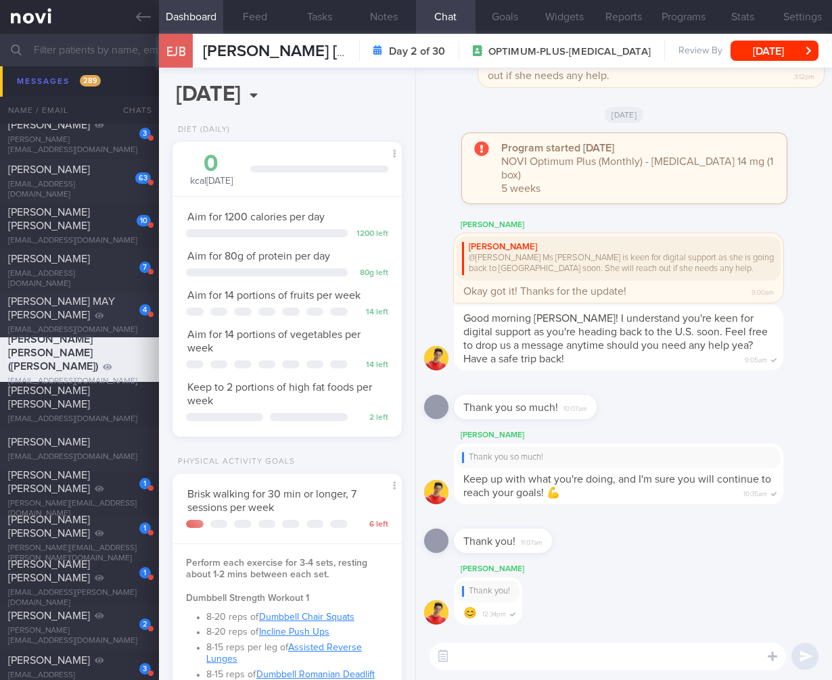
click at [117, 317] on div "[PERSON_NAME] MAY [PERSON_NAME]" at bounding box center [77, 308] width 139 height 27
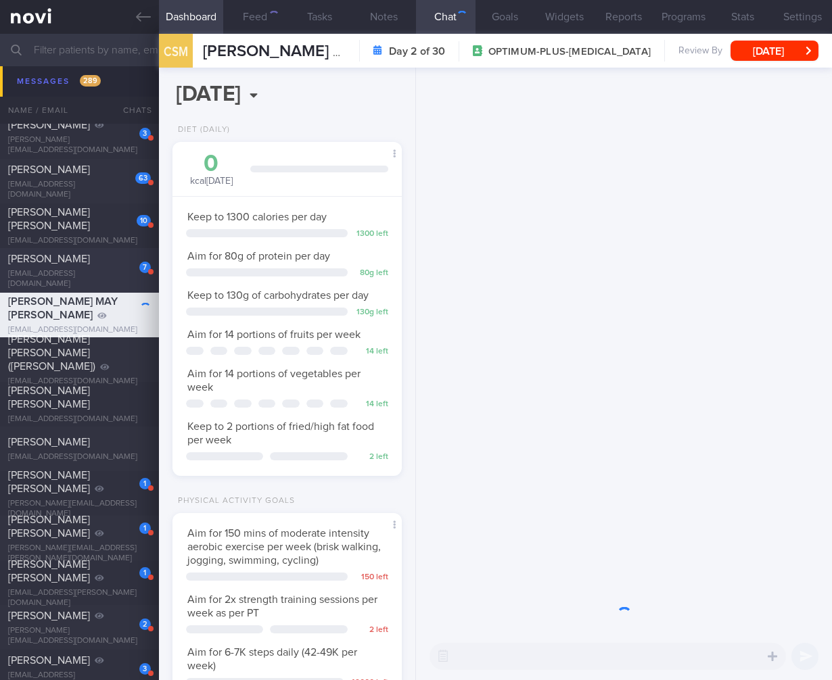
scroll to position [117, 195]
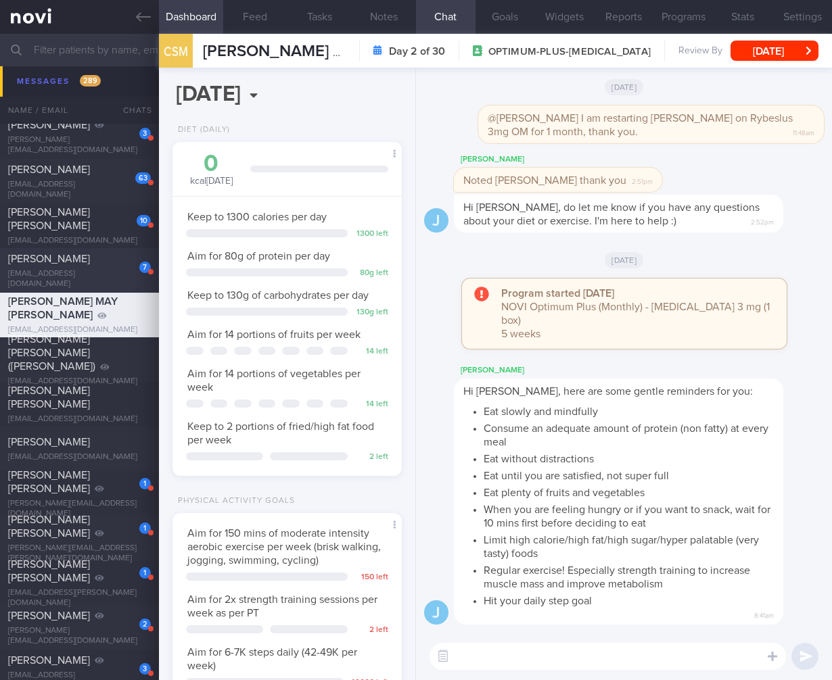
click at [85, 266] on div "[PERSON_NAME]" at bounding box center [77, 259] width 139 height 14
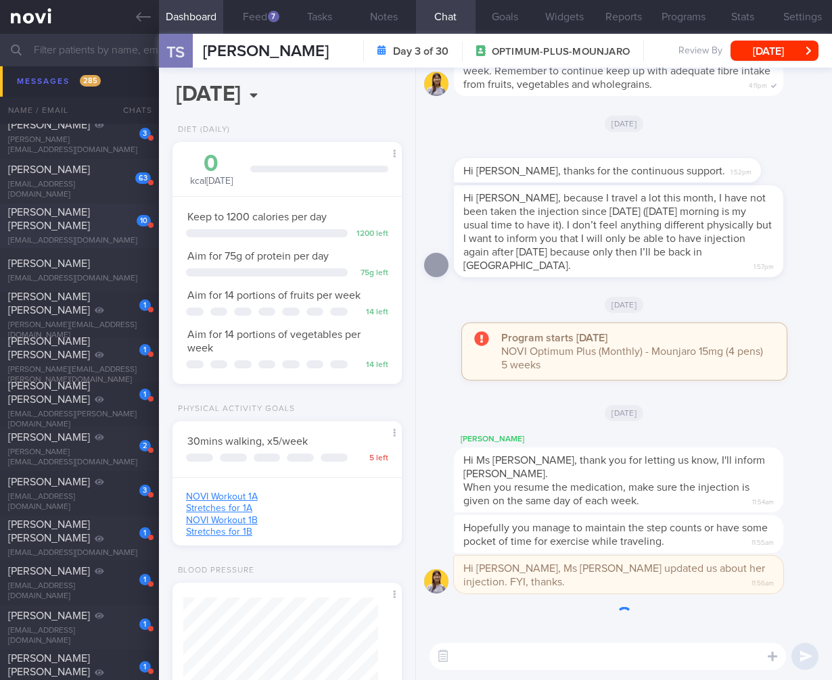
scroll to position [117, 195]
click at [699, 256] on div "Hi [PERSON_NAME], because I travel a lot this month, I have not been taken the …" at bounding box center [618, 231] width 329 height 92
click at [519, 300] on div "[DATE]" at bounding box center [624, 304] width 400 height 38
drag, startPoint x: 535, startPoint y: 270, endPoint x: 626, endPoint y: 268, distance: 91.3
click at [658, 259] on div "Hi Dr. Todd, because I travel a lot this month, I have not been taken the injec…" at bounding box center [618, 231] width 329 height 92
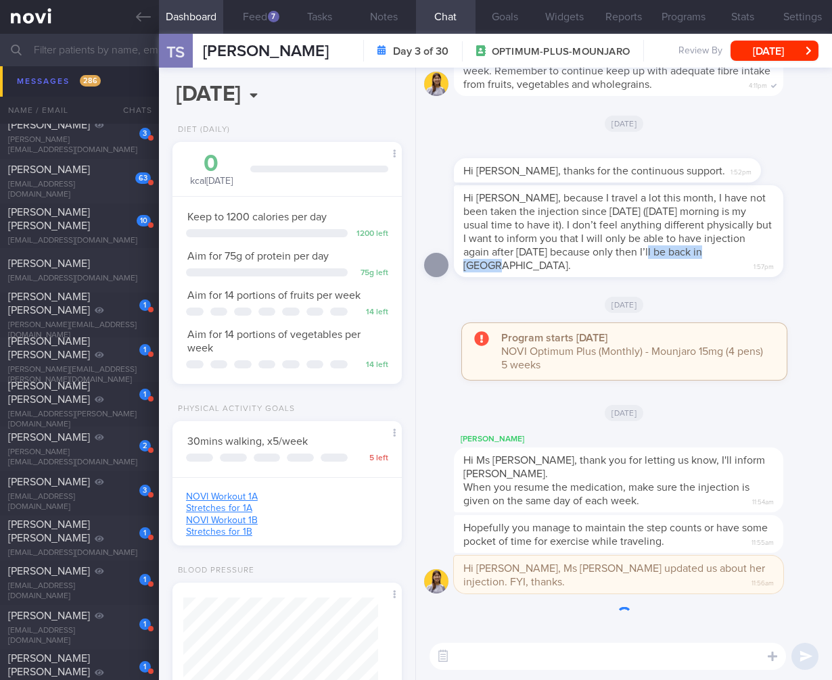
click at [569, 596] on div "Hi Dr Todd, Ms Triagustin updated us about her injection. FYI, thanks. 11:56am" at bounding box center [624, 579] width 400 height 46
click at [538, 657] on textarea at bounding box center [607, 656] width 356 height 27
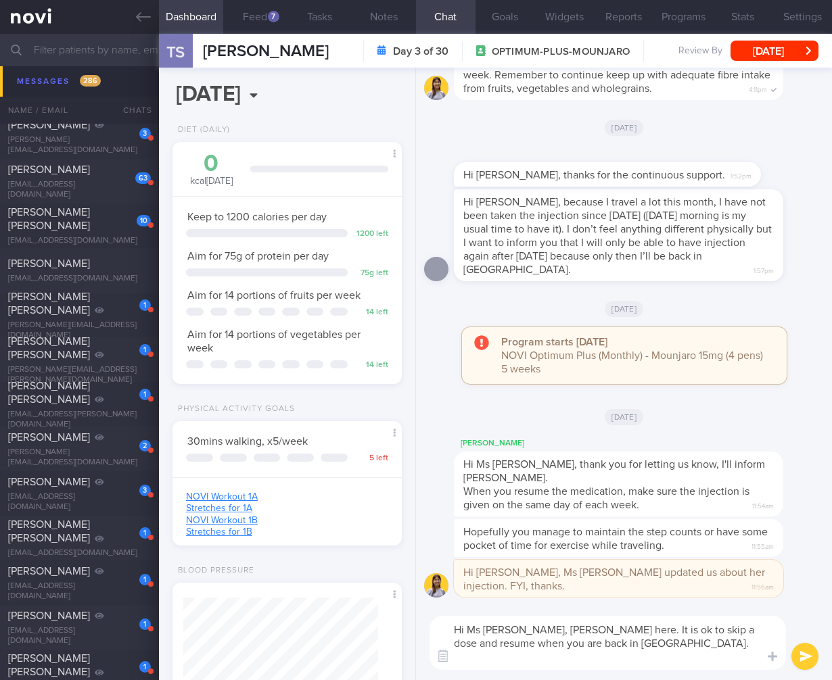
scroll to position [0, 0]
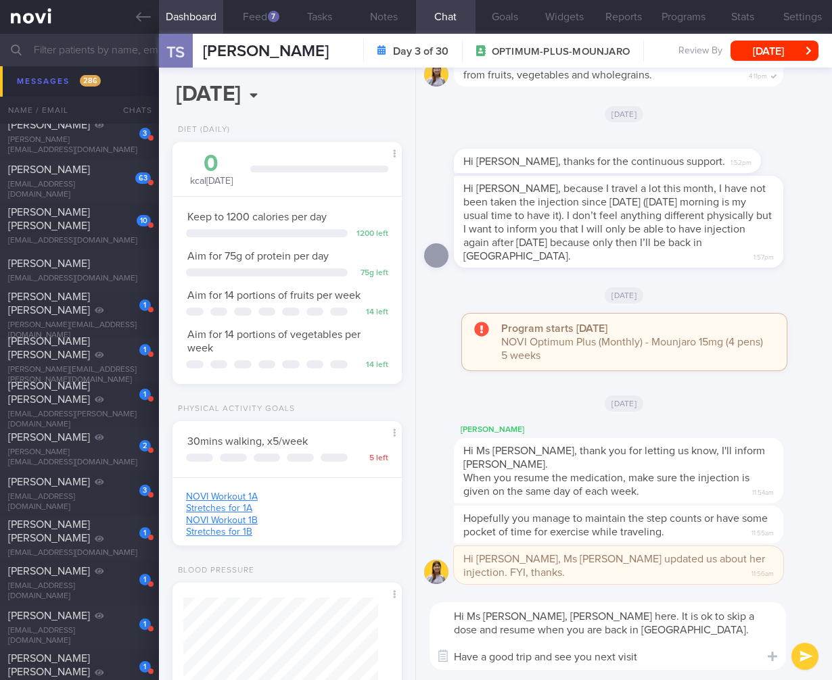
type textarea "Hi Ms Triagustin, Dr Todd here. It is ok to skip a dose and resume when you are…"
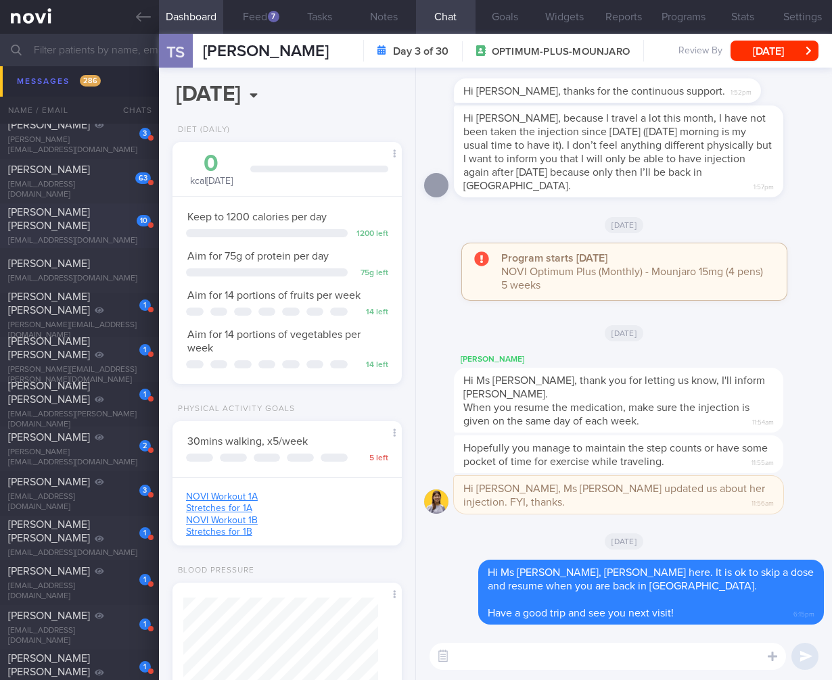
click at [85, 214] on span "[PERSON_NAME] [PERSON_NAME]" at bounding box center [49, 219] width 82 height 24
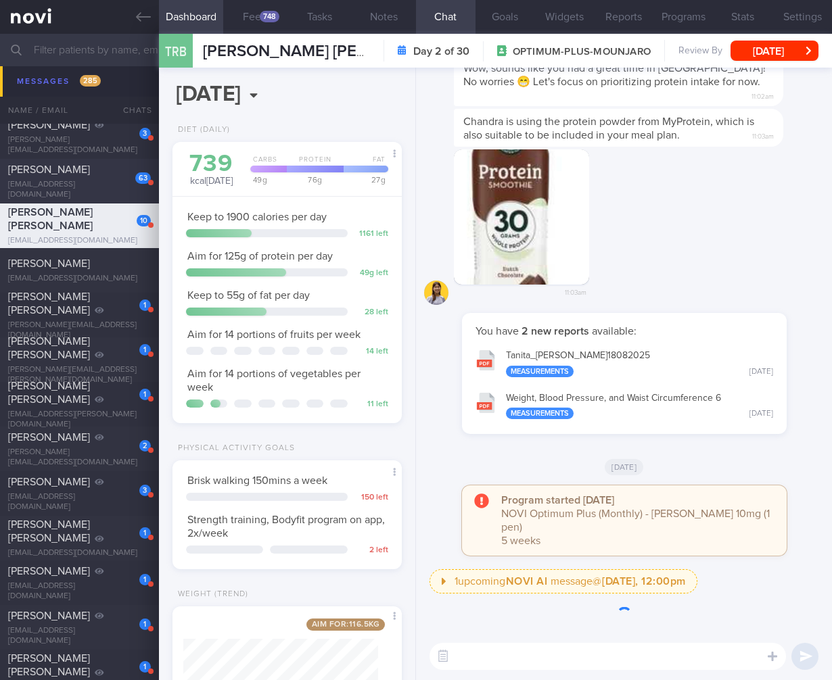
click at [112, 183] on div "63 CHONG SIOK KUAN phylliscsk@gmail.com" at bounding box center [79, 181] width 159 height 37
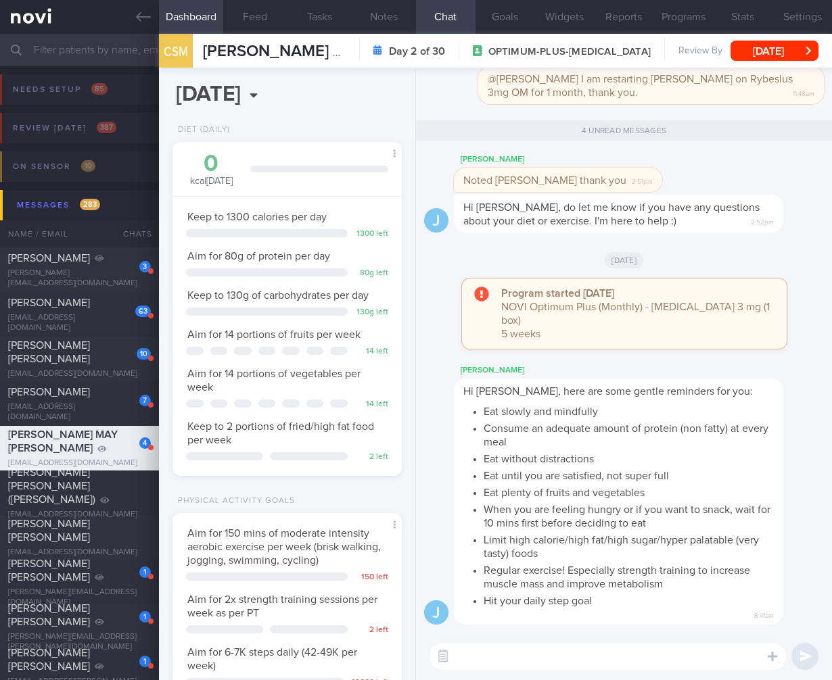
select select "7"
click at [83, 271] on div "3 [PERSON_NAME] YUAN [EMAIL_ADDRESS][DOMAIN_NAME]" at bounding box center [79, 270] width 159 height 37
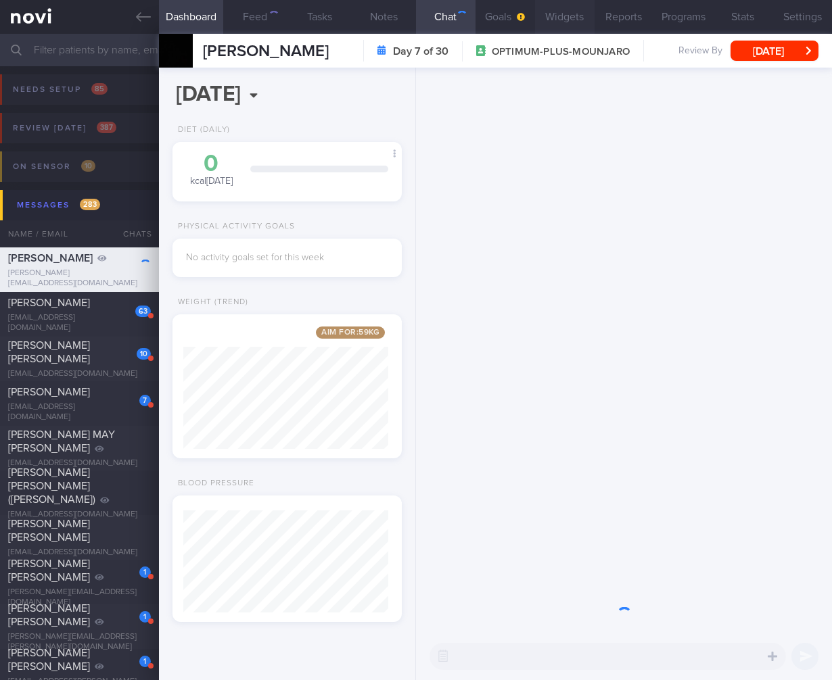
scroll to position [102, 205]
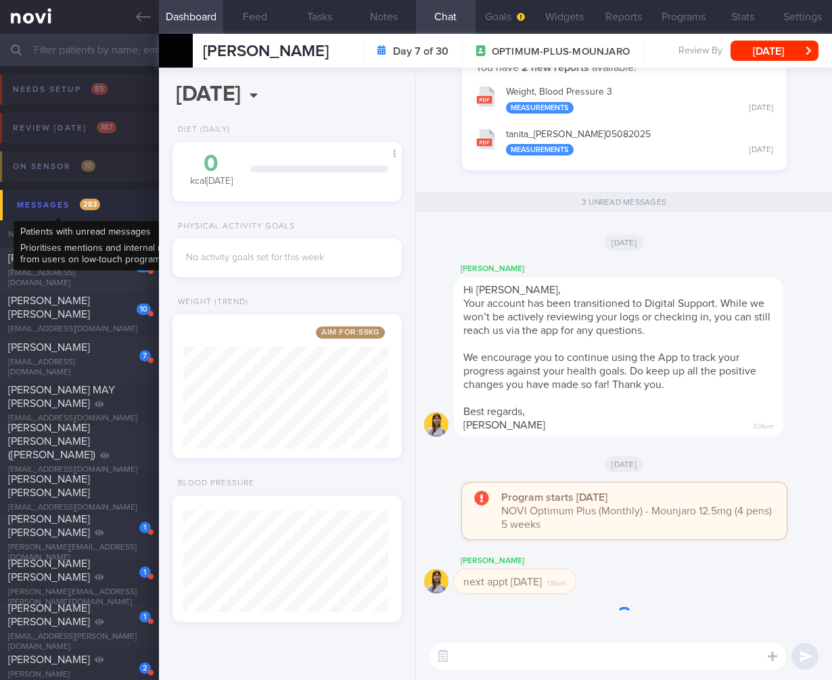
click at [95, 212] on div "Messages 283" at bounding box center [59, 205] width 90 height 18
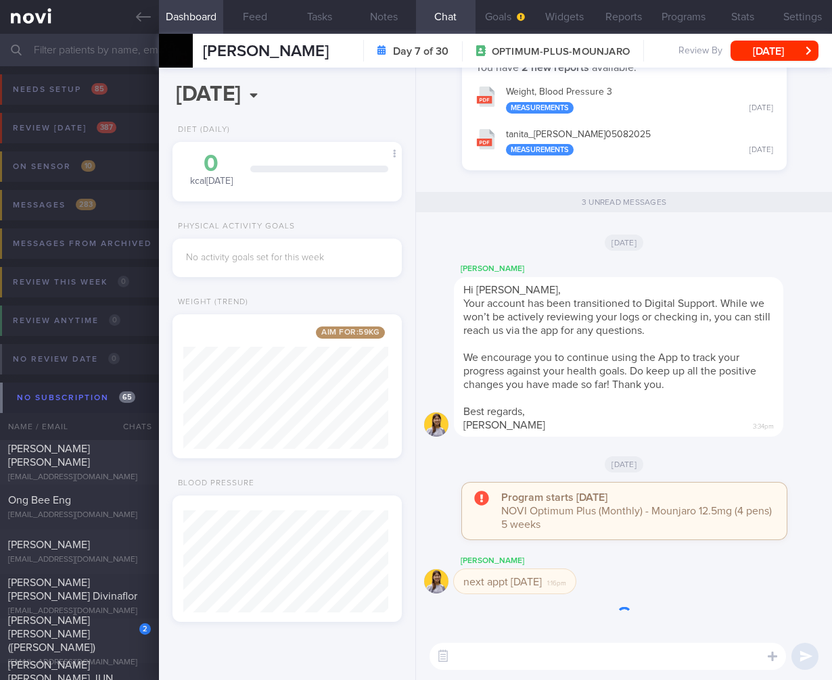
click at [648, 253] on div "[DATE]" at bounding box center [624, 242] width 400 height 38
